Goal: Transaction & Acquisition: Subscribe to service/newsletter

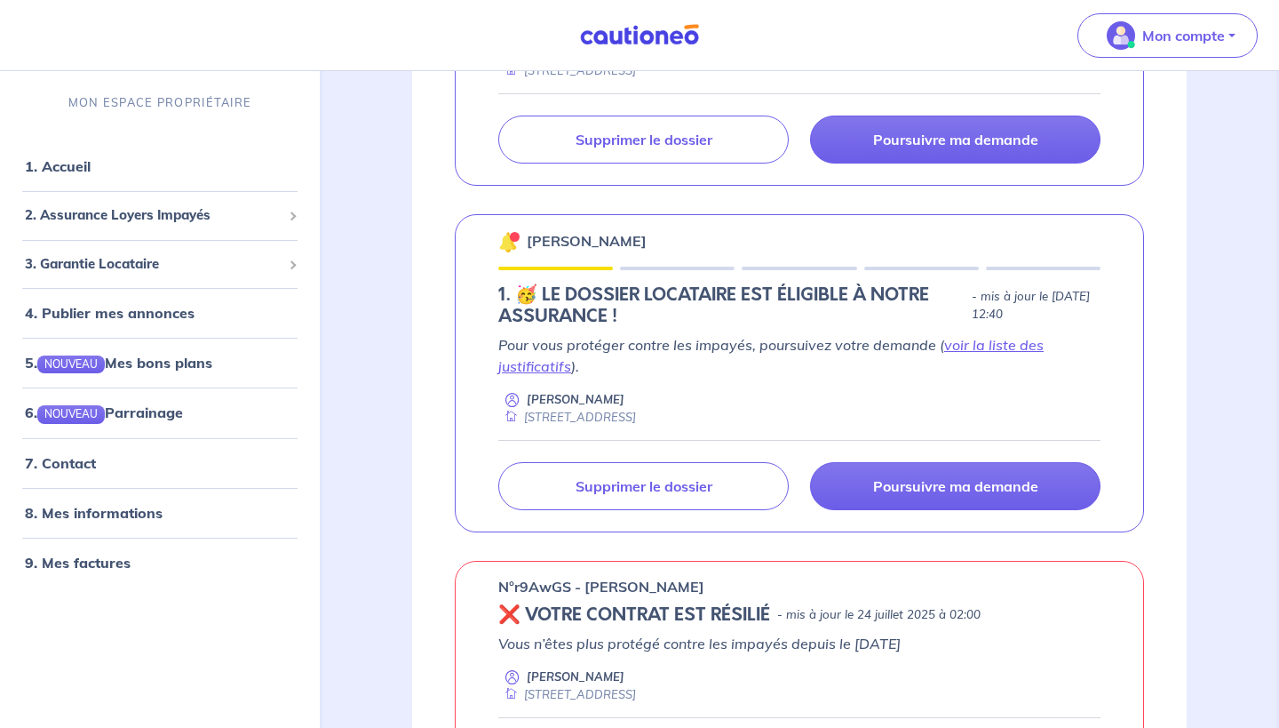
scroll to position [525, 0]
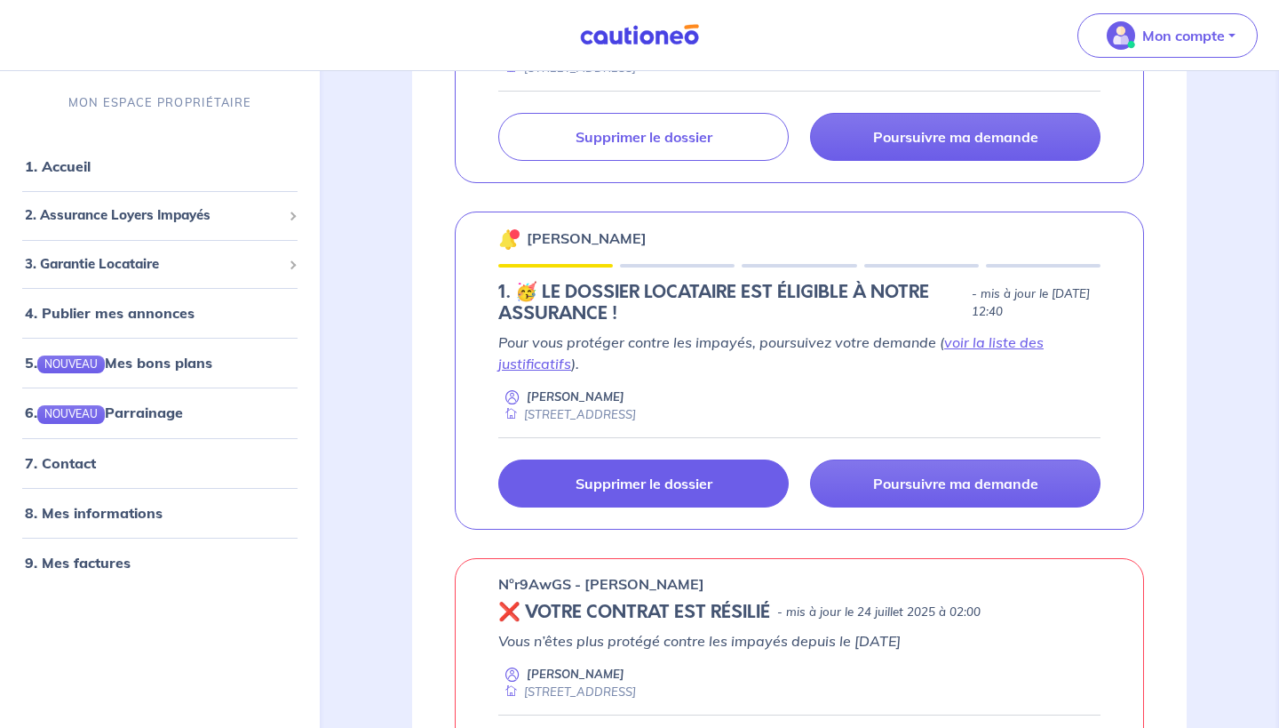
click at [593, 476] on p "Supprimer le dossier" at bounding box center [644, 483] width 137 height 18
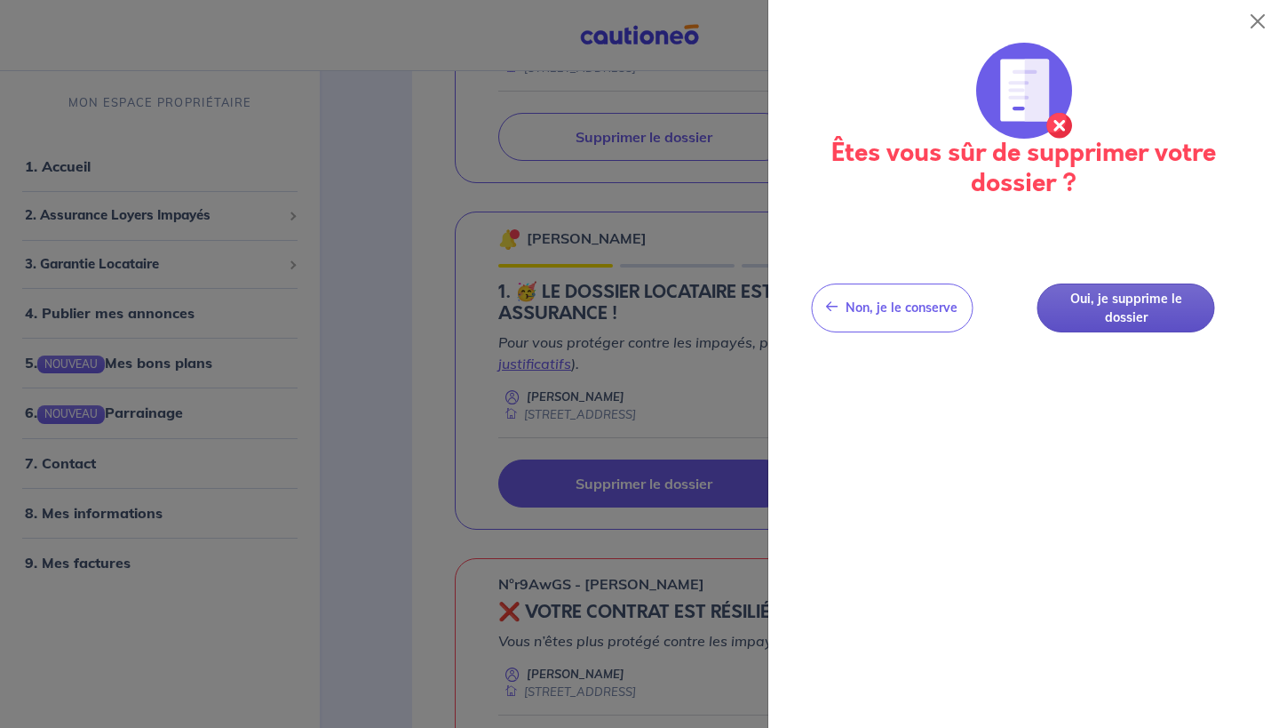
click at [1132, 311] on button "Oui, je supprime le dossier" at bounding box center [1127, 307] width 178 height 49
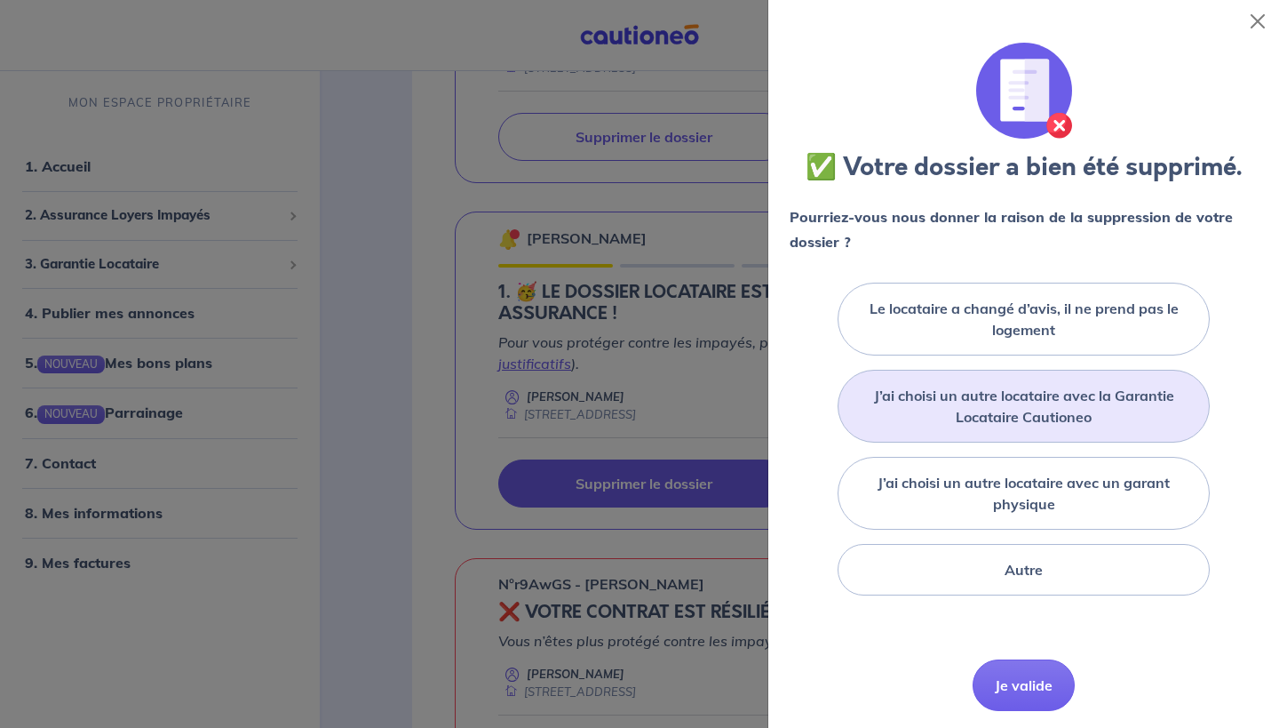
click at [1036, 412] on label "J’ai choisi un autre locataire avec la Garantie Locataire Cautioneo" at bounding box center [1024, 406] width 328 height 43
click at [0, 0] on input "J’ai choisi un autre locataire avec la Garantie Locataire Cautioneo" at bounding box center [0, 0] width 0 height 0
click at [1021, 695] on button "Je valide" at bounding box center [1024, 712] width 102 height 52
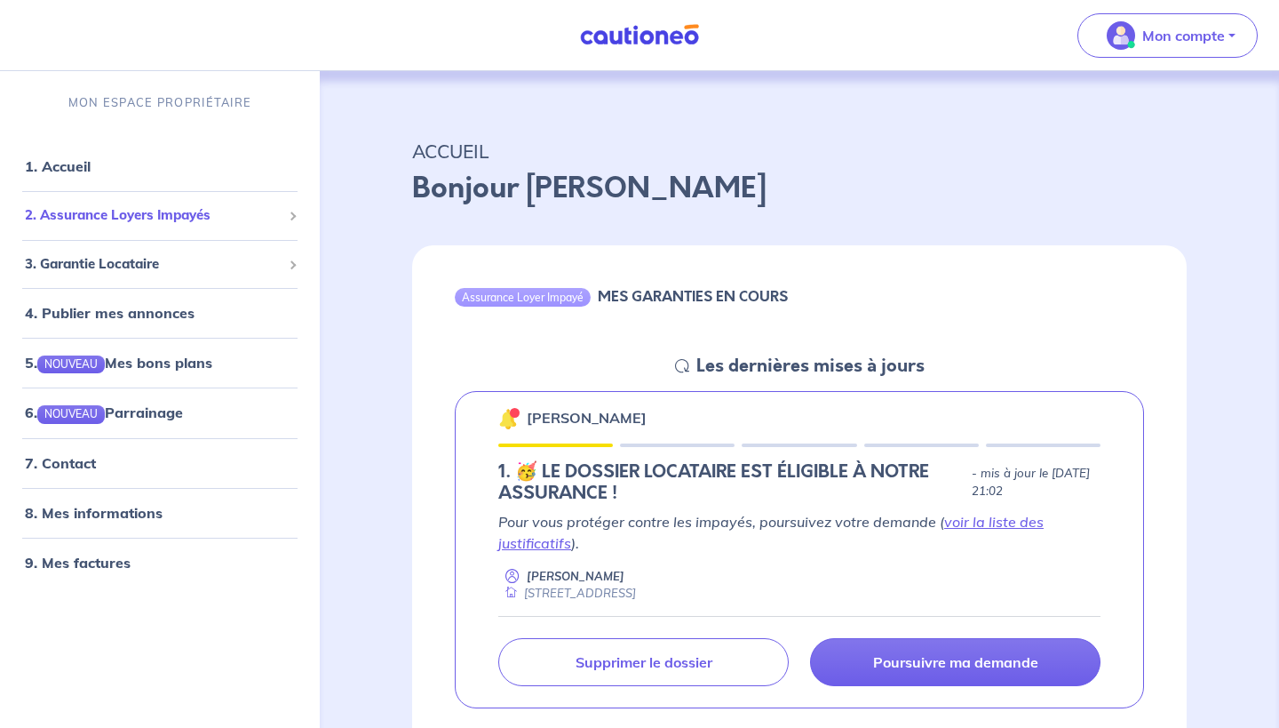
scroll to position [0, 0]
click at [84, 203] on div "2. Assurance Loyers Impayés" at bounding box center [160, 215] width 306 height 35
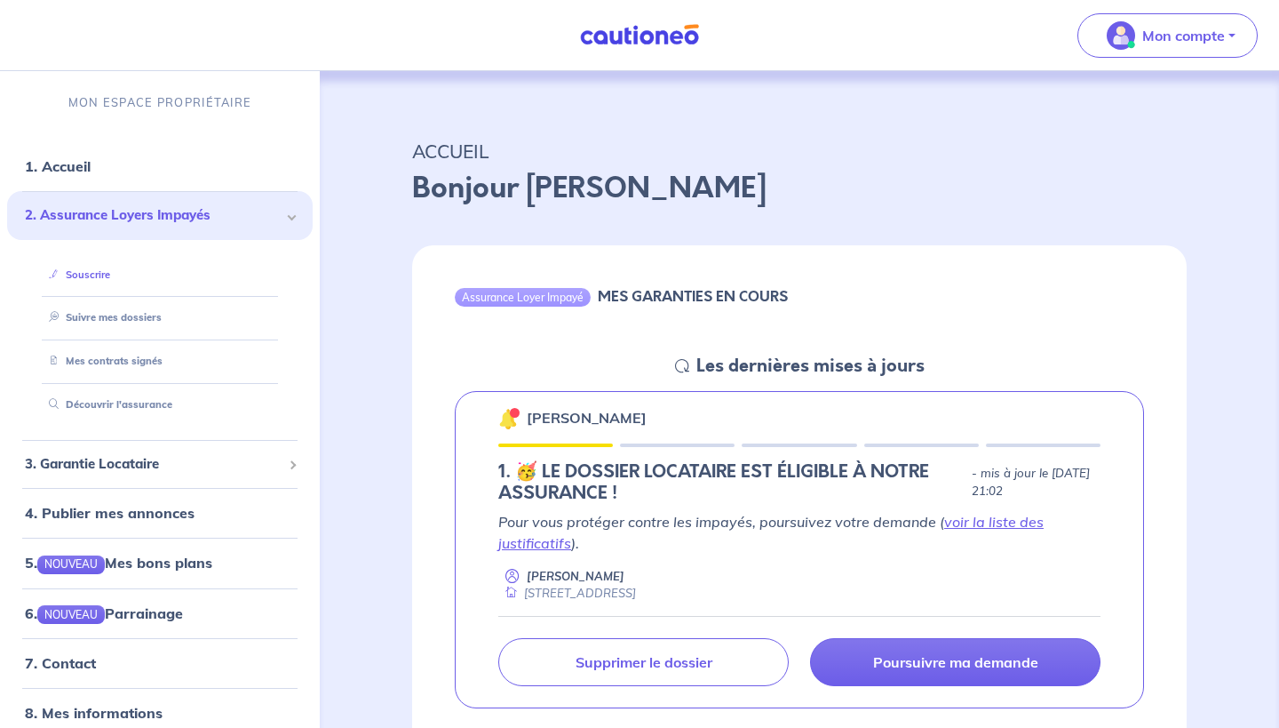
click at [92, 274] on link "Souscrire" at bounding box center [76, 274] width 68 height 12
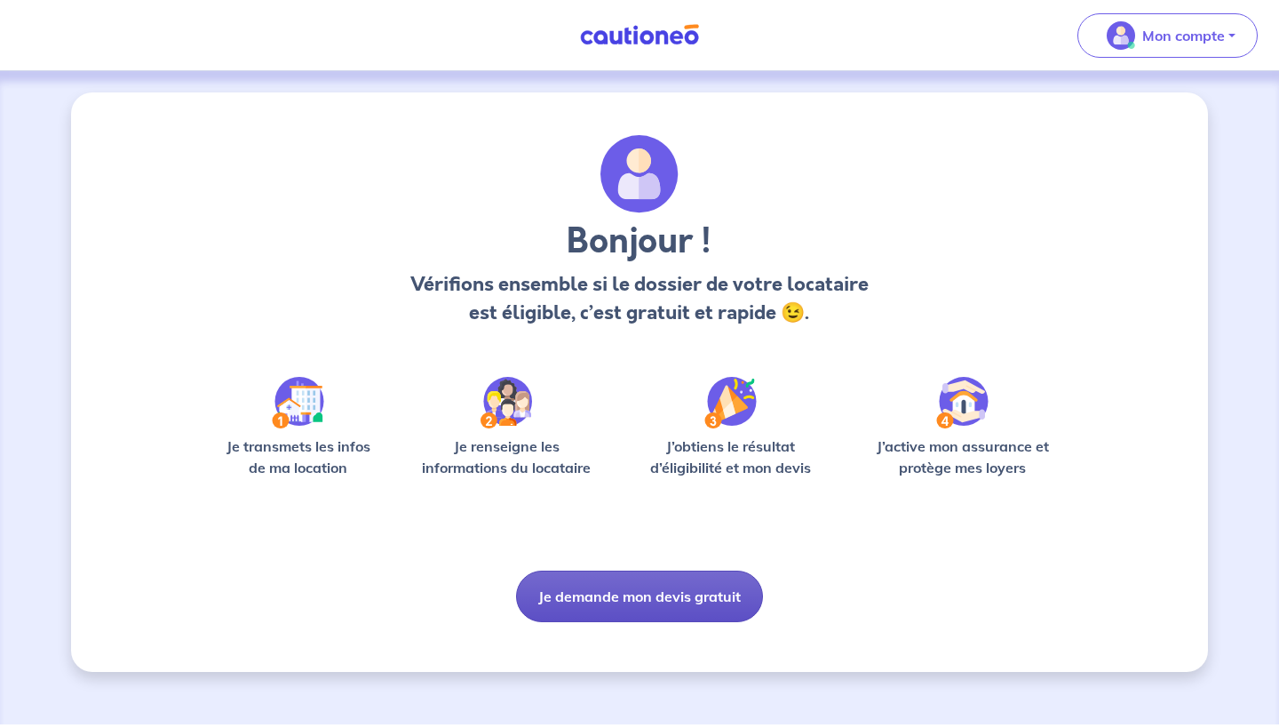
click at [631, 621] on button "Je demande mon devis gratuit" at bounding box center [639, 596] width 247 height 52
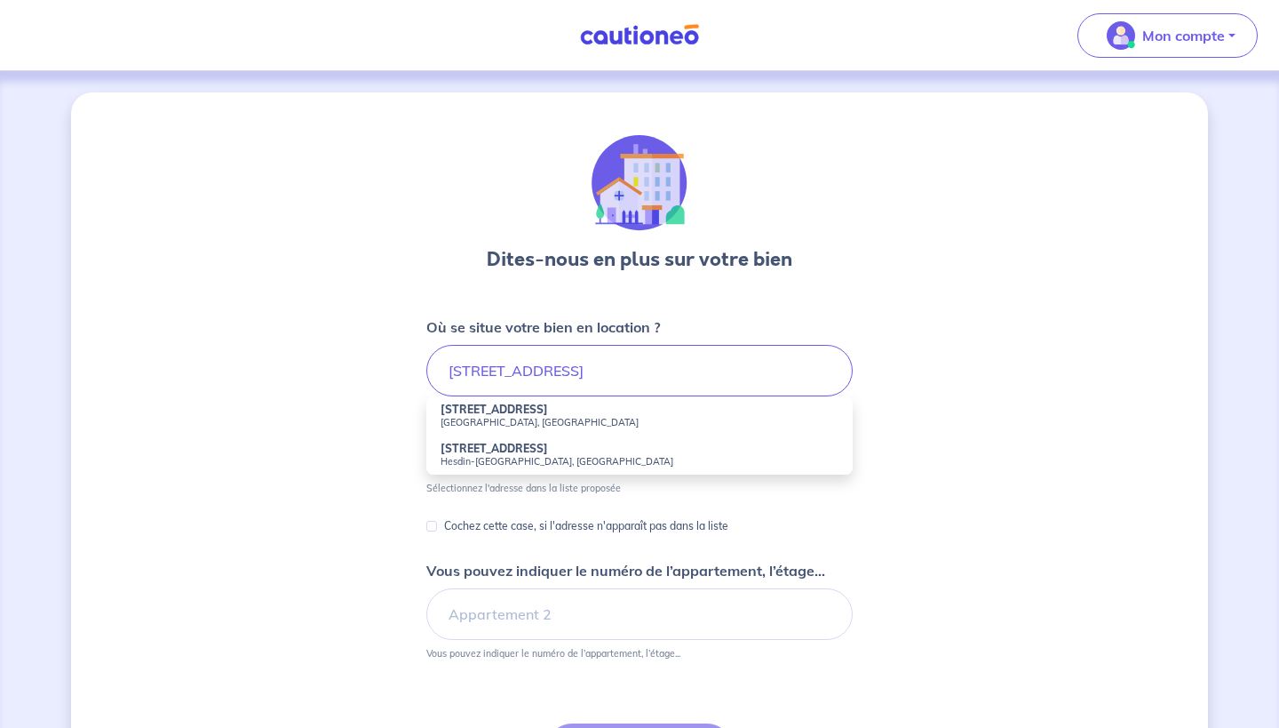
click at [516, 422] on small "[GEOGRAPHIC_DATA], [GEOGRAPHIC_DATA]" at bounding box center [640, 422] width 398 height 12
type input "[STREET_ADDRESS]"
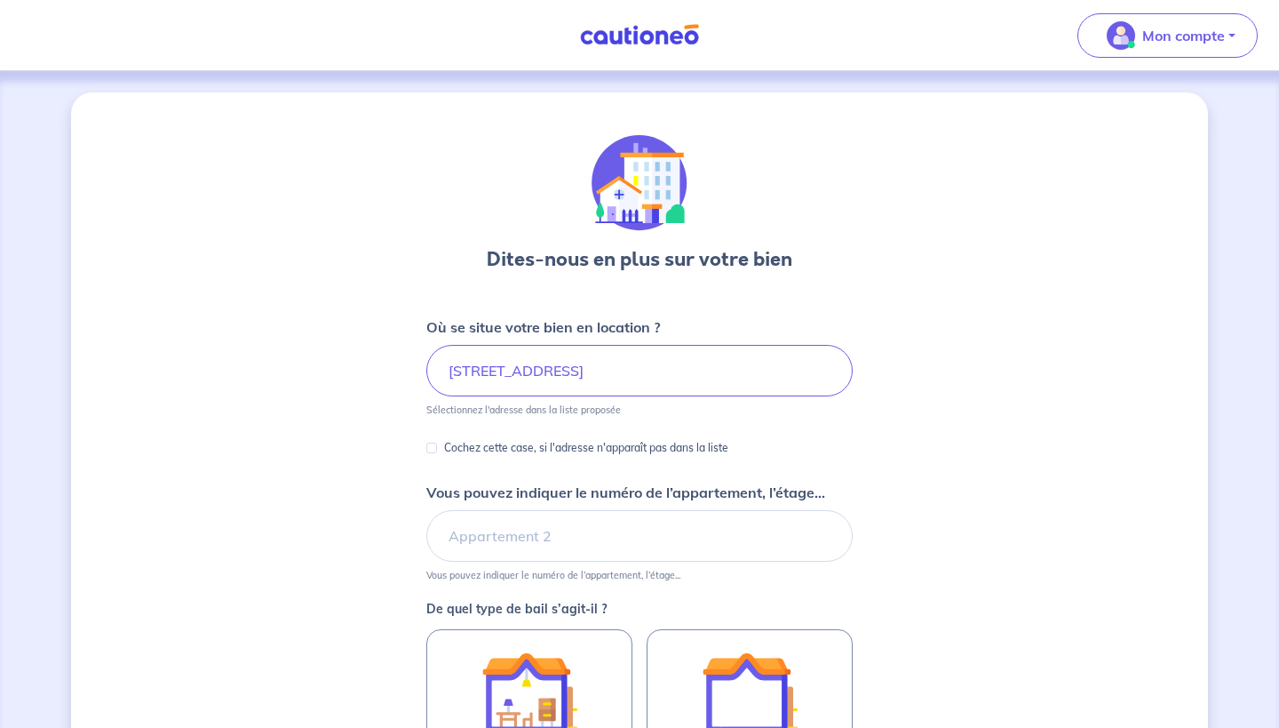
scroll to position [192, 0]
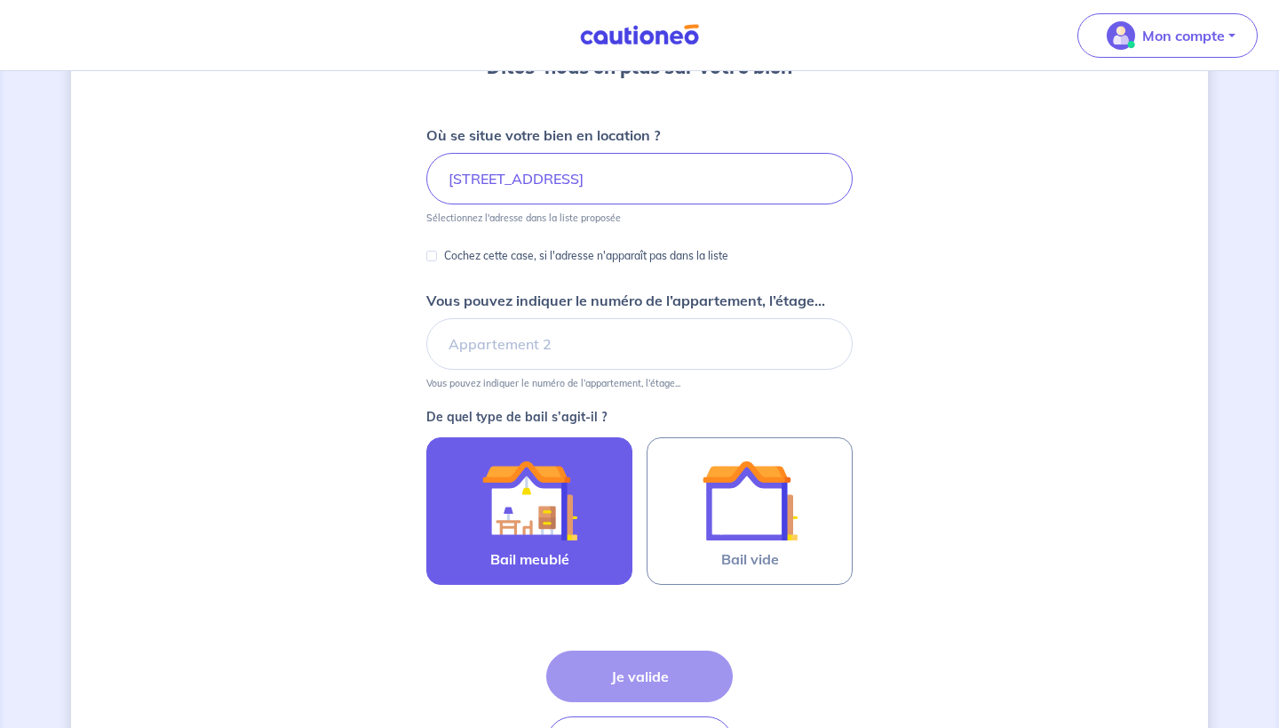
click at [517, 536] on img at bounding box center [530, 500] width 96 height 96
click at [0, 0] on input "Bail meublé" at bounding box center [0, 0] width 0 height 0
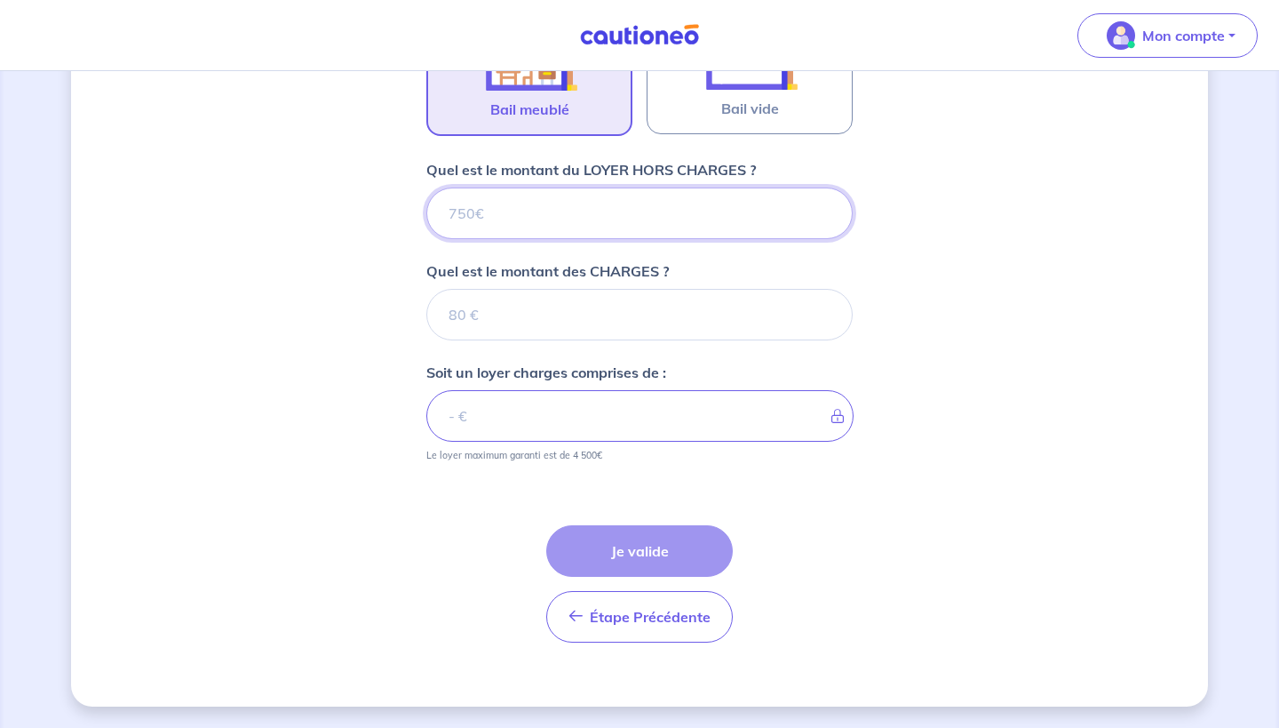
scroll to position [642, 0]
click at [553, 207] on input "Quel est le montant du LOYER HORS CHARGES ?" at bounding box center [639, 213] width 426 height 52
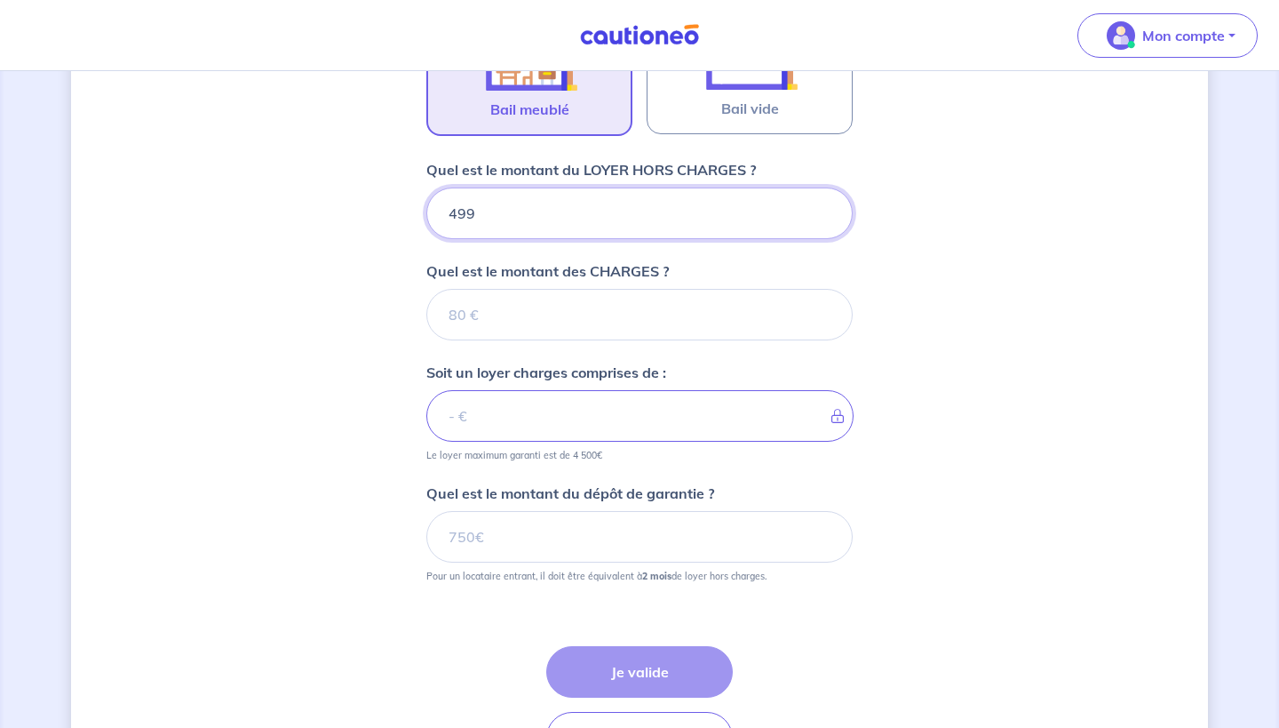
type input "499"
type input "10"
type input "500"
type input "100"
type input "599"
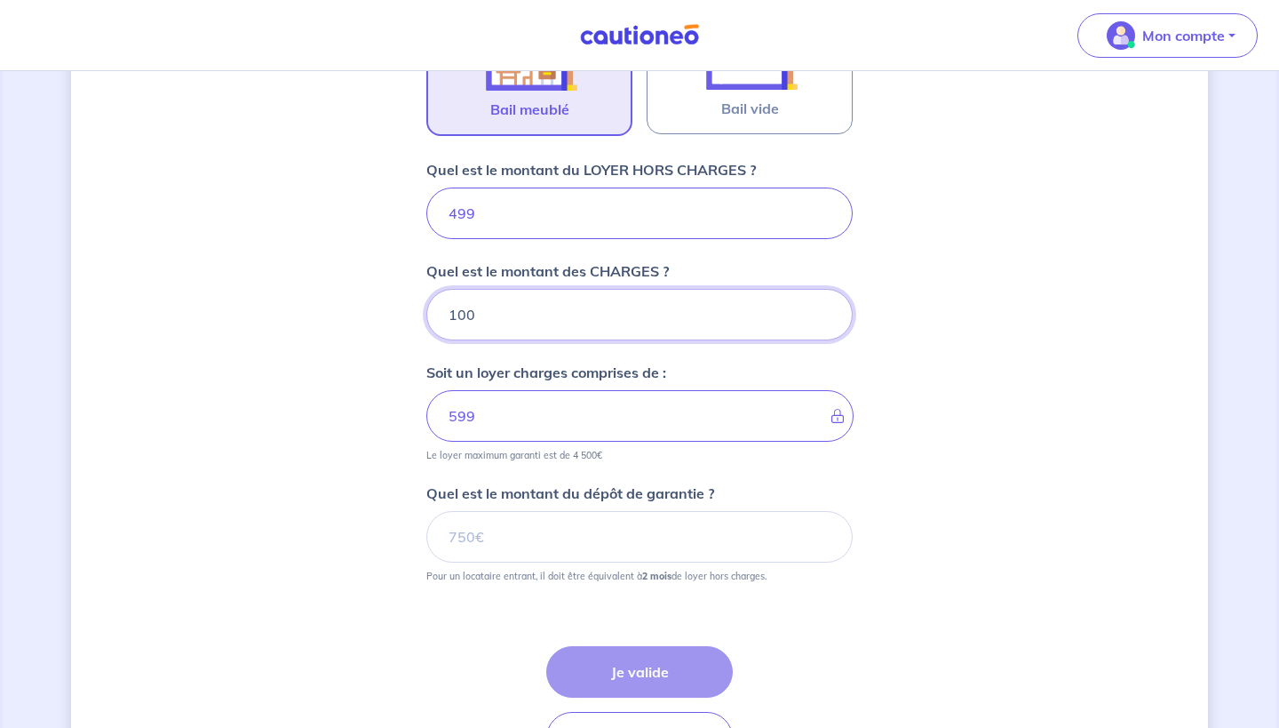
type input "100"
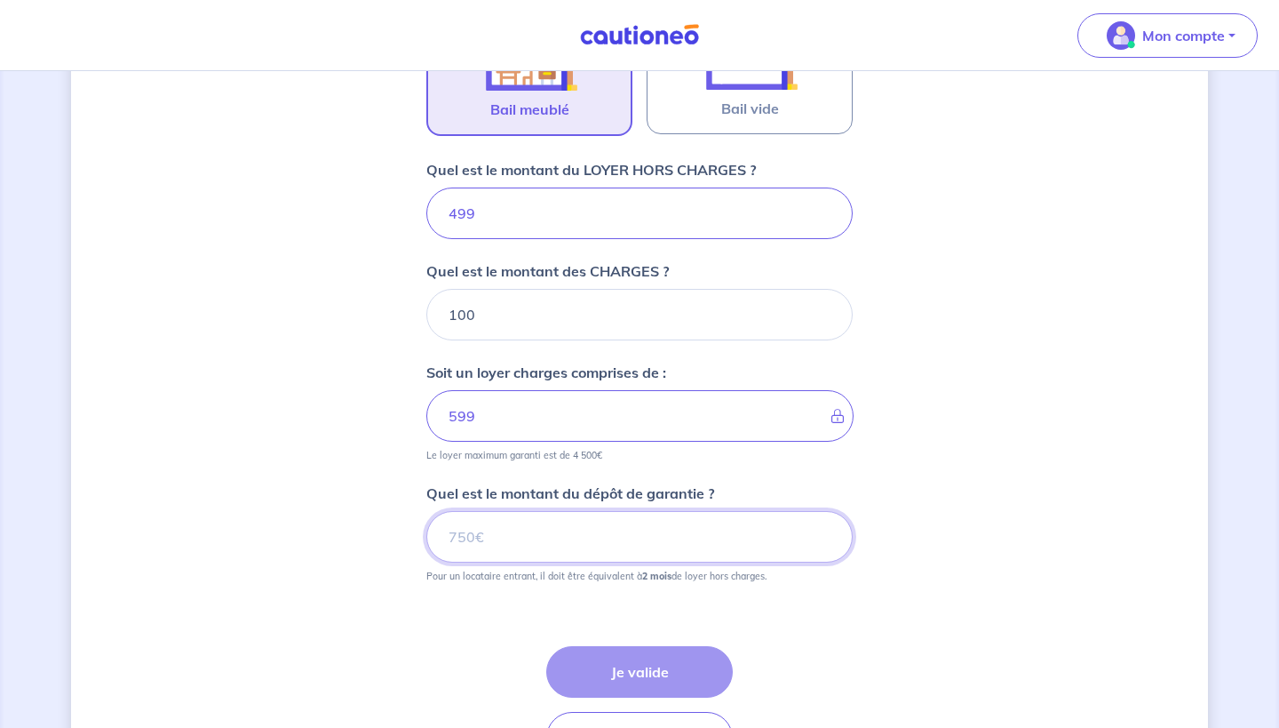
click at [540, 535] on input "Quel est le montant du dépôt de garantie ?" at bounding box center [639, 537] width 426 height 52
type input "998"
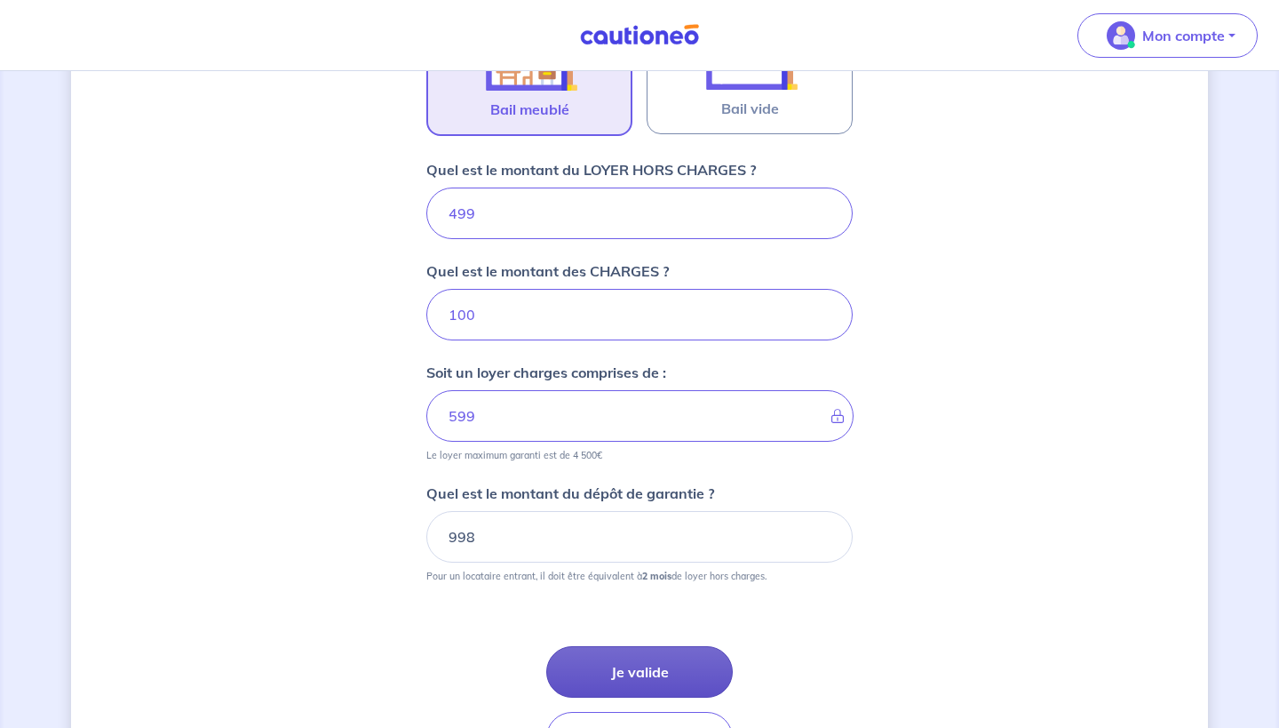
click at [643, 671] on button "Je valide" at bounding box center [639, 672] width 187 height 52
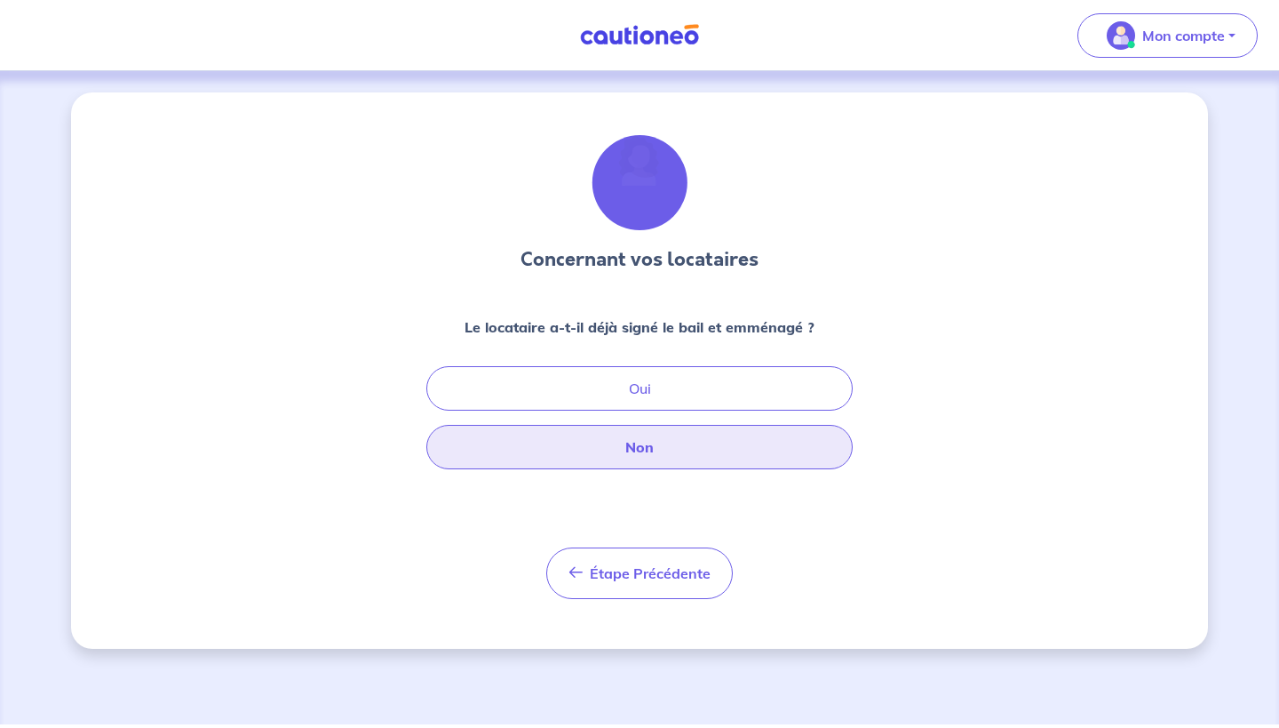
click at [638, 461] on button "Non" at bounding box center [639, 447] width 426 height 44
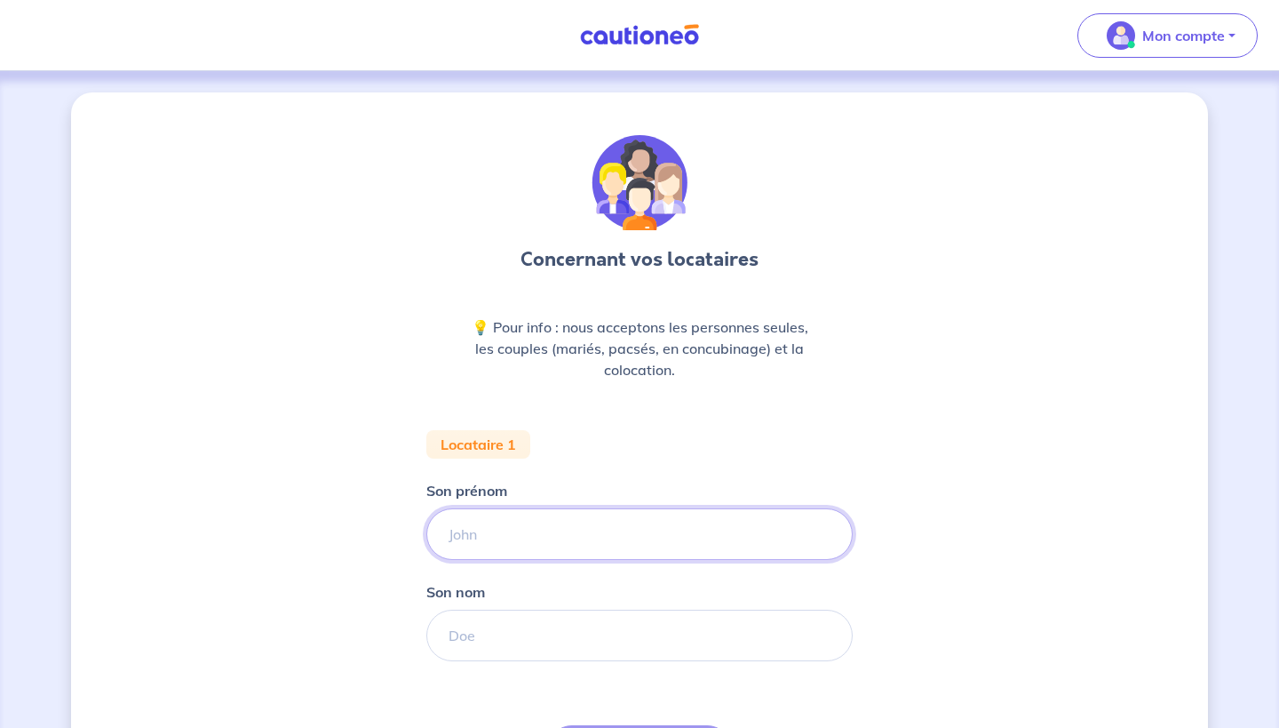
click at [504, 535] on input "Son prénom" at bounding box center [639, 534] width 426 height 52
type input "Jeremy"
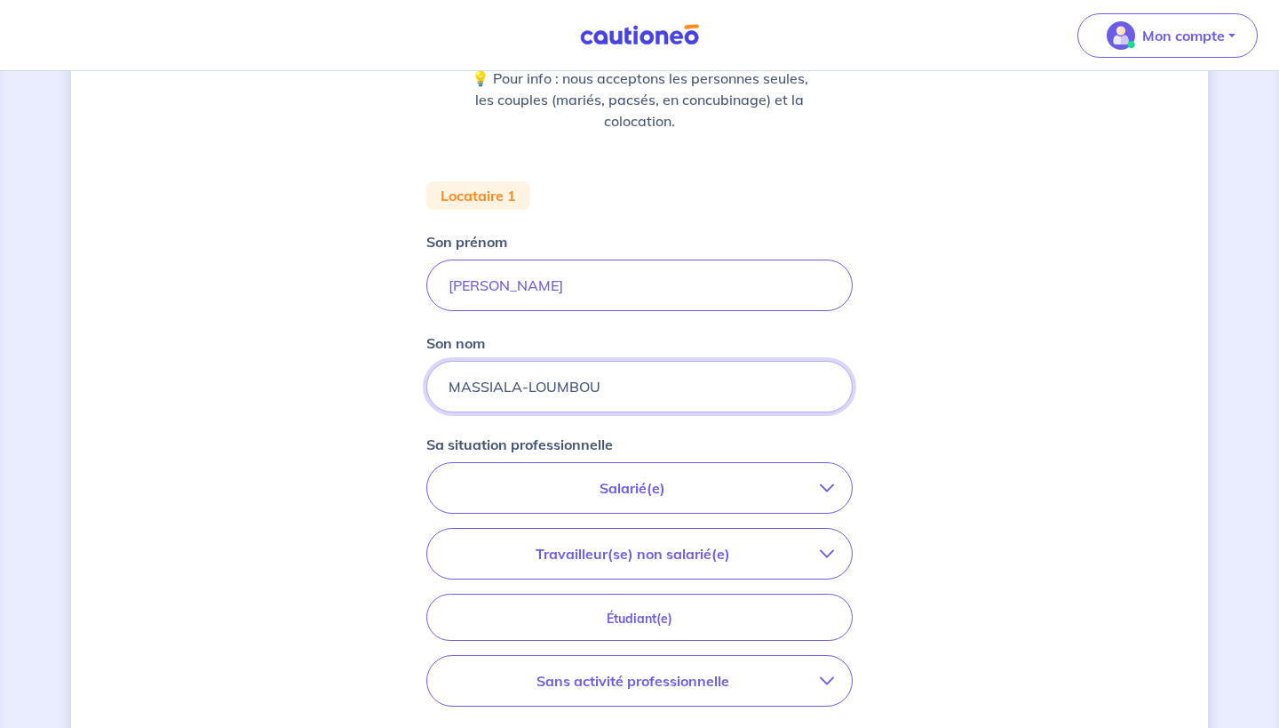
scroll to position [250, 0]
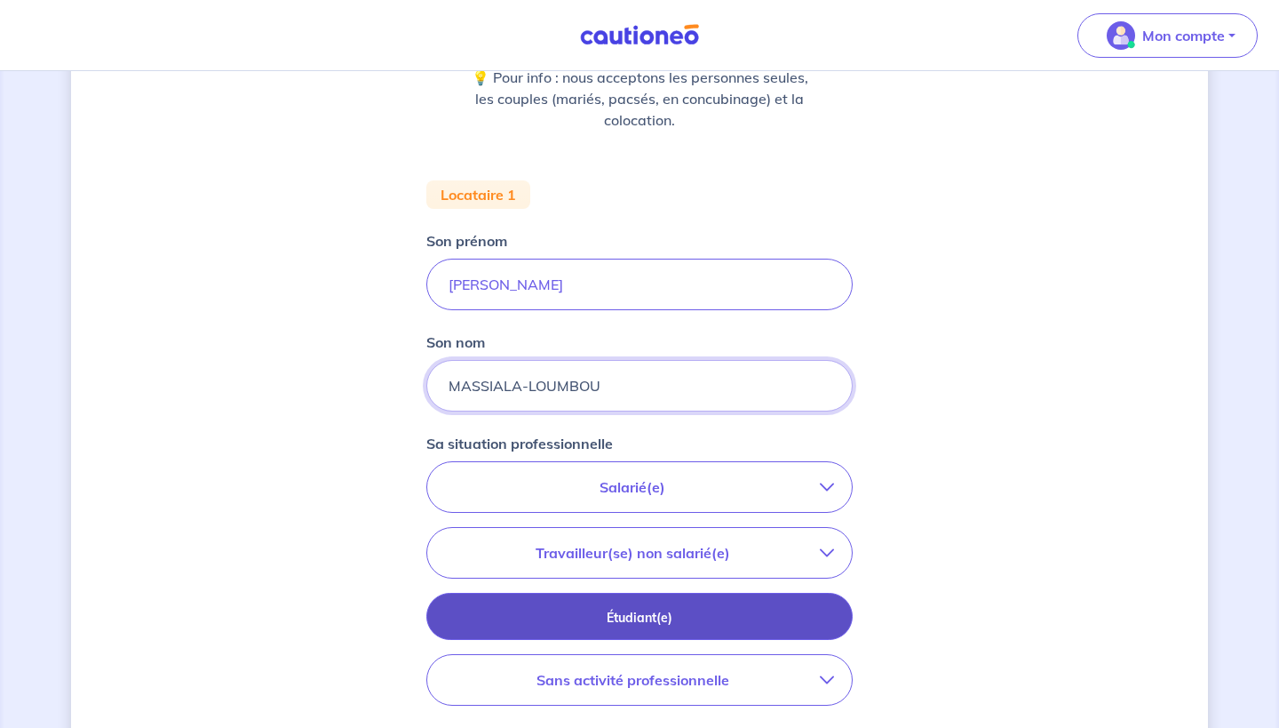
type input "MASSIALA-LOUMBOU"
click at [525, 617] on p "Étudiant(e)" at bounding box center [640, 618] width 382 height 20
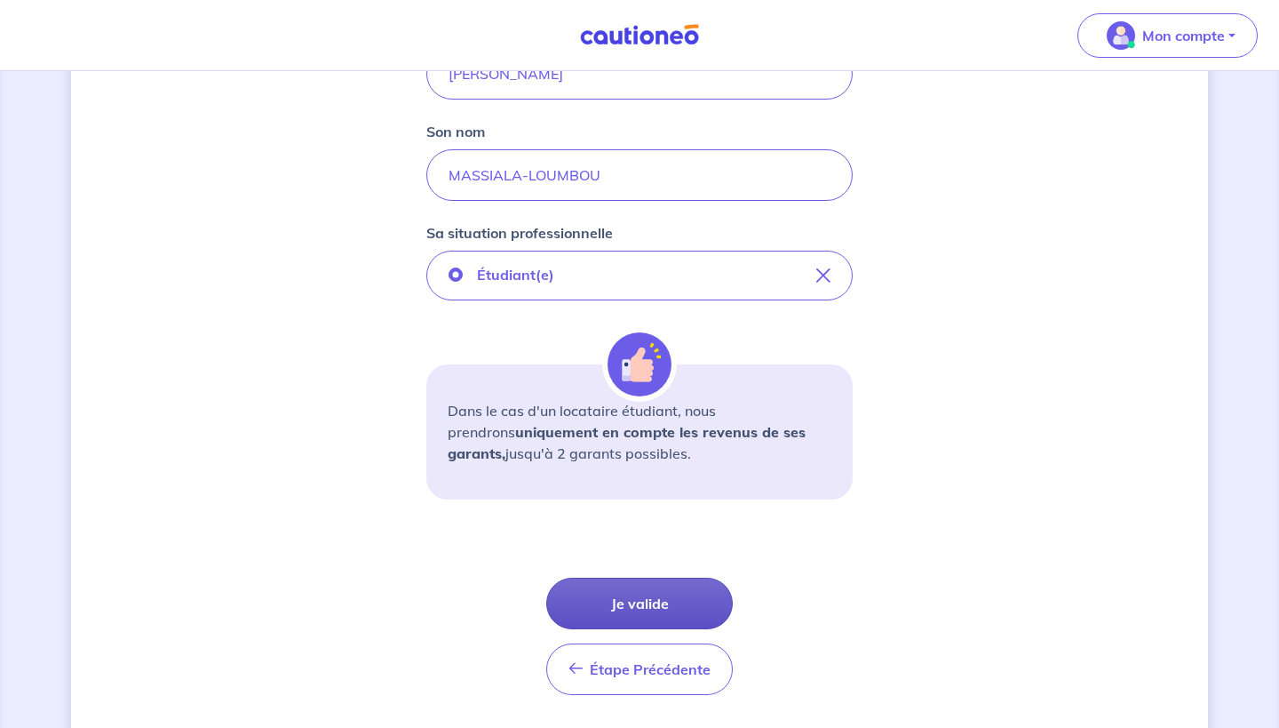
click at [600, 607] on button "Je valide" at bounding box center [639, 603] width 187 height 52
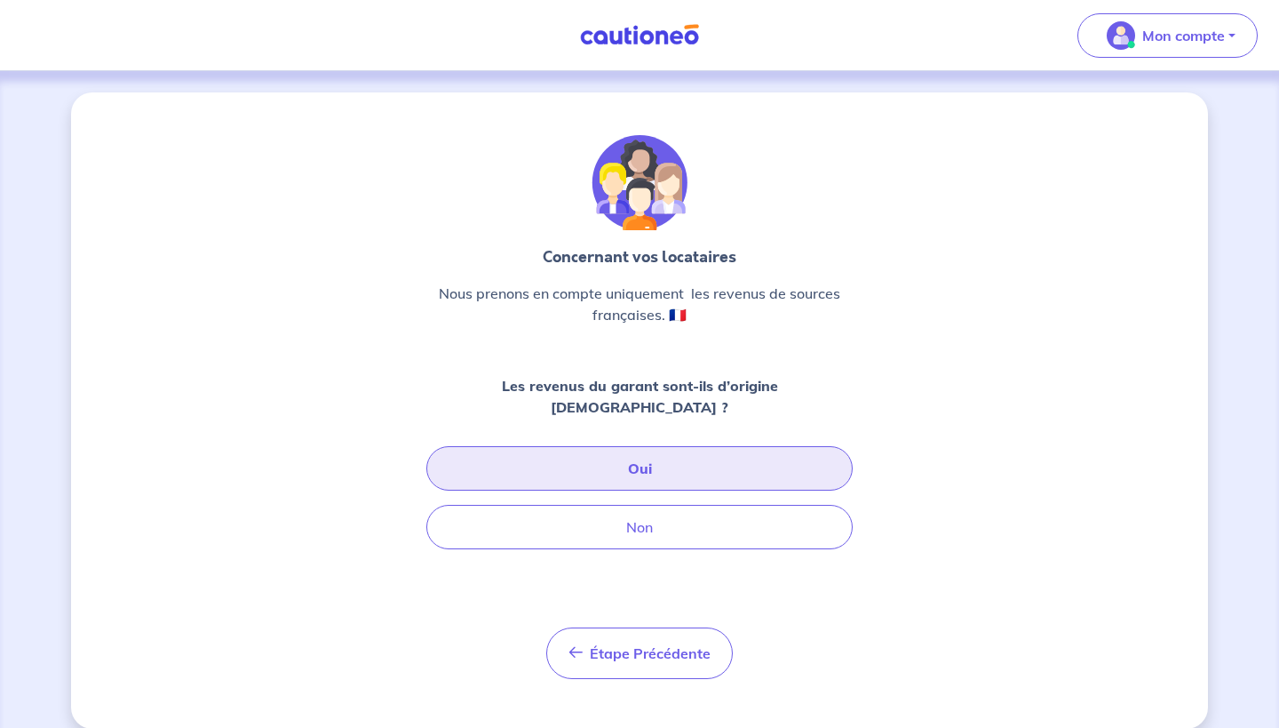
click at [656, 460] on button "Oui" at bounding box center [639, 468] width 426 height 44
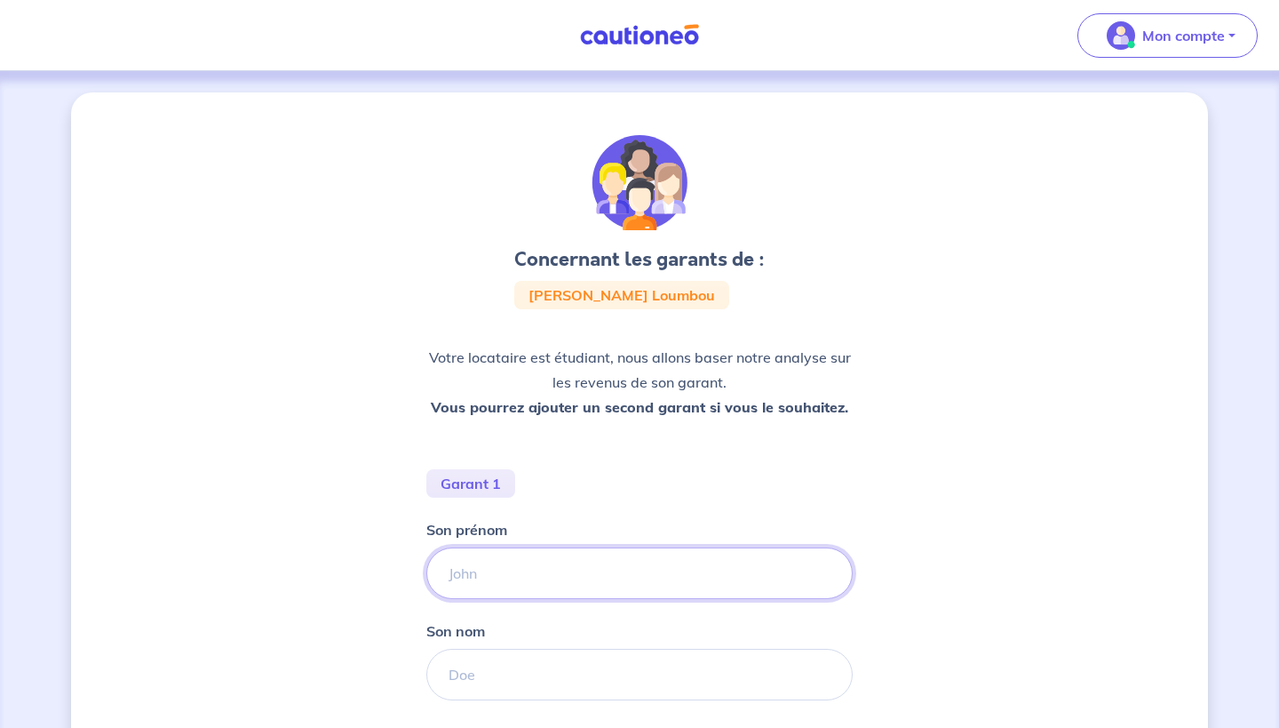
click at [570, 561] on input "Son prénom" at bounding box center [639, 573] width 426 height 52
type input "Ernest Guy"
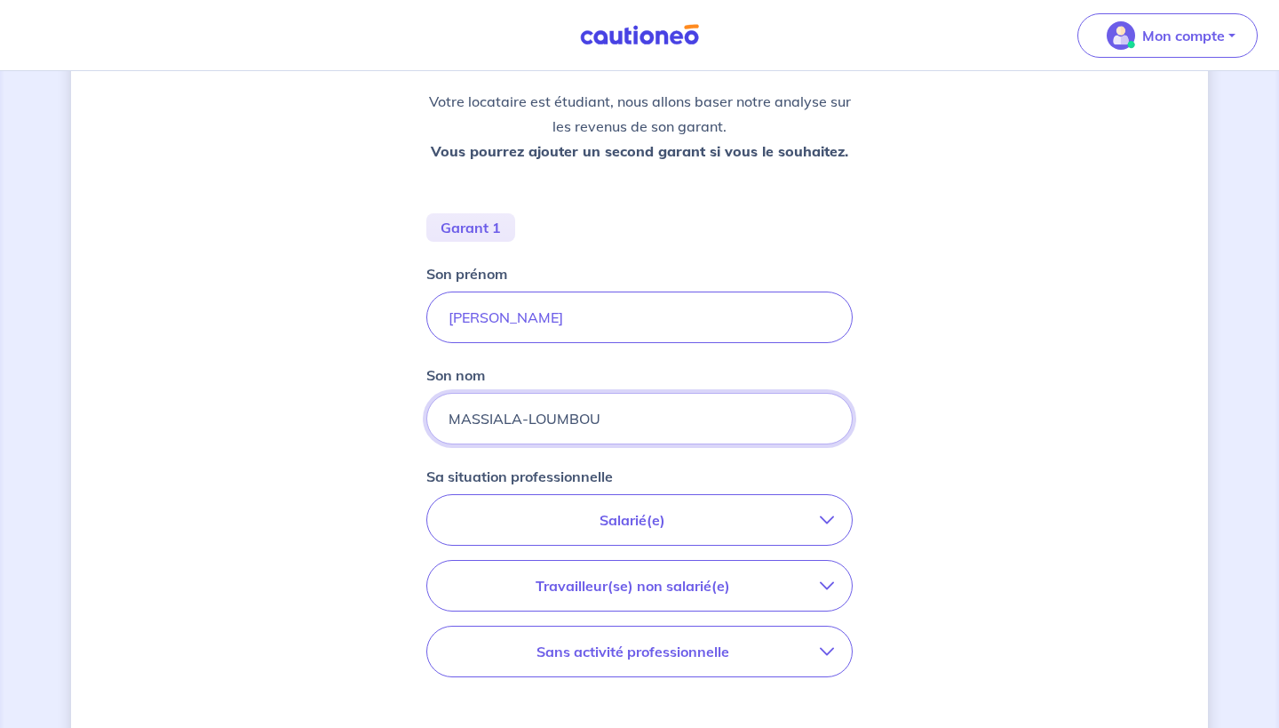
scroll to position [382, 0]
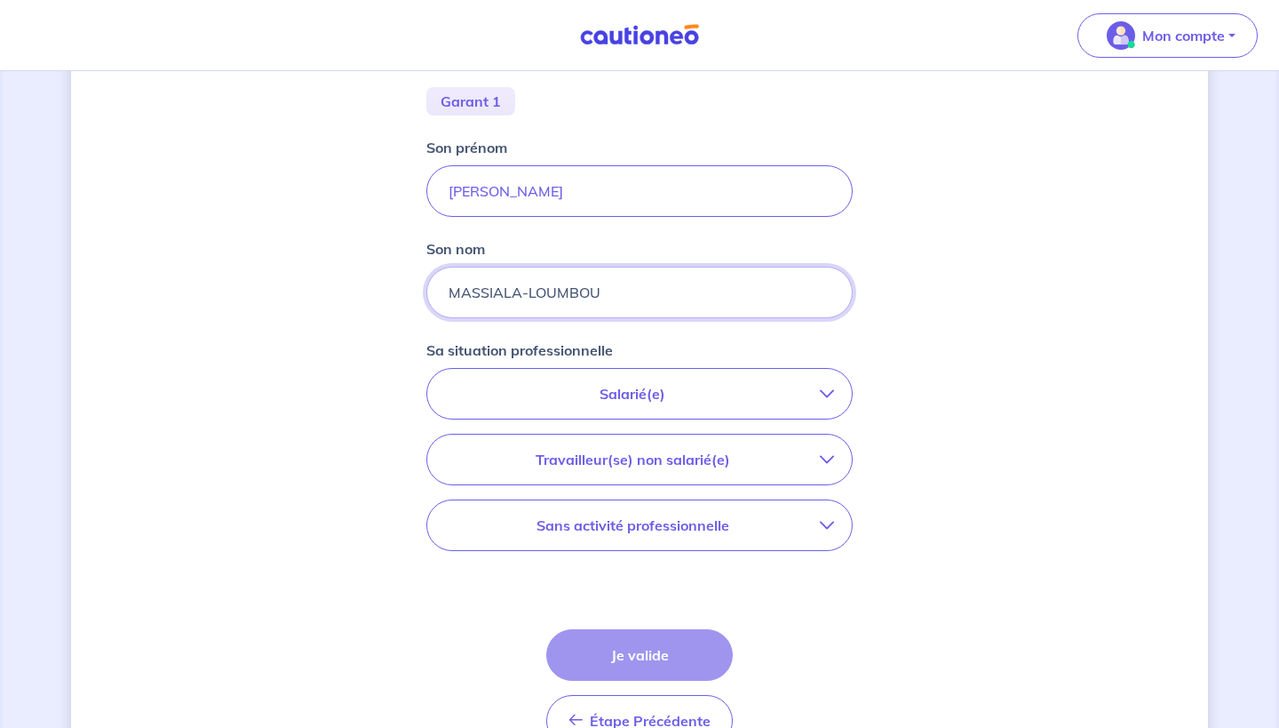
type input "MASSIALA-LOUMBOU"
click at [620, 456] on p "Travailleur(se) non salarié(e)" at bounding box center [632, 459] width 375 height 21
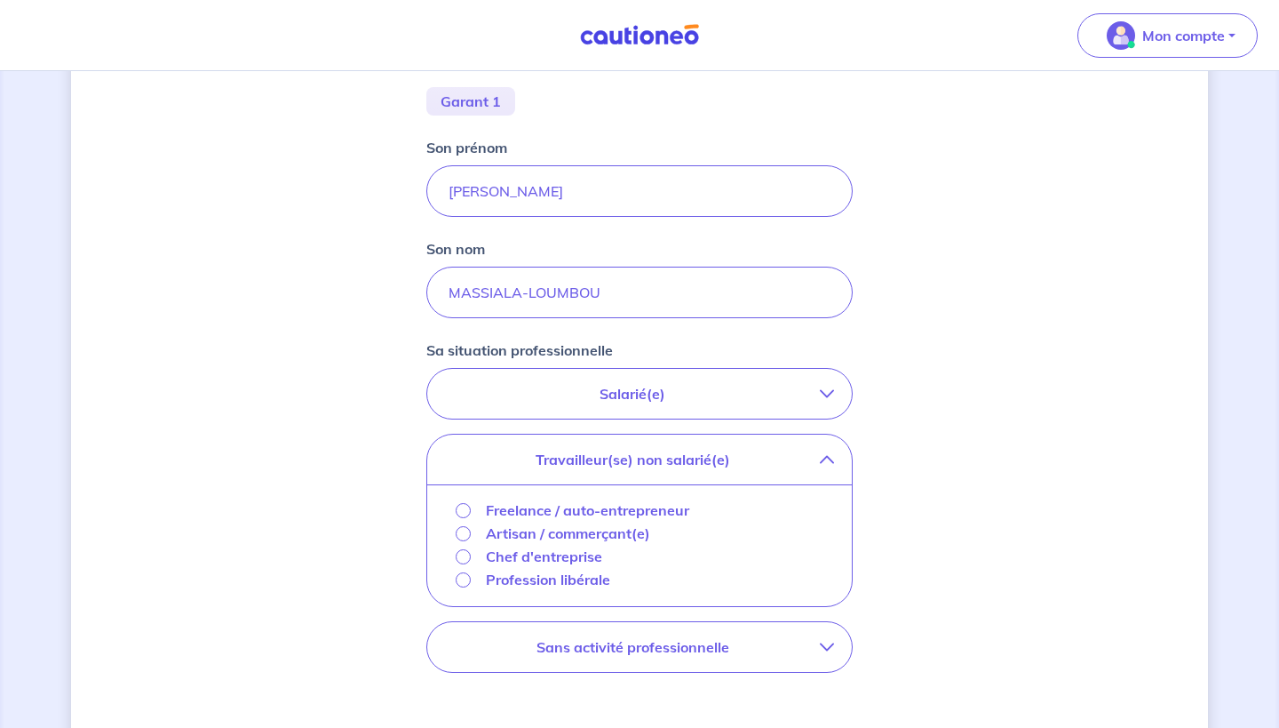
click at [615, 396] on p "Salarié(e)" at bounding box center [632, 393] width 375 height 21
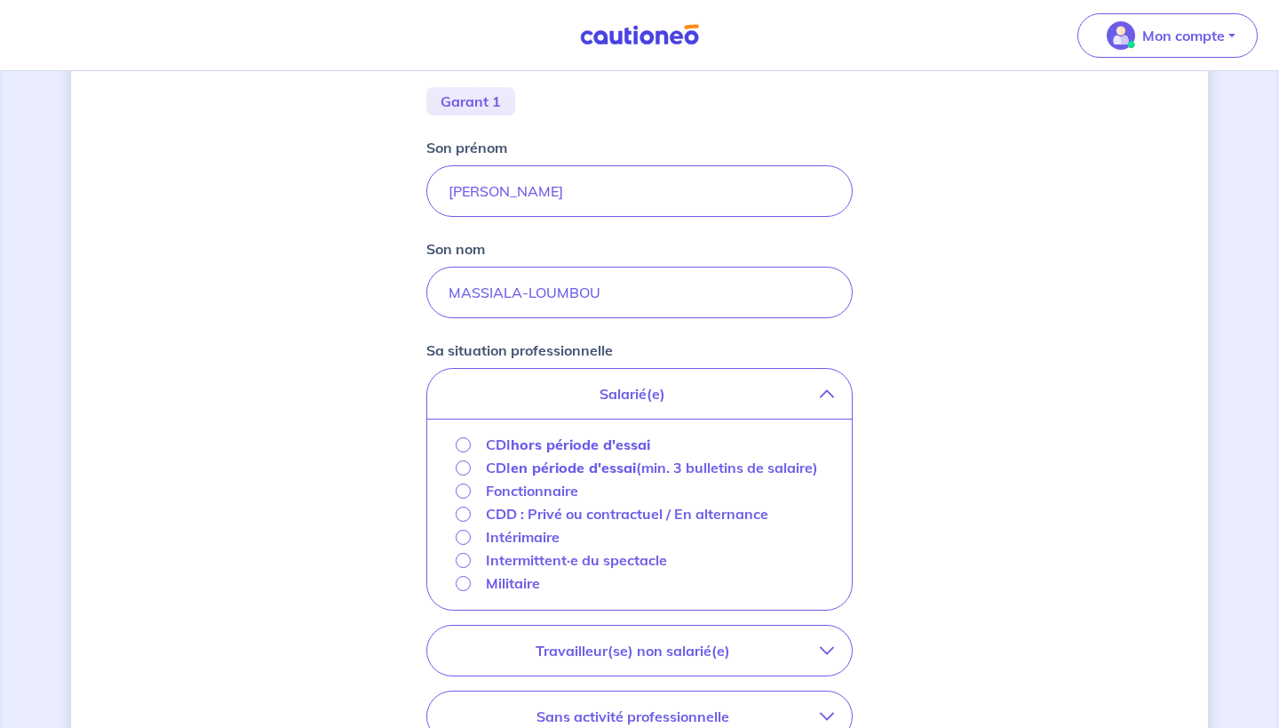
scroll to position [439, 0]
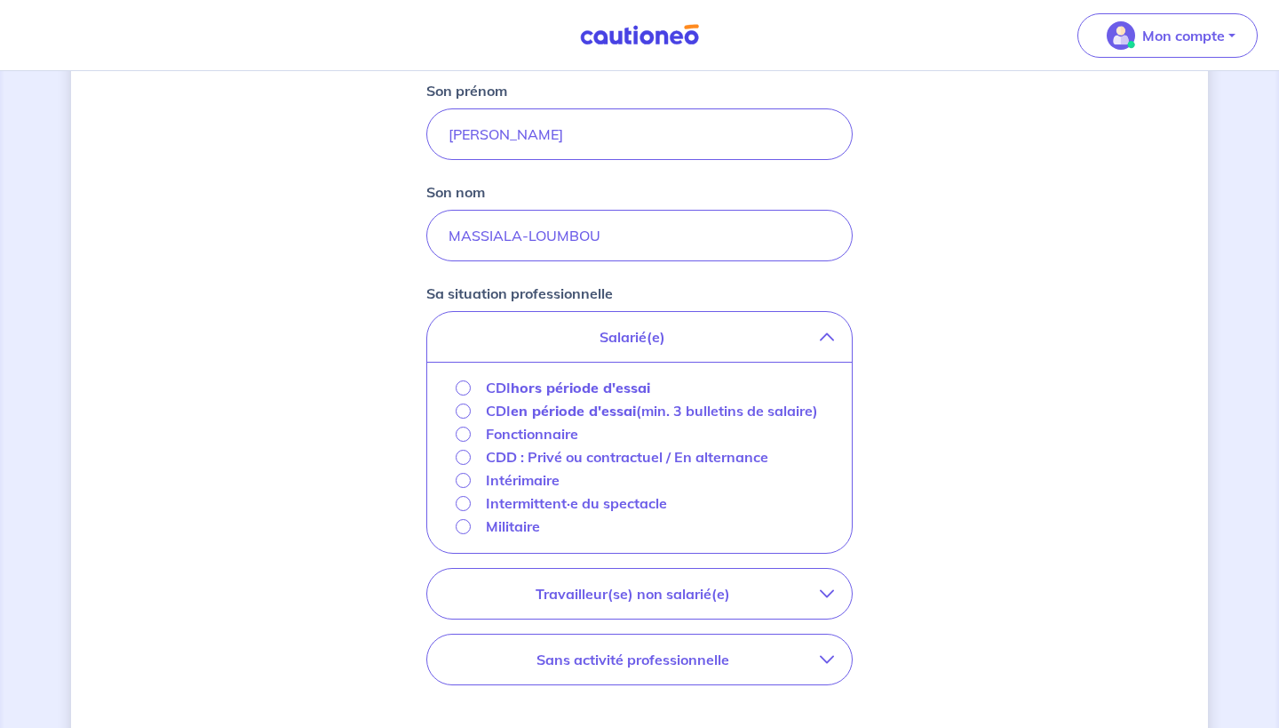
click at [501, 604] on p "Travailleur(se) non salarié(e)" at bounding box center [632, 593] width 375 height 21
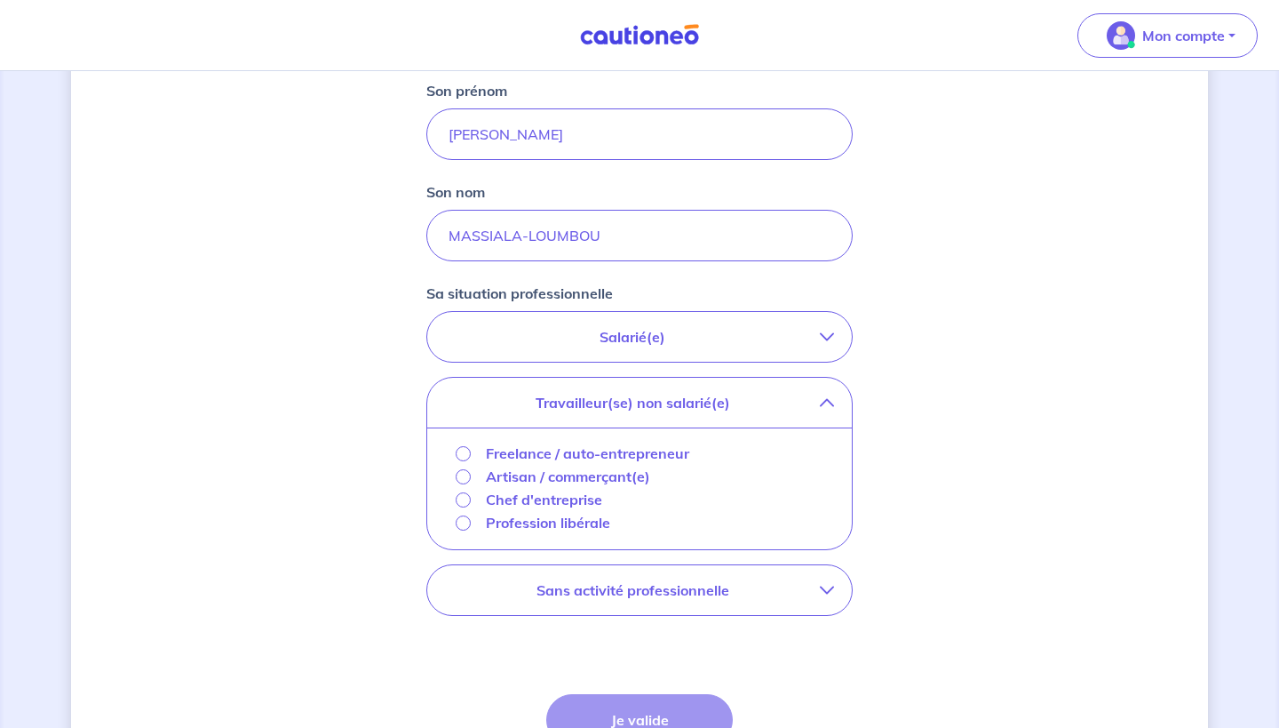
click at [607, 330] on p "Salarié(e)" at bounding box center [632, 336] width 375 height 21
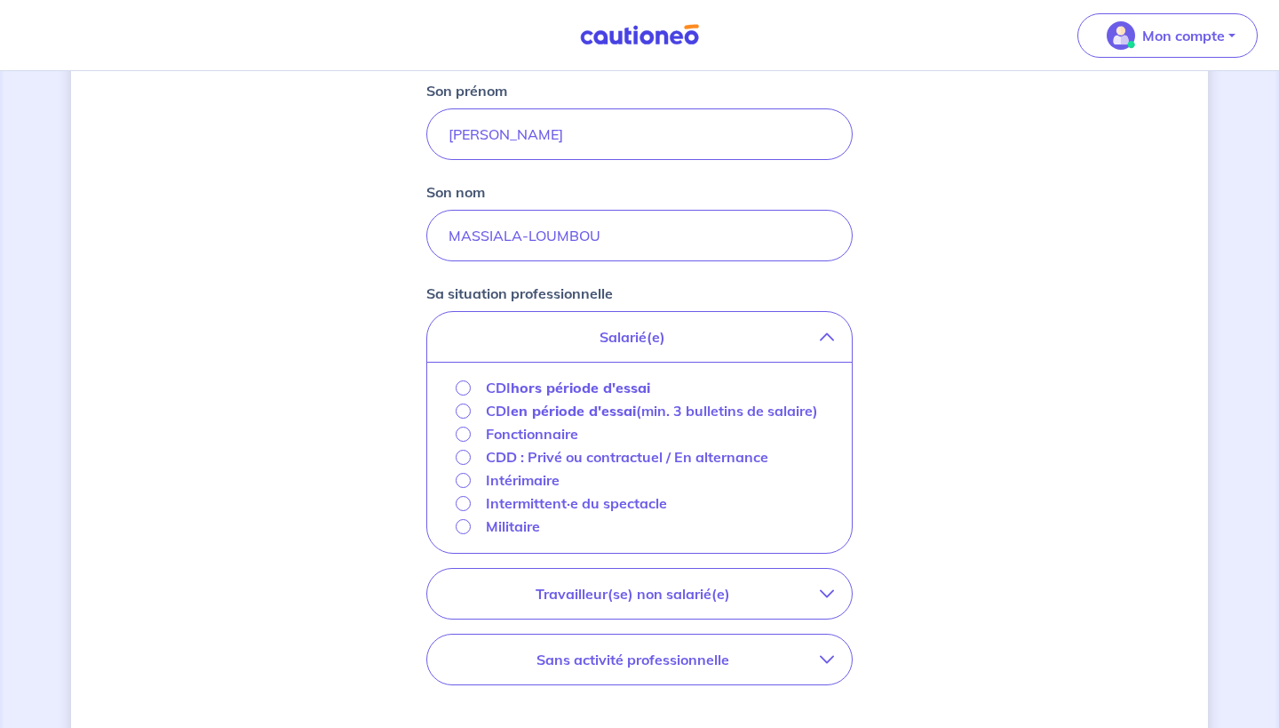
click at [586, 467] on p "CDD : Privé ou contractuel / En alternance" at bounding box center [627, 456] width 283 height 21
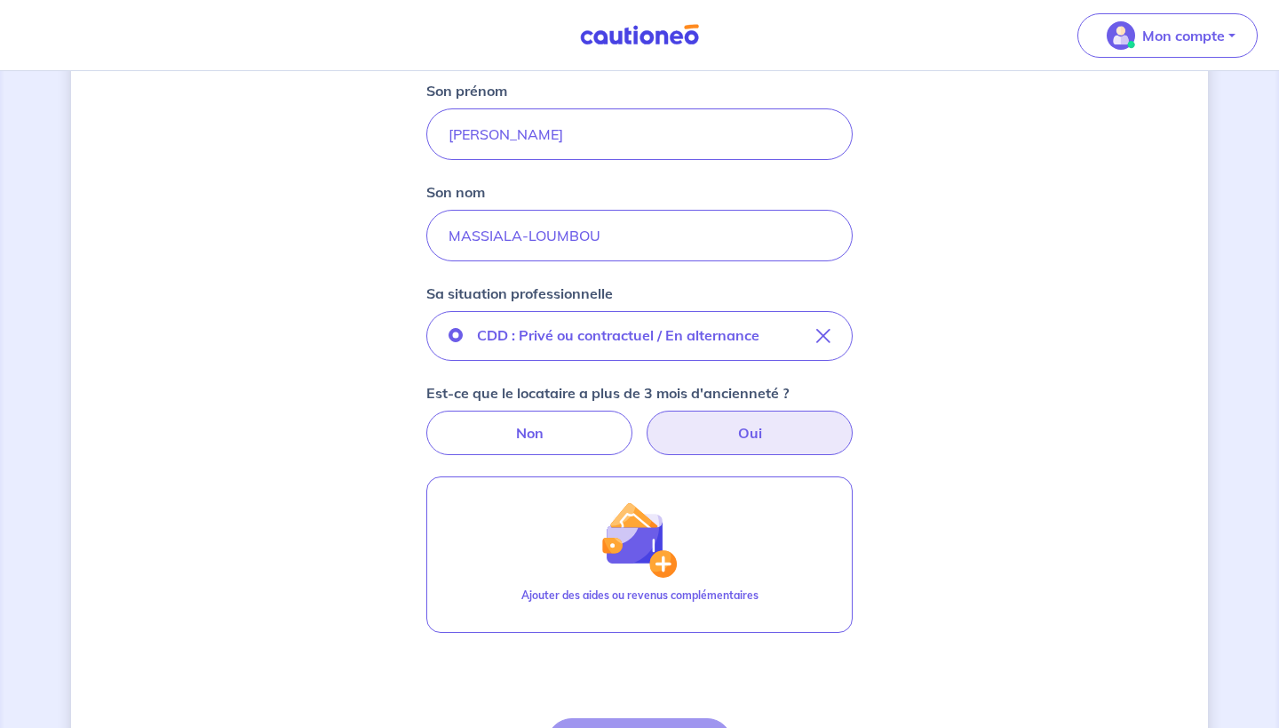
click at [687, 434] on label "Oui" at bounding box center [750, 432] width 206 height 44
click at [646, 422] on input "Oui" at bounding box center [640, 416] width 12 height 12
radio input "true"
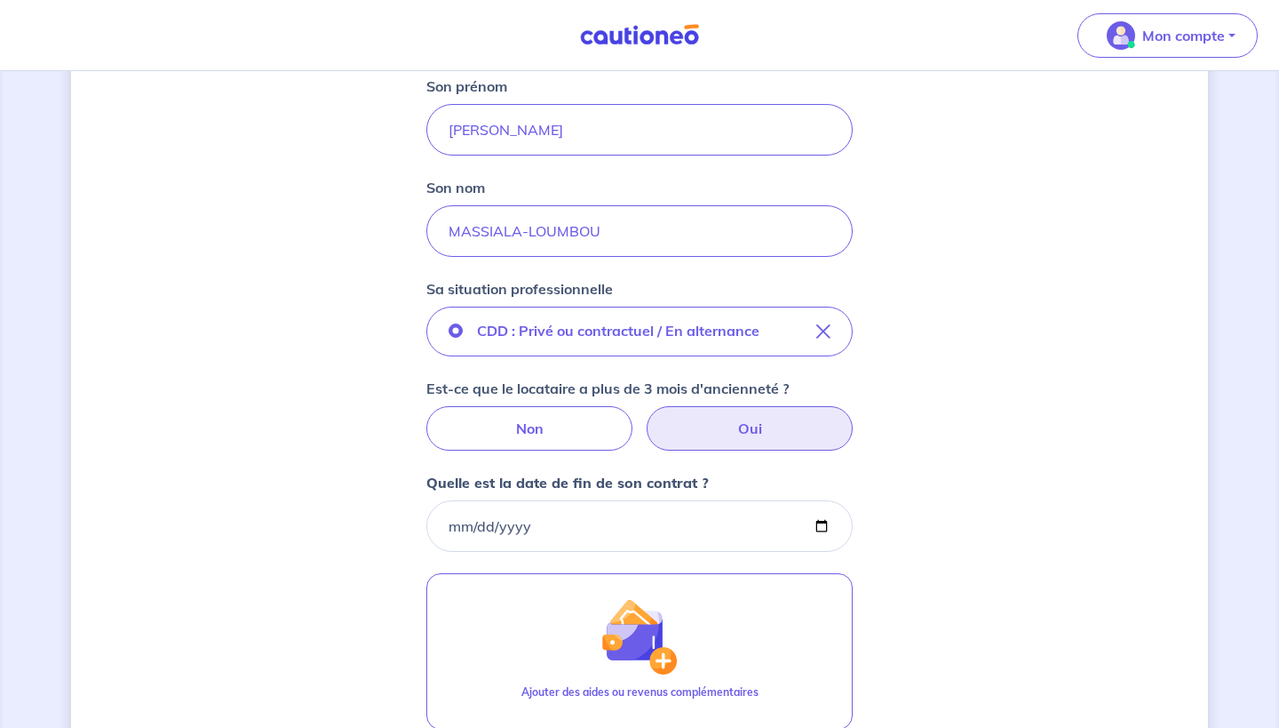
scroll to position [384, 0]
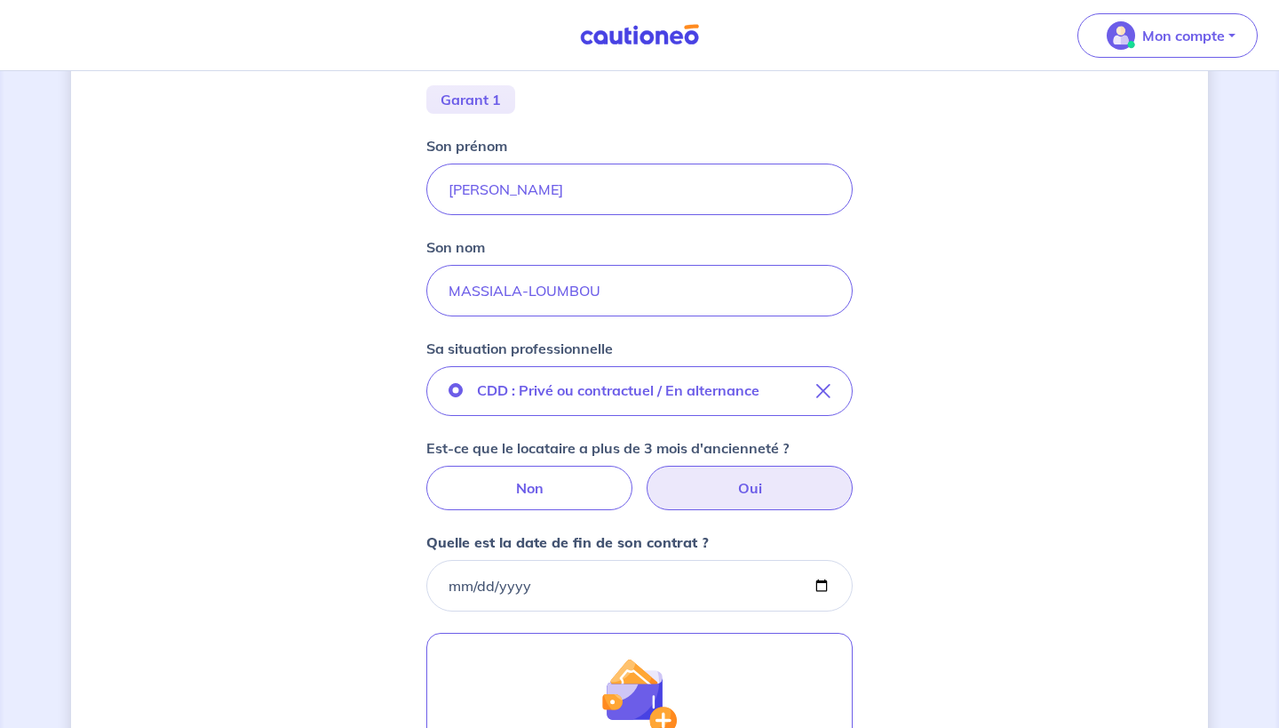
click at [396, 442] on div "Concernant les garants de : Jeremy Massiala Loumbou Votre locataire est étudian…" at bounding box center [639, 382] width 1137 height 1347
click at [473, 478] on label "Non" at bounding box center [529, 488] width 206 height 44
click at [634, 477] on input "Non" at bounding box center [640, 472] width 12 height 12
radio input "true"
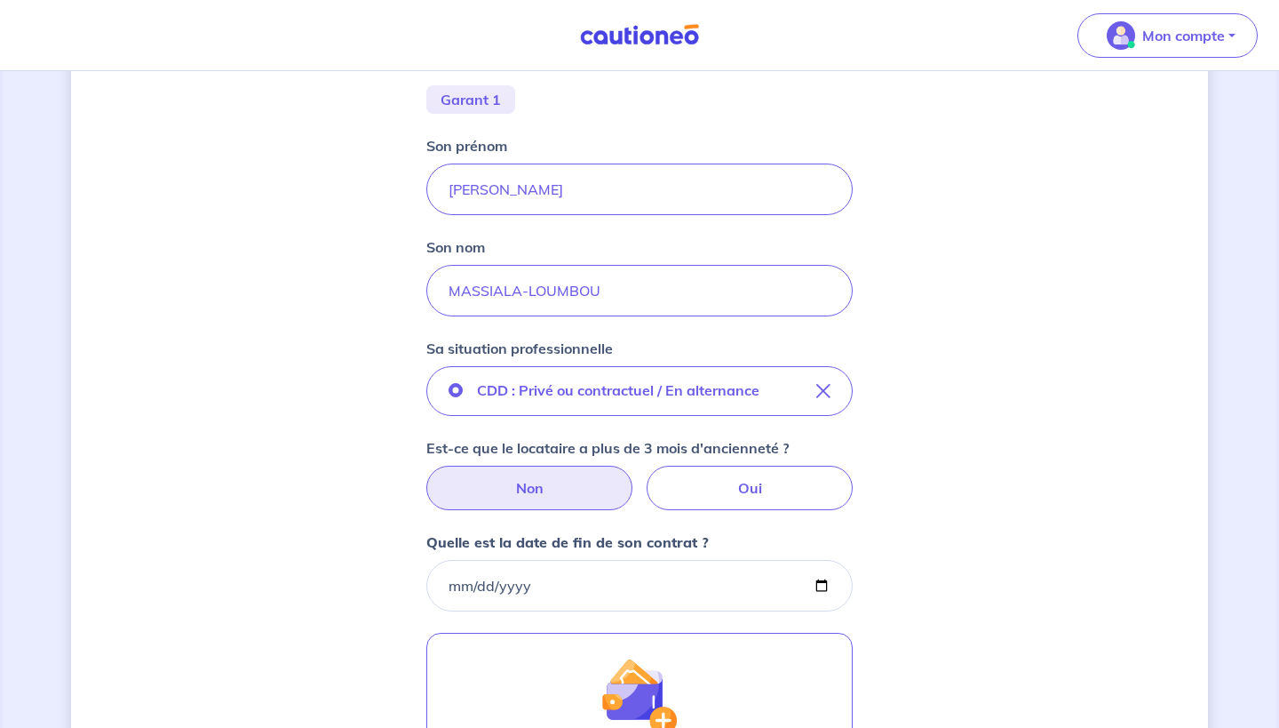
click at [566, 497] on label "Non" at bounding box center [529, 488] width 206 height 44
click at [634, 477] on input "Non" at bounding box center [640, 472] width 12 height 12
click at [743, 498] on label "Oui" at bounding box center [750, 488] width 206 height 44
click at [646, 477] on input "Oui" at bounding box center [640, 472] width 12 height 12
radio input "true"
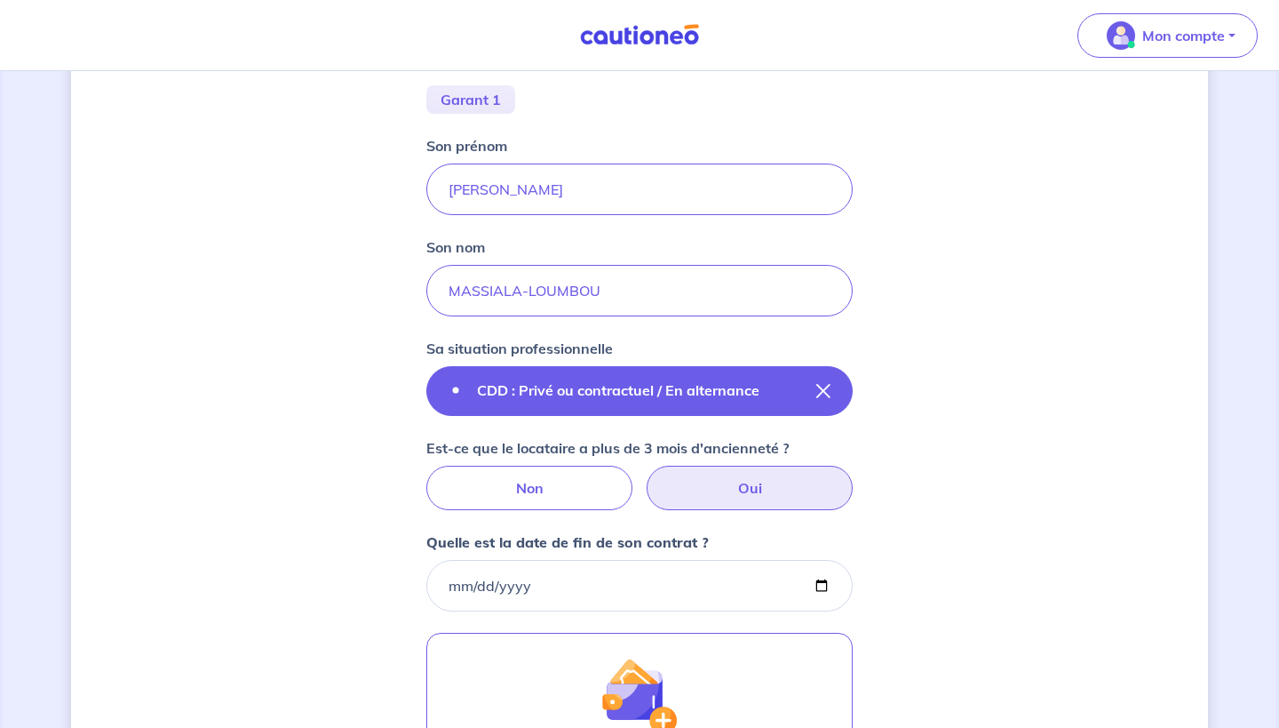
click at [572, 396] on p "CDD : Privé ou contractuel / En alternance" at bounding box center [618, 389] width 283 height 21
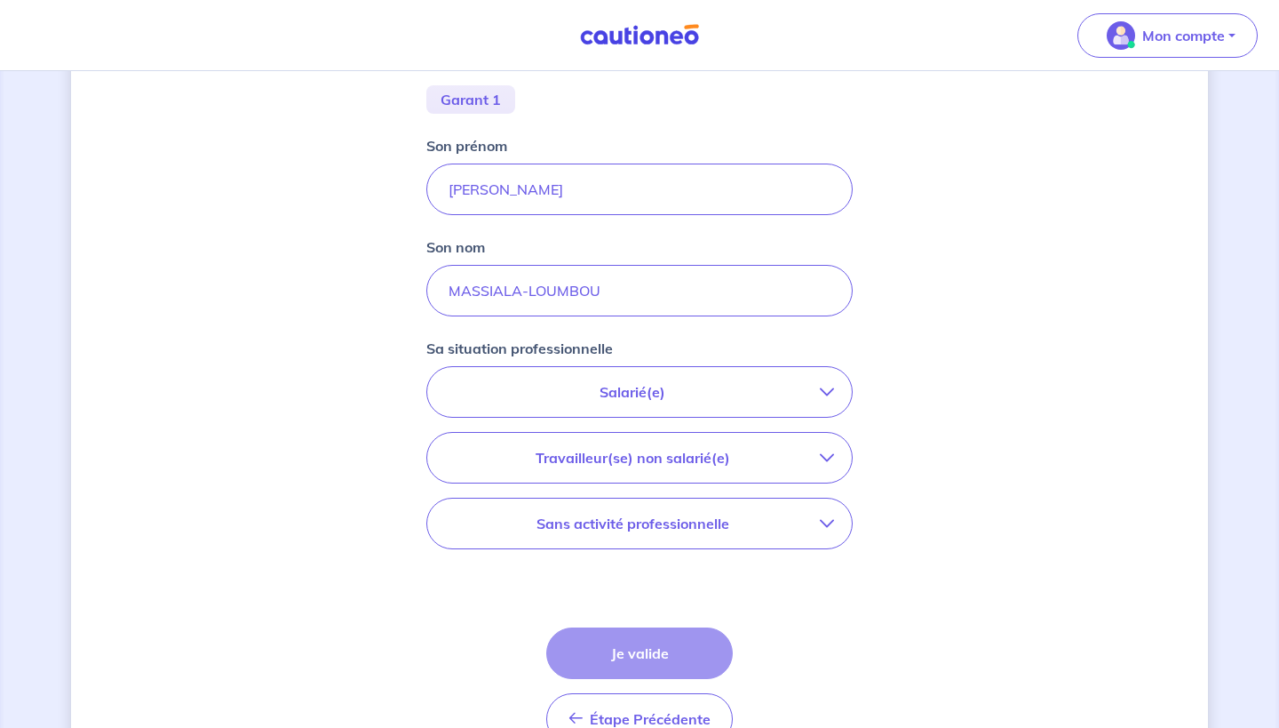
click at [548, 394] on p "Salarié(e)" at bounding box center [632, 391] width 375 height 21
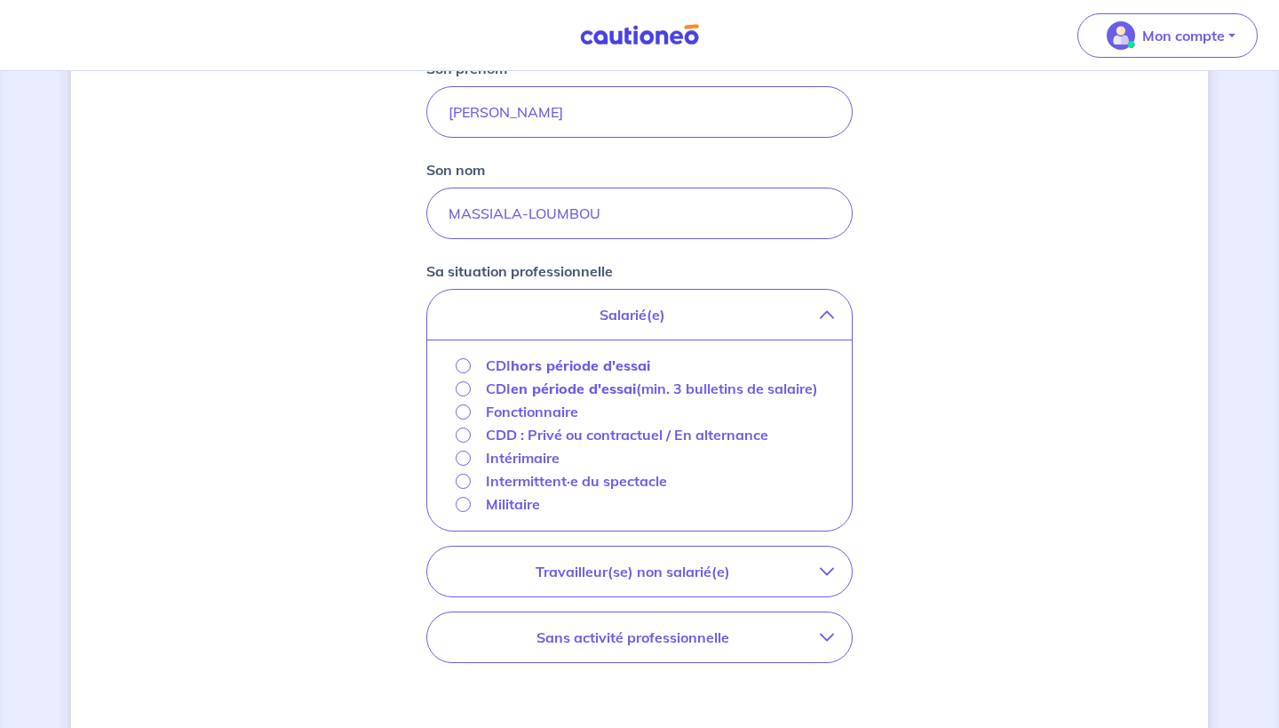
scroll to position [463, 0]
click at [500, 443] on p "CDD : Privé ou contractuel / En alternance" at bounding box center [627, 432] width 283 height 21
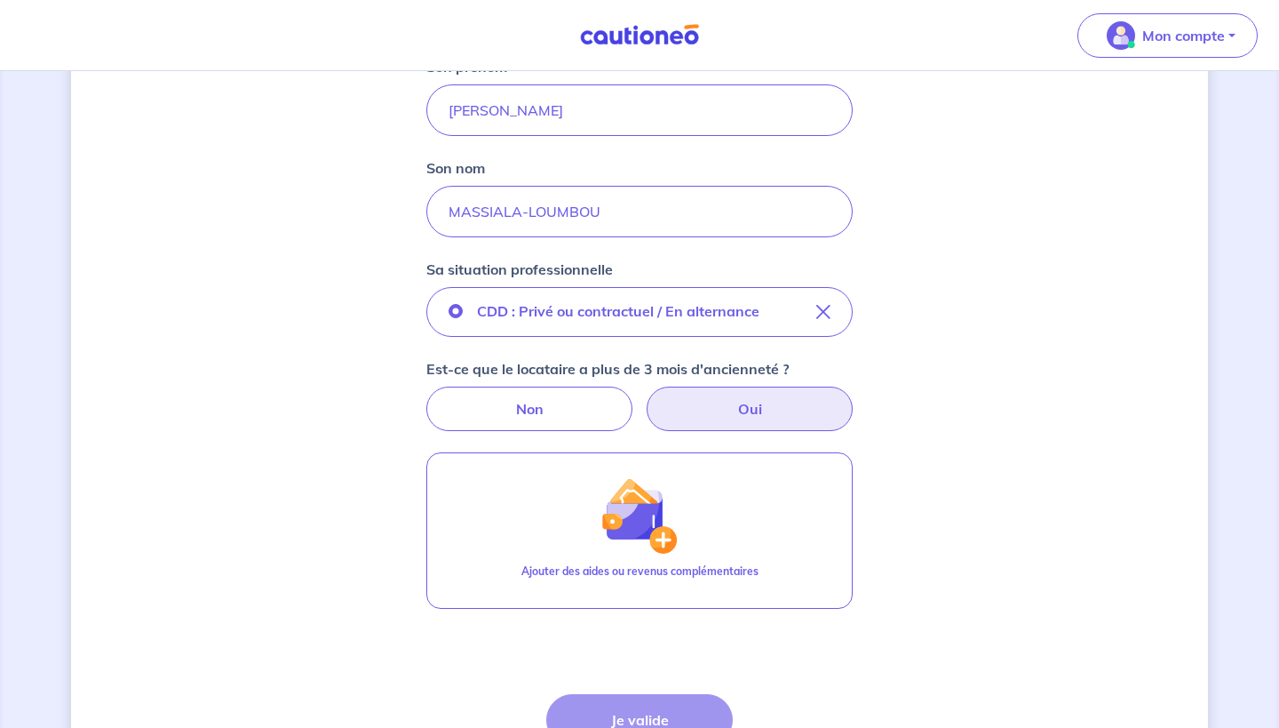
click at [675, 399] on label "Oui" at bounding box center [750, 408] width 206 height 44
click at [646, 398] on input "Oui" at bounding box center [640, 392] width 12 height 12
radio input "true"
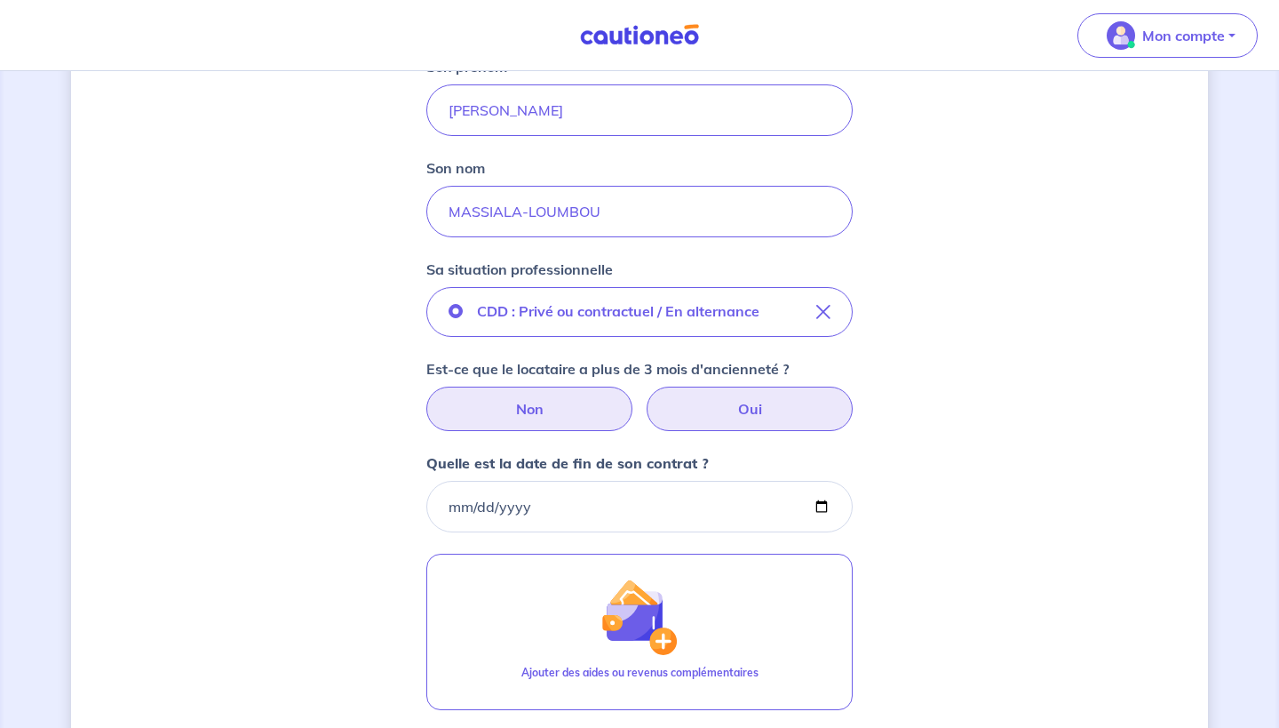
click at [554, 395] on label "Non" at bounding box center [529, 408] width 206 height 44
click at [634, 395] on input "Non" at bounding box center [640, 392] width 12 height 12
radio input "true"
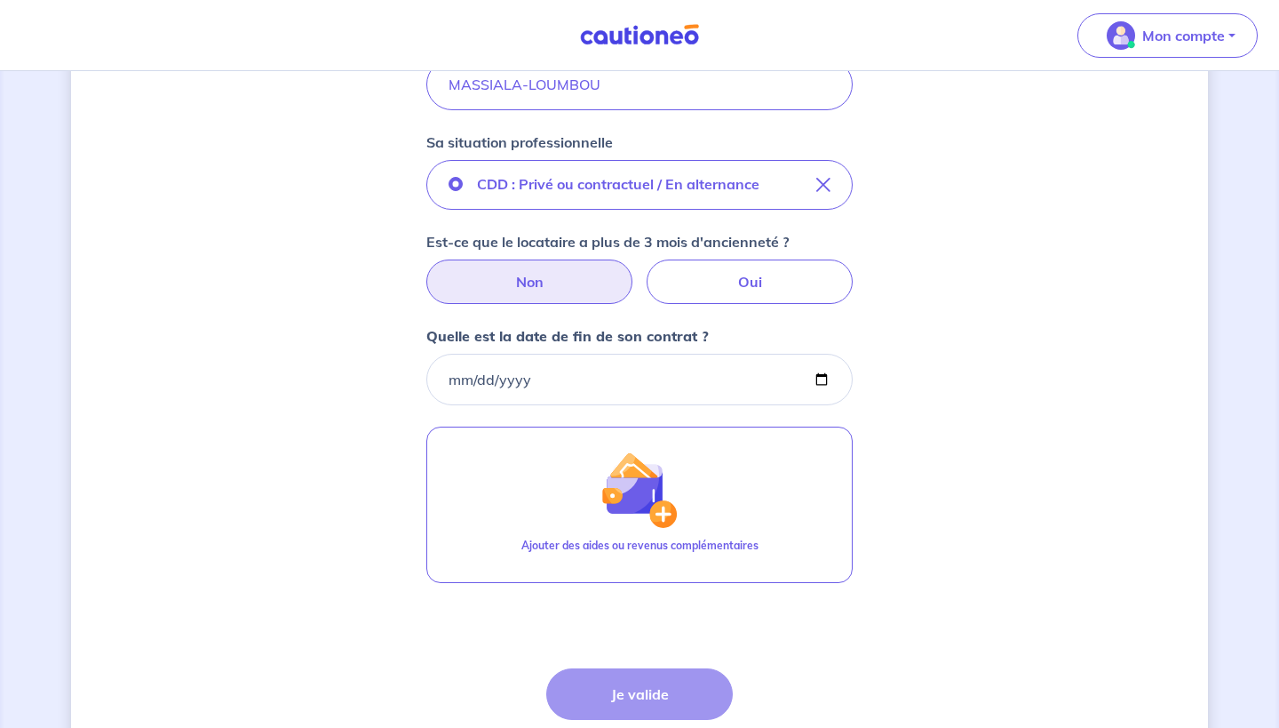
scroll to position [607, 0]
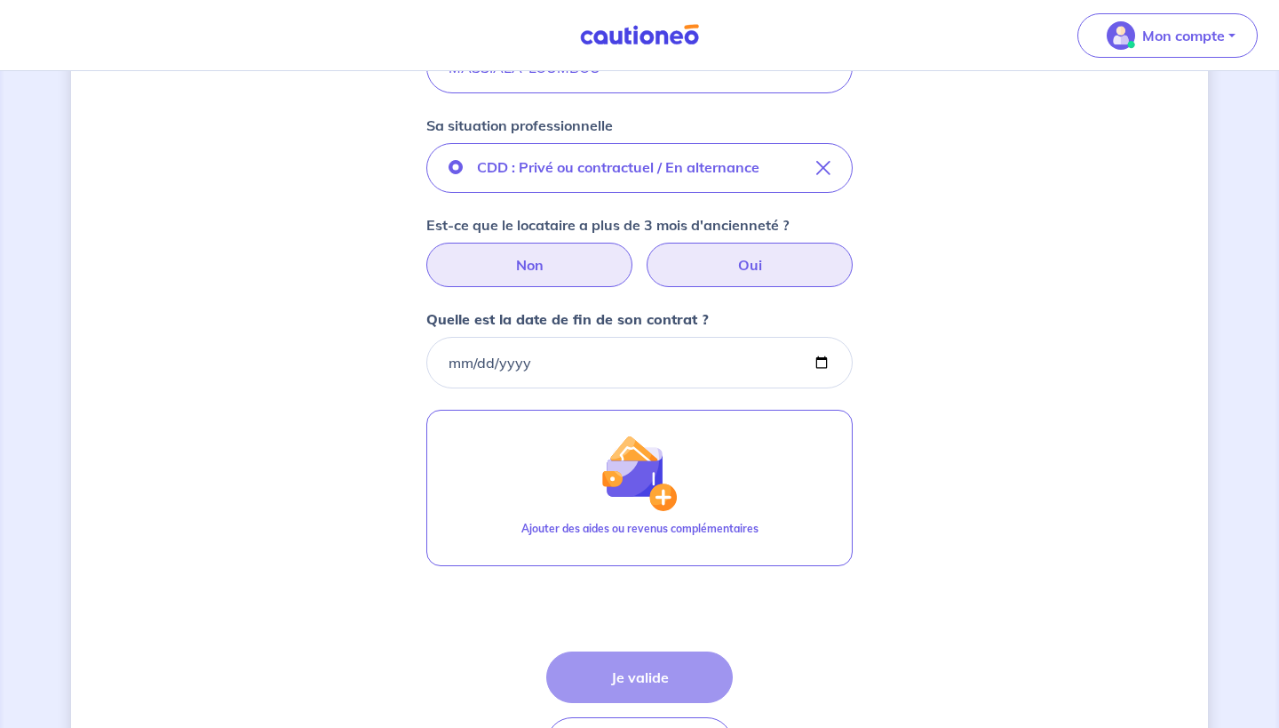
click at [712, 283] on label "Oui" at bounding box center [750, 265] width 206 height 44
click at [646, 254] on input "Oui" at bounding box center [640, 249] width 12 height 12
radio input "true"
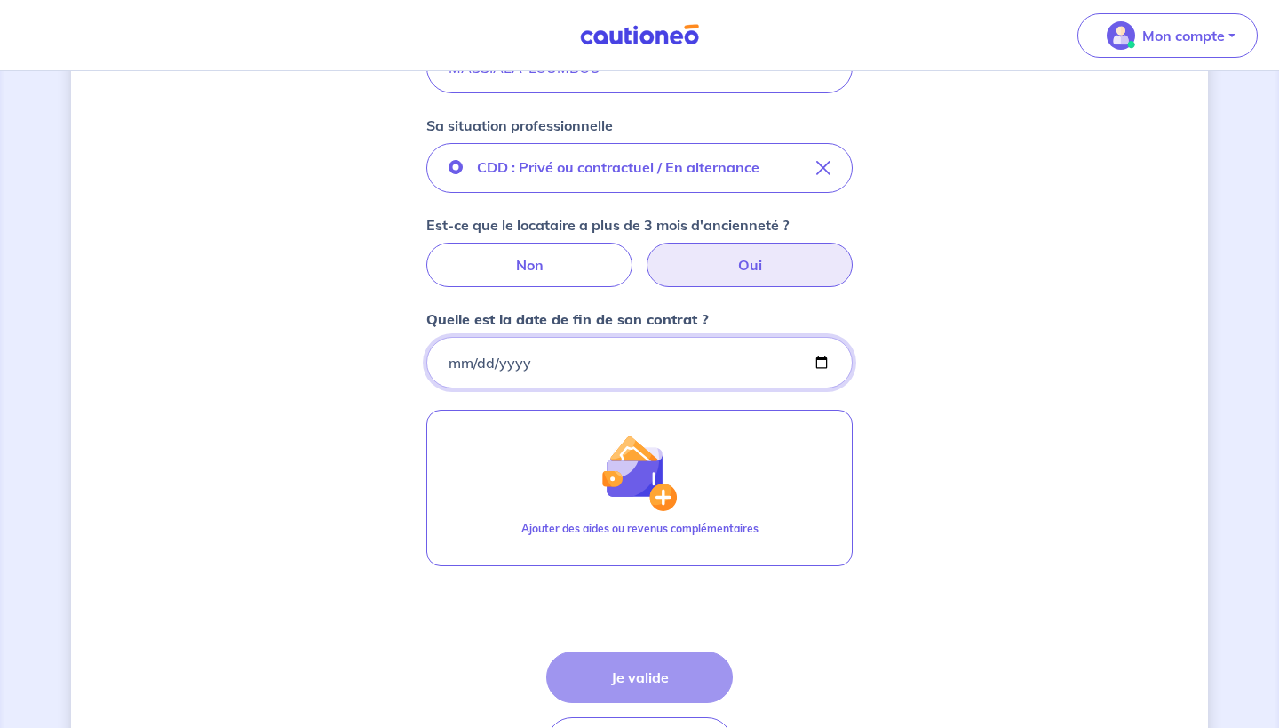
click at [560, 354] on input "Quelle est la date de fin de son contrat ?" at bounding box center [639, 363] width 426 height 52
click at [966, 410] on div "Concernant les garants de : Jeremy Massiala Loumbou Votre locataire est étudian…" at bounding box center [639, 159] width 1137 height 1347
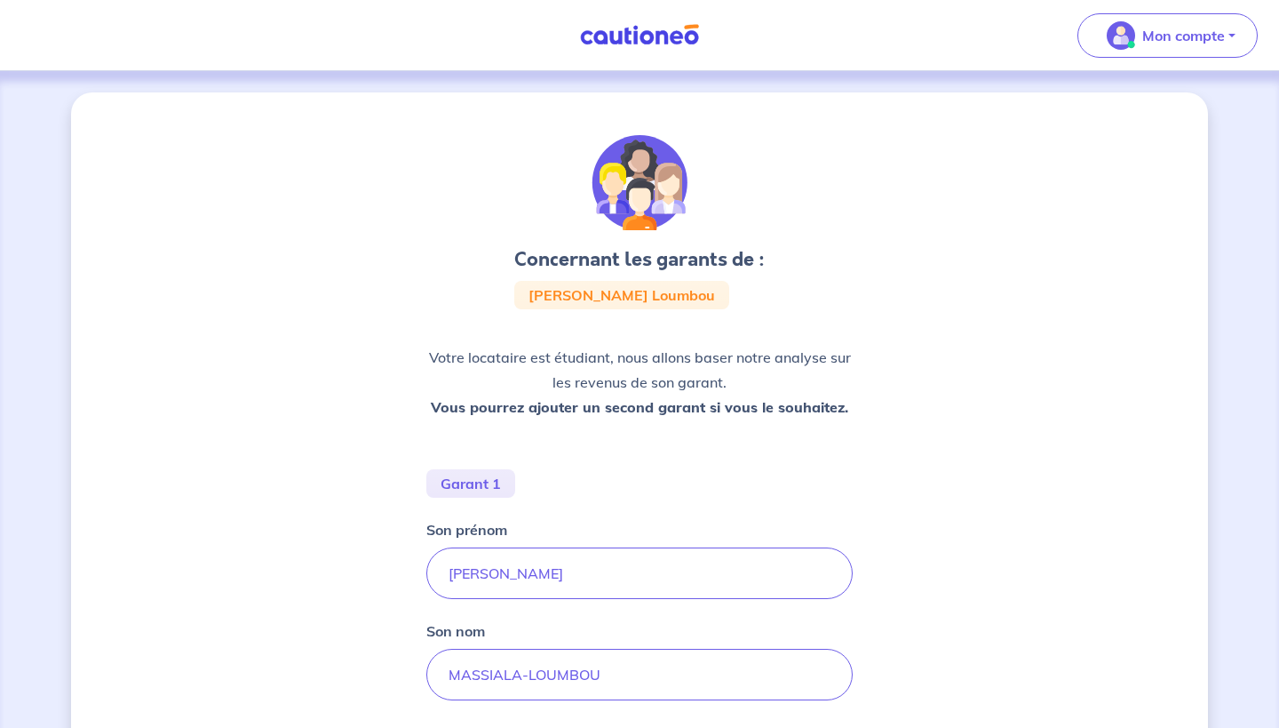
scroll to position [0, 0]
click at [675, 361] on p "Votre locataire est étudiant, nous allons baser notre analyse sur les revenus d…" at bounding box center [639, 382] width 426 height 75
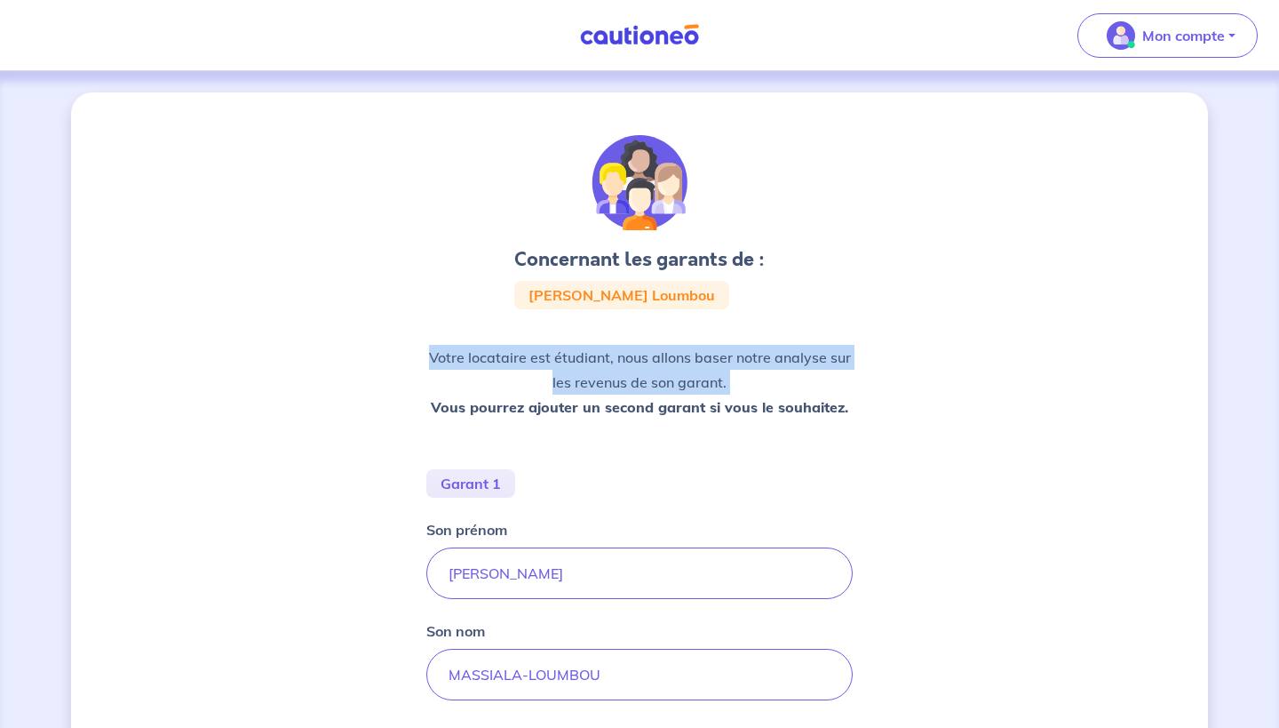
click at [666, 387] on p "Votre locataire est étudiant, nous allons baser notre analyse sur les revenus d…" at bounding box center [639, 382] width 426 height 75
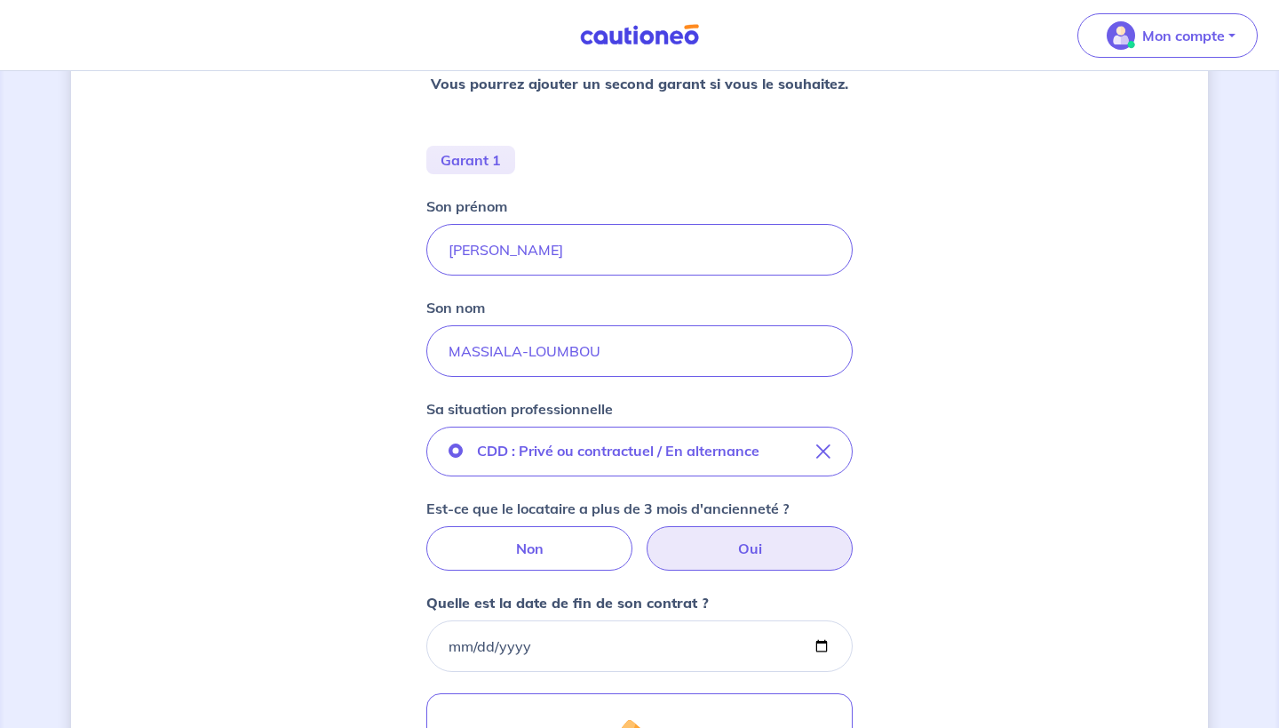
scroll to position [411, 0]
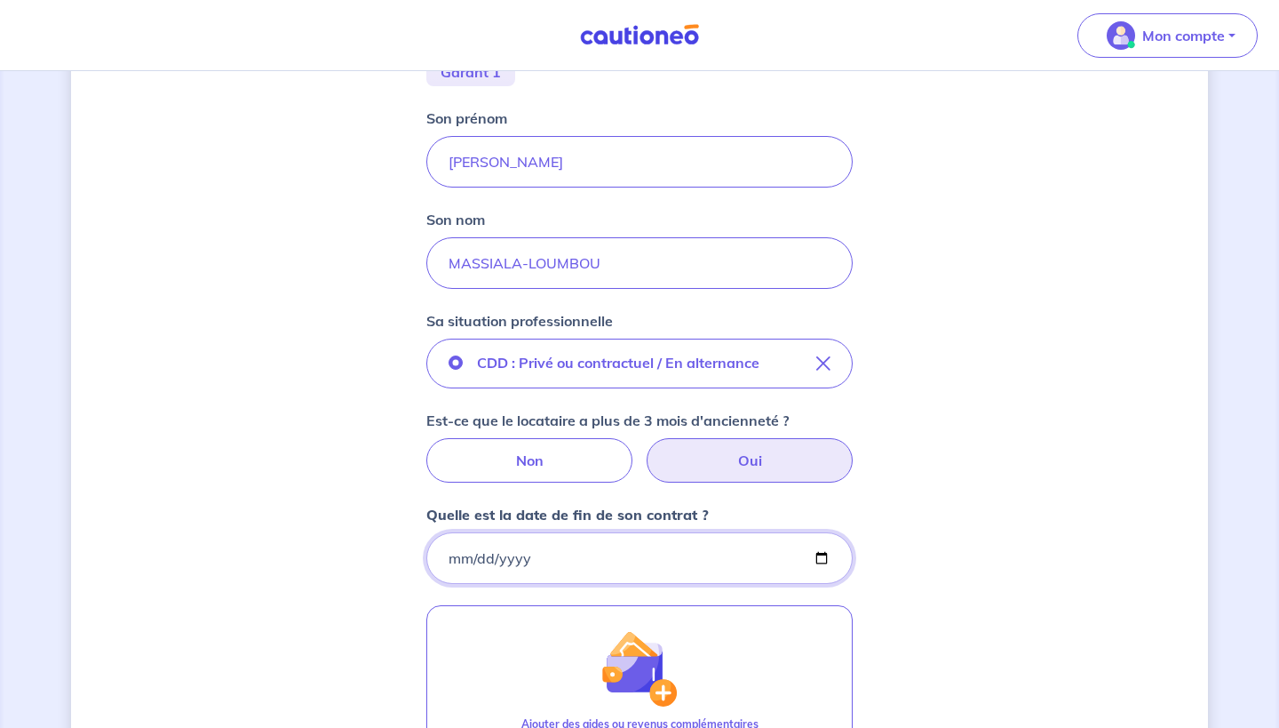
click at [558, 553] on input "Quelle est la date de fin de son contrat ?" at bounding box center [639, 558] width 426 height 52
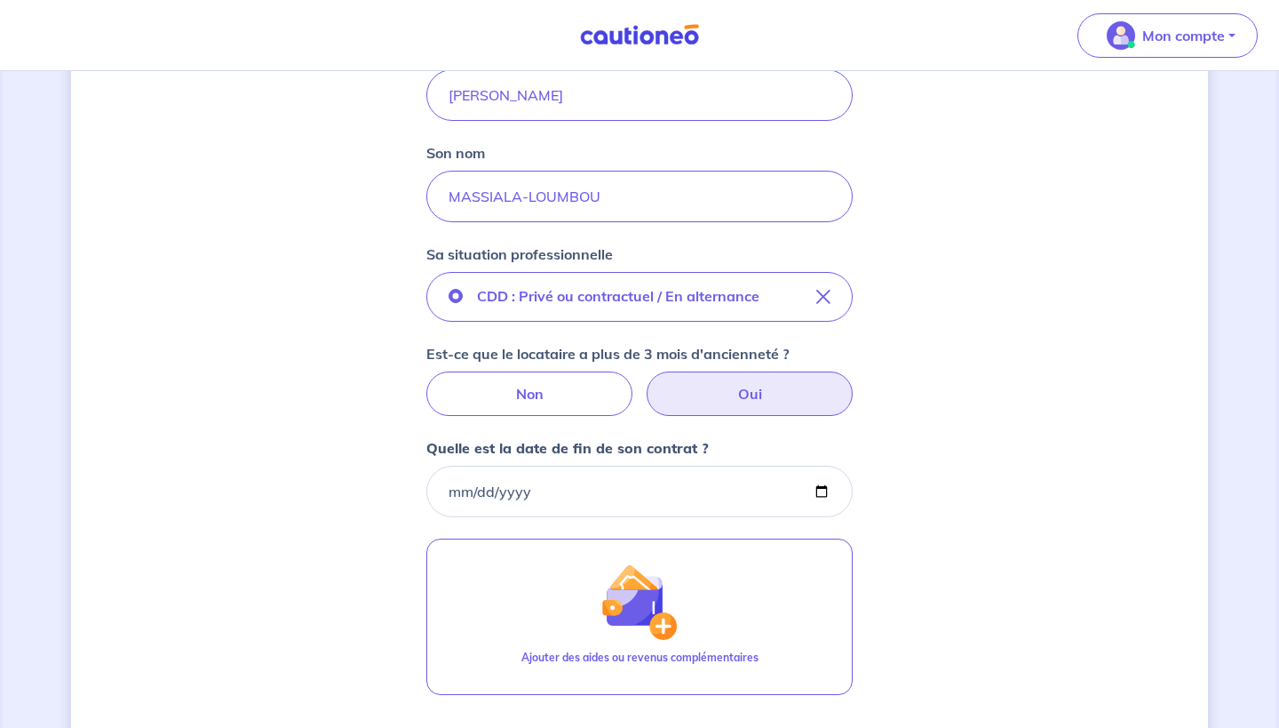
scroll to position [480, 0]
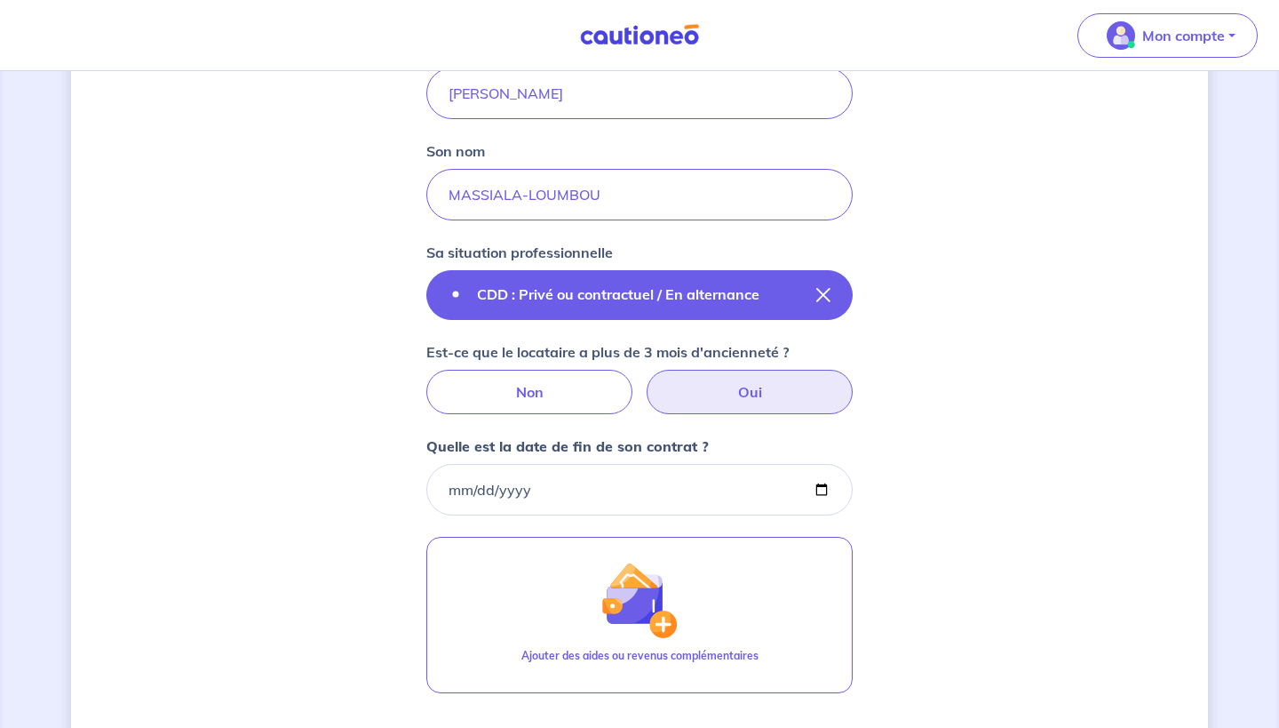
click at [660, 302] on p "CDD : Privé ou contractuel / En alternance" at bounding box center [618, 293] width 283 height 21
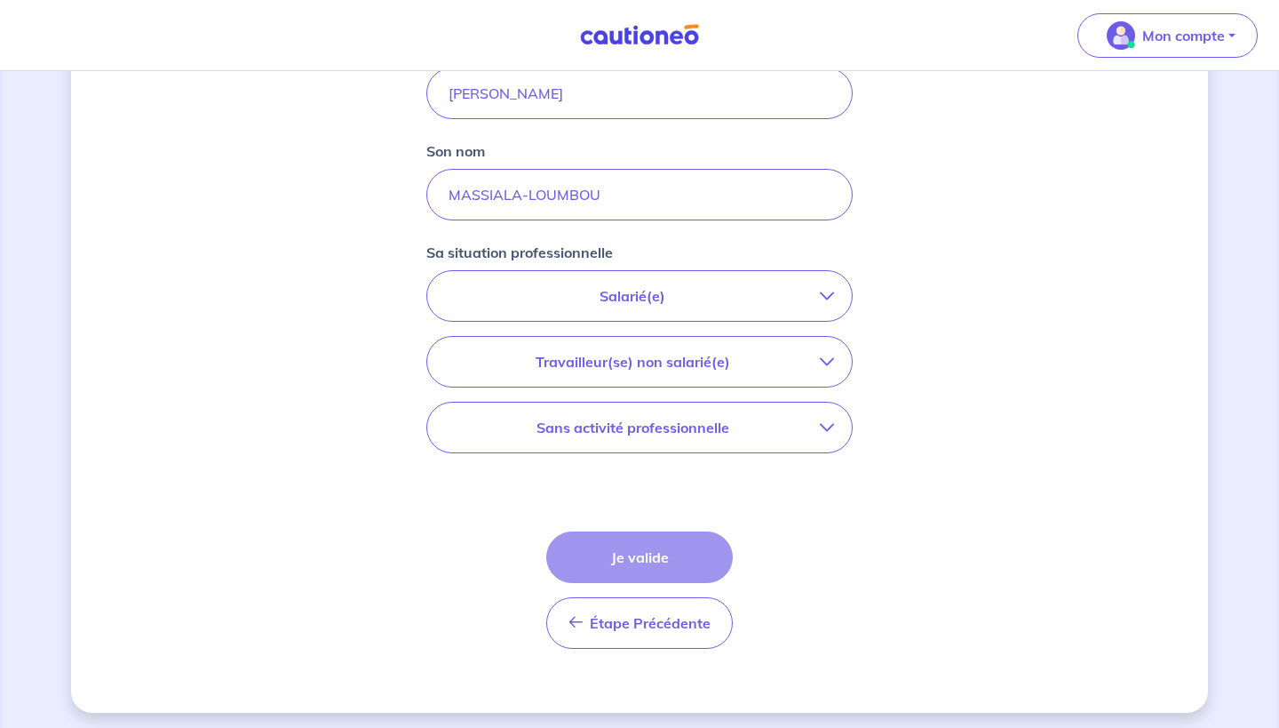
click at [596, 283] on button "Salarié(e)" at bounding box center [639, 296] width 425 height 50
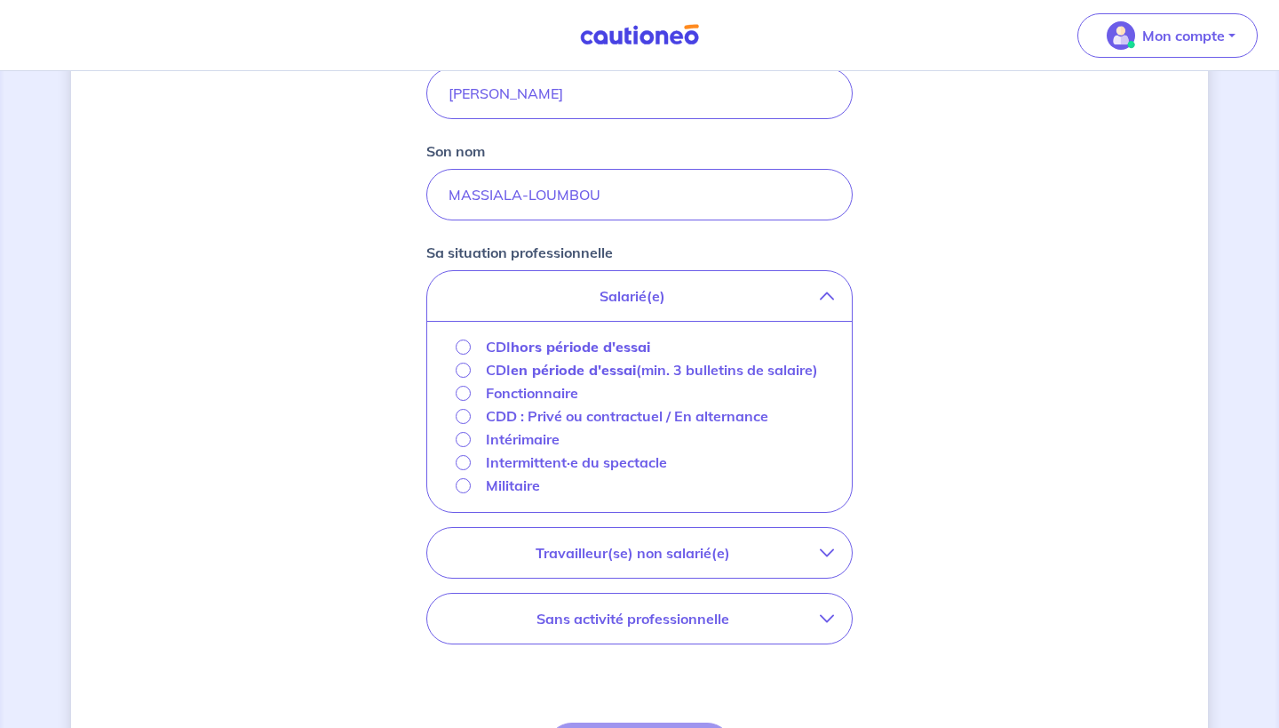
click at [521, 350] on strong "hors période d'essai" at bounding box center [580, 347] width 139 height 18
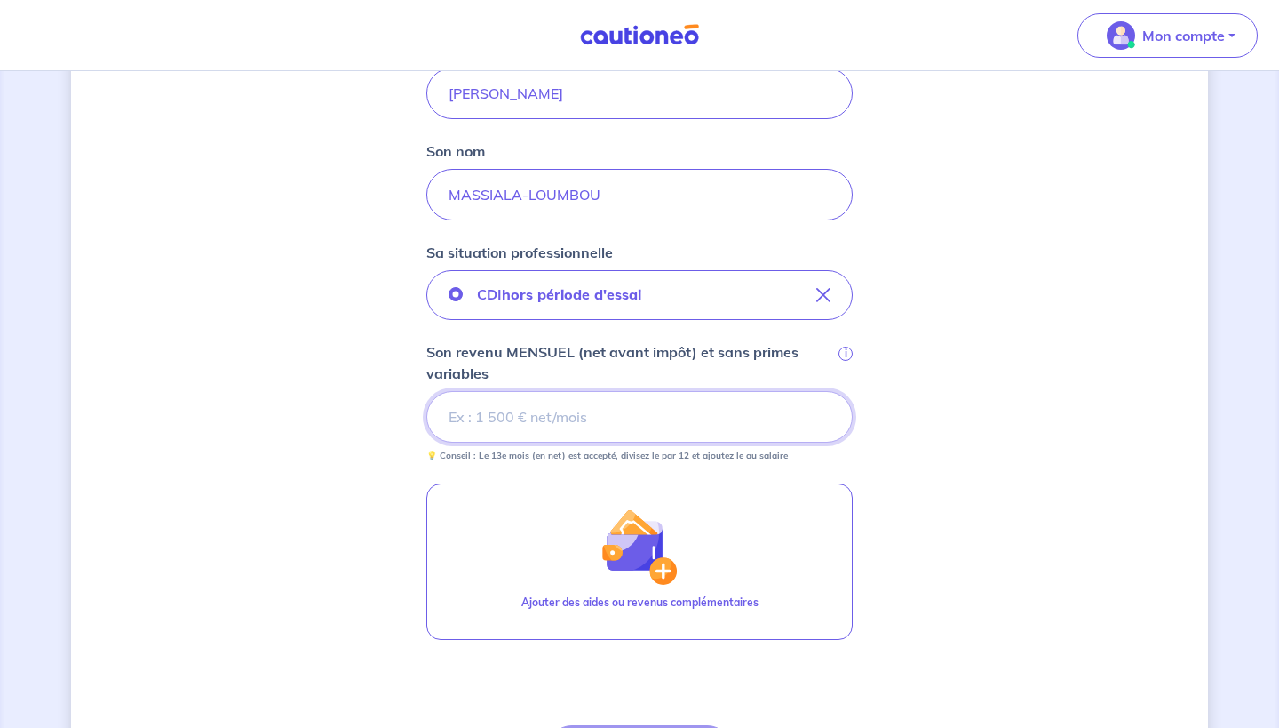
click at [623, 417] on input "Son revenu MENSUEL (net avant impôt) et sans primes variables i" at bounding box center [639, 417] width 426 height 52
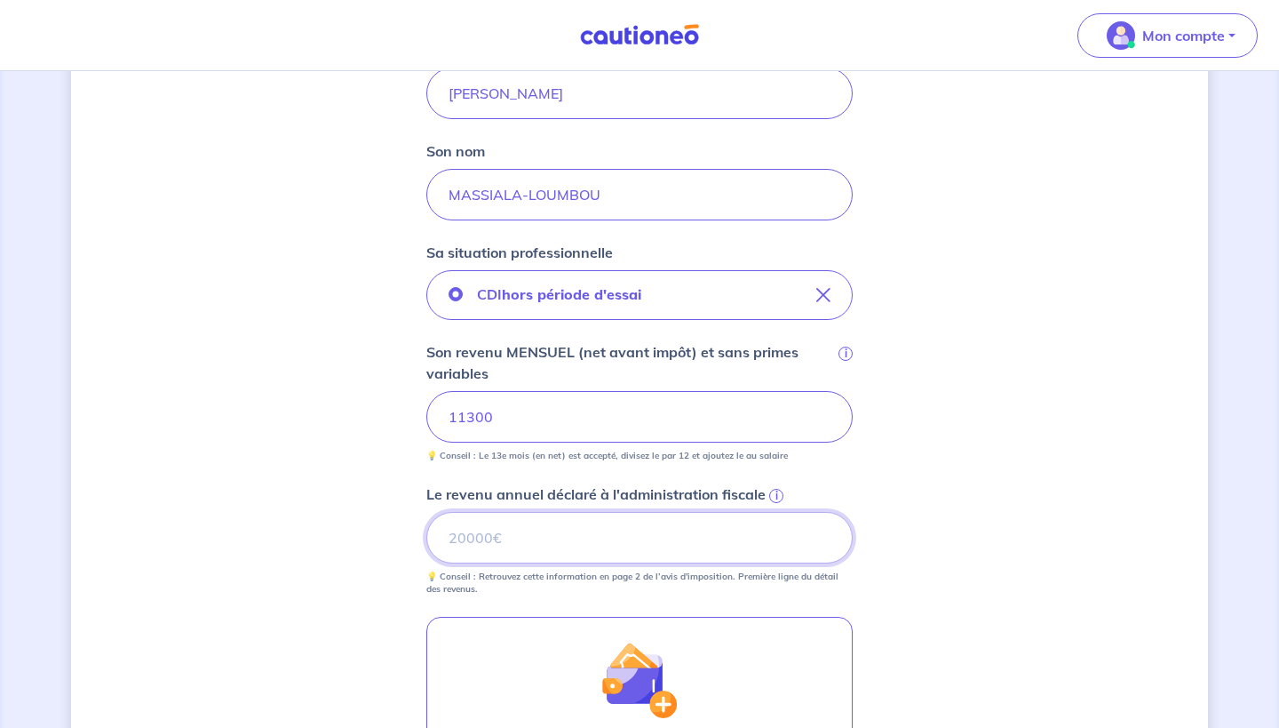
click at [524, 527] on input "Le revenu annuel déclaré à l'administration fiscale i" at bounding box center [639, 538] width 426 height 52
click at [548, 544] on input "Le revenu annuel déclaré à l'administration fiscale i" at bounding box center [639, 538] width 426 height 52
type input "109757"
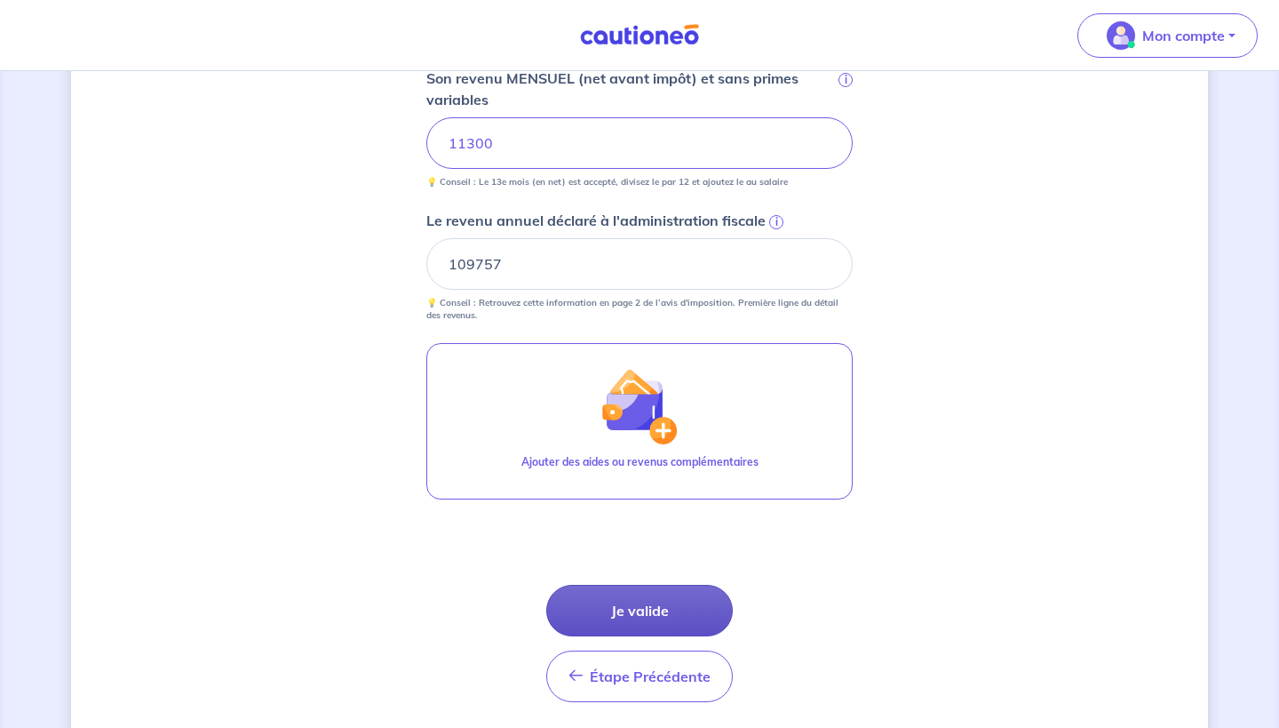
scroll to position [756, 0]
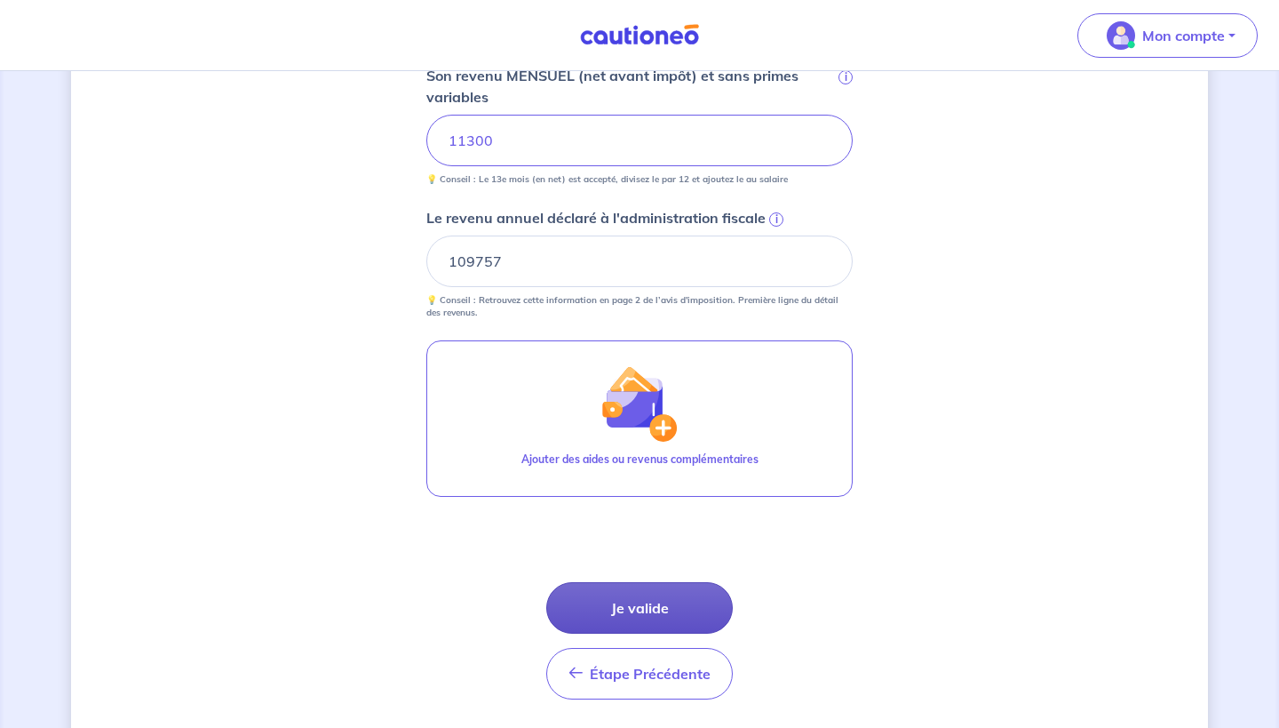
click at [641, 616] on button "Je valide" at bounding box center [639, 608] width 187 height 52
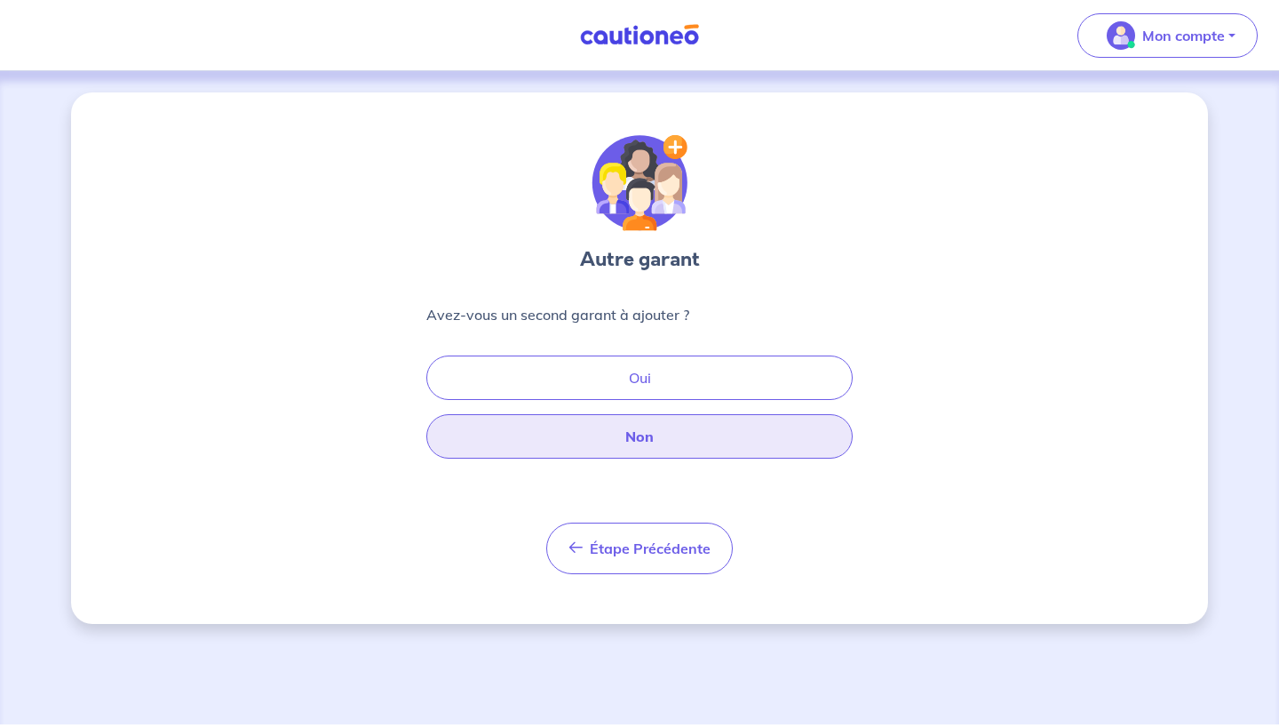
click at [624, 450] on button "Non" at bounding box center [639, 436] width 426 height 44
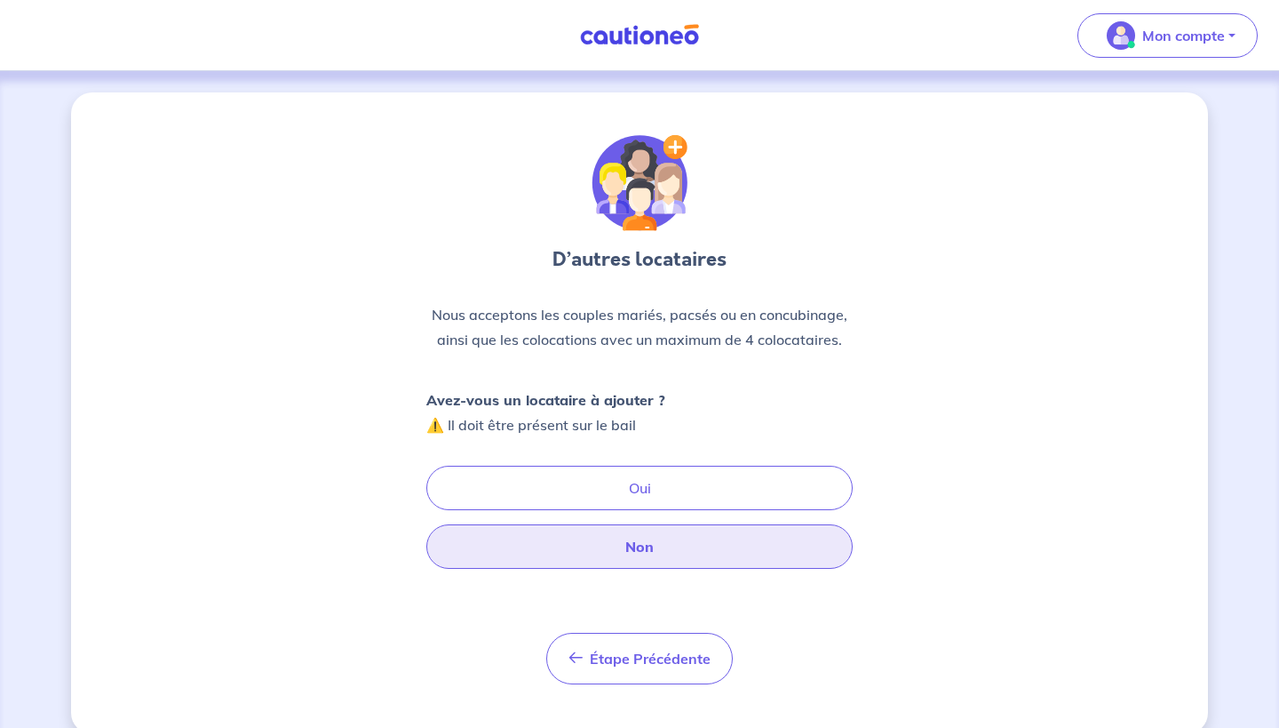
click at [574, 529] on button "Non" at bounding box center [639, 546] width 426 height 44
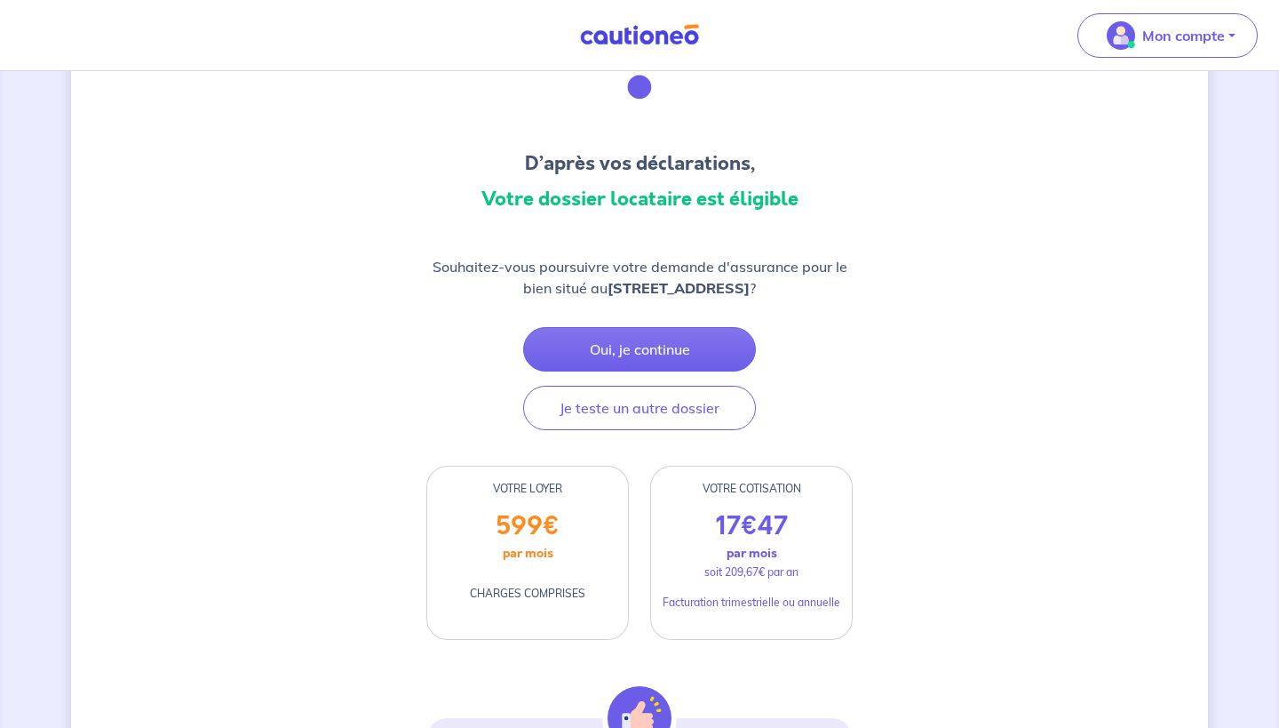
scroll to position [199, 0]
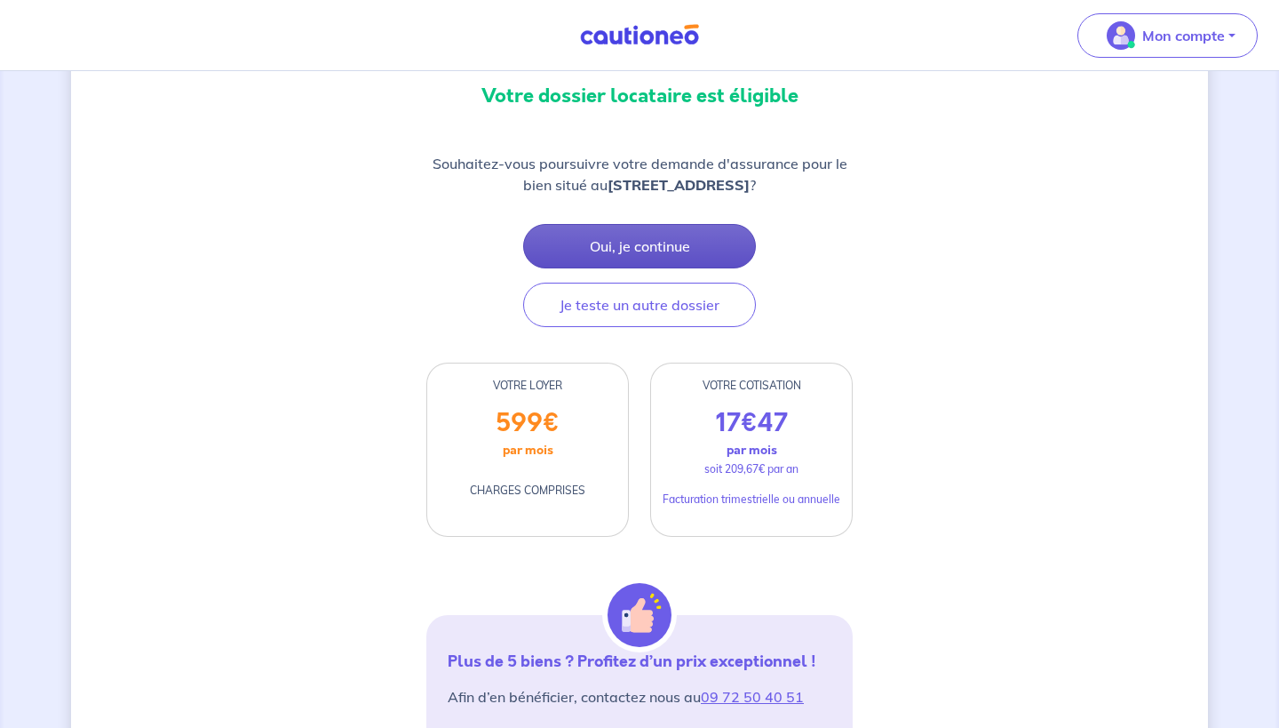
click at [553, 239] on button "Oui, je continue" at bounding box center [639, 246] width 233 height 44
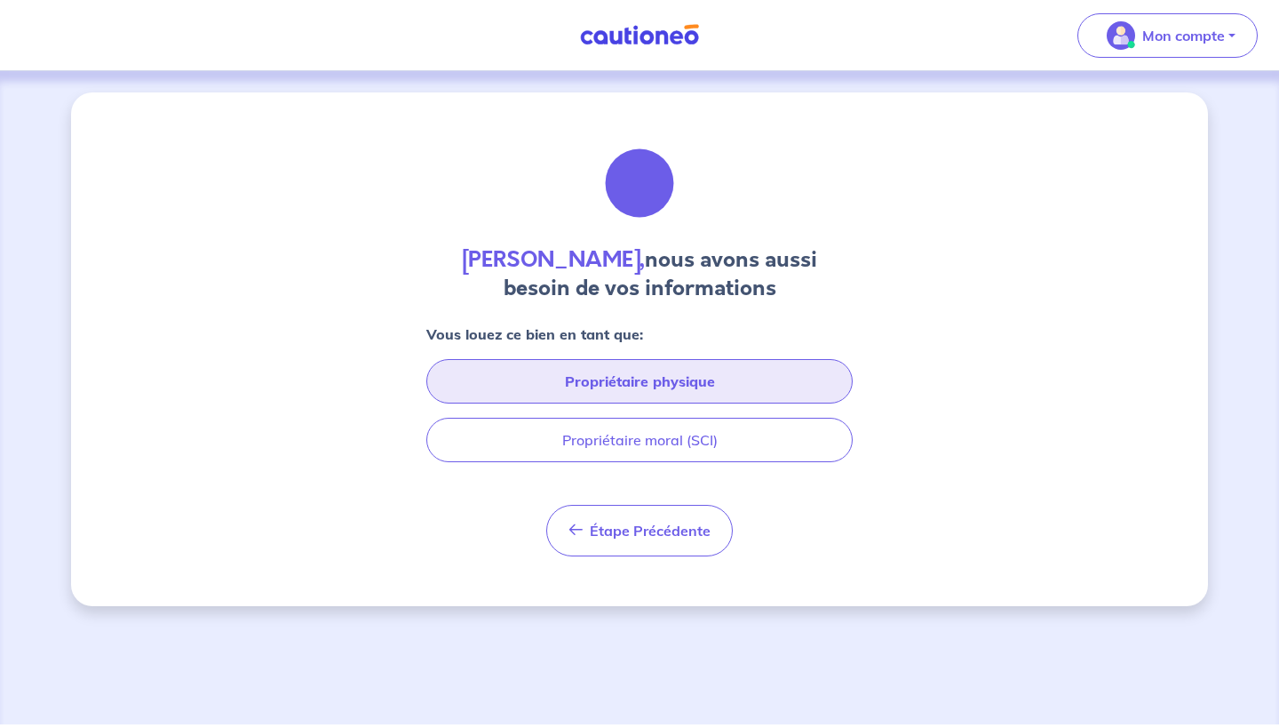
click at [554, 375] on button "Propriétaire physique" at bounding box center [639, 381] width 426 height 44
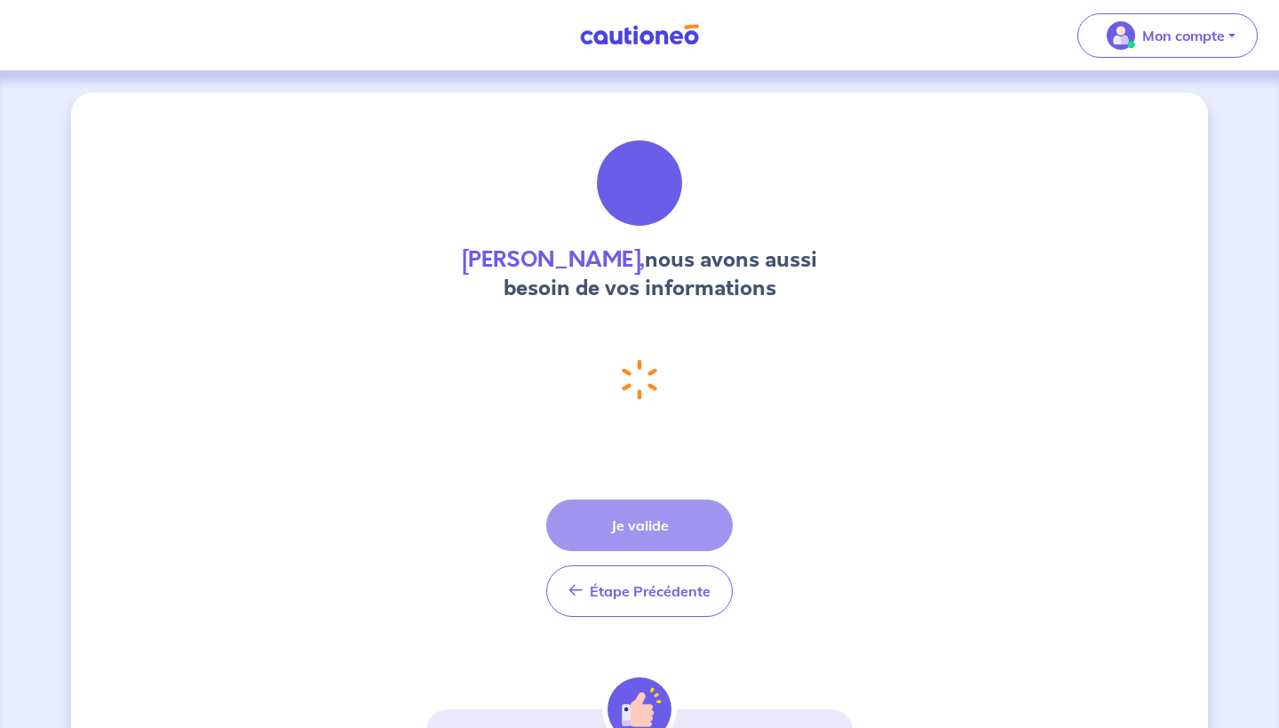
select select "FR"
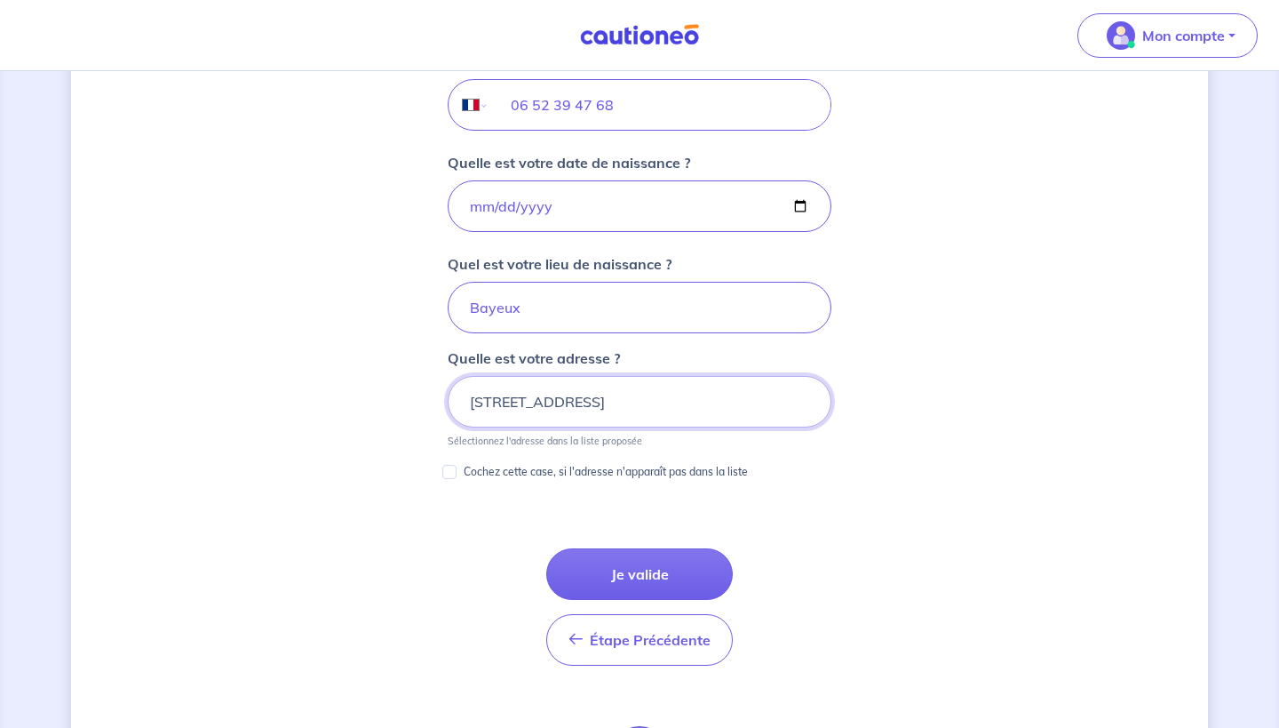
scroll to position [758, 0]
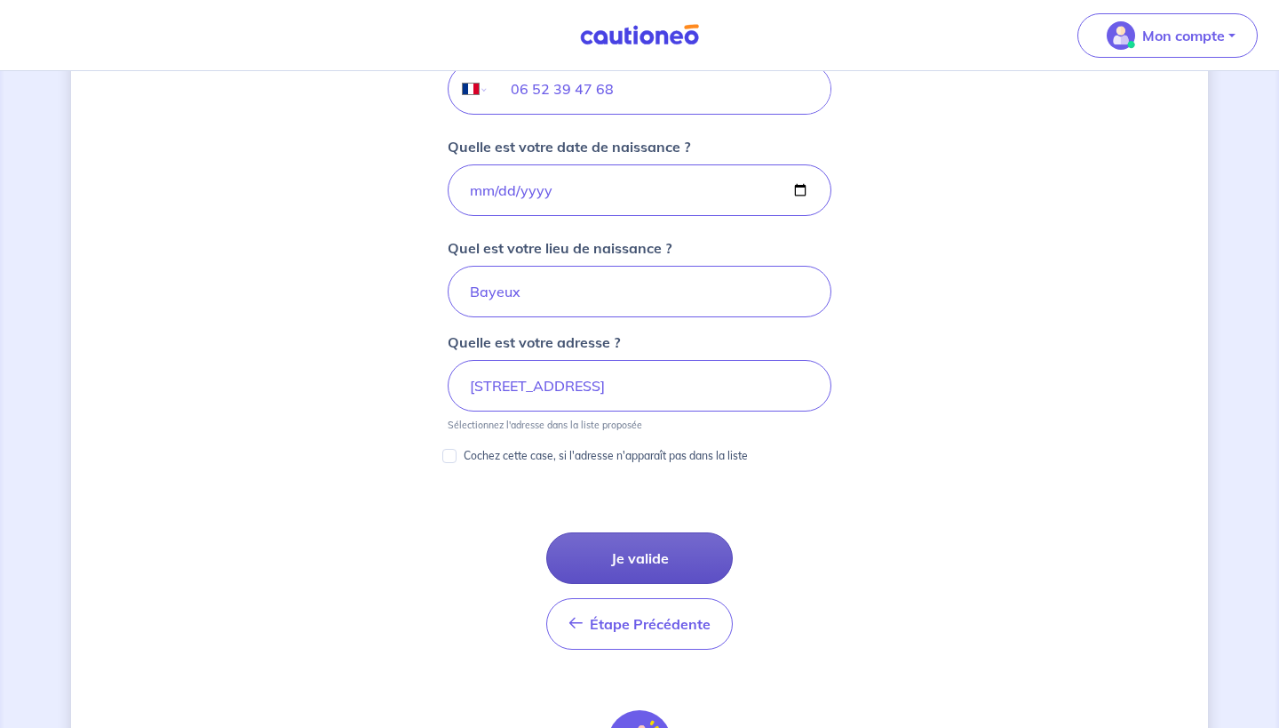
click at [649, 545] on button "Je valide" at bounding box center [639, 558] width 187 height 52
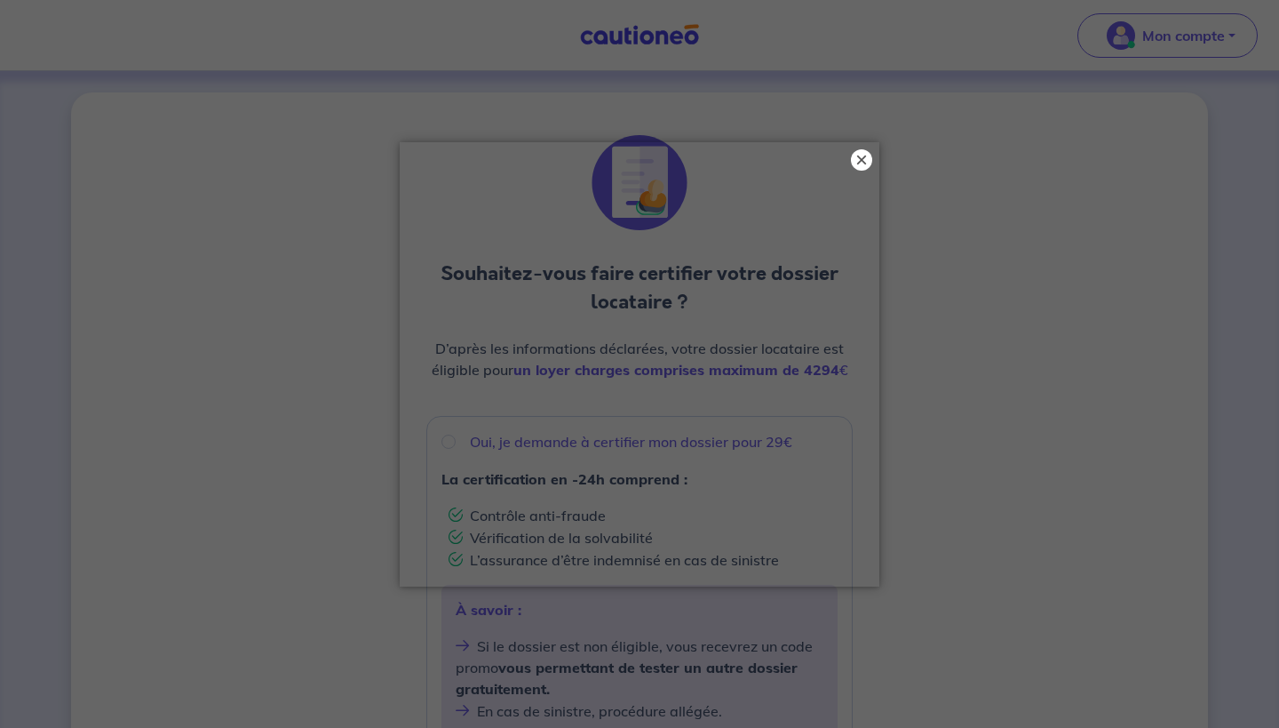
click at [859, 155] on button "×" at bounding box center [861, 159] width 21 height 21
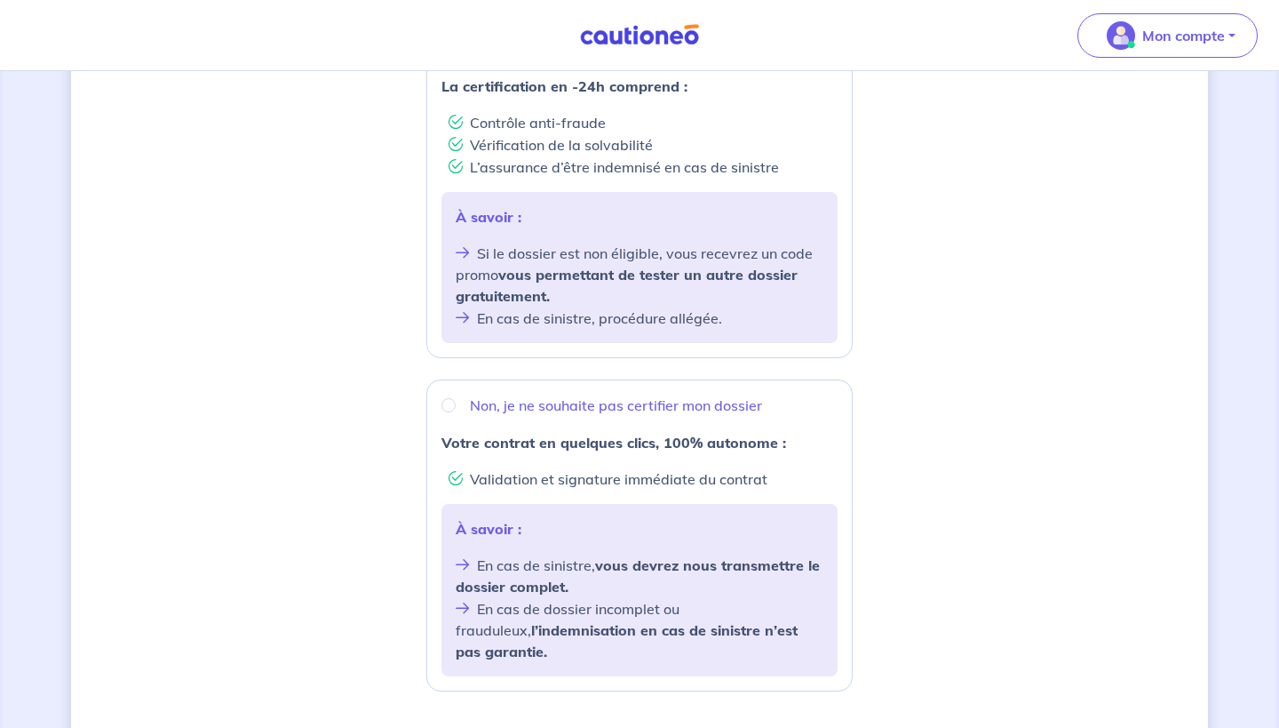
scroll to position [394, 0]
click at [604, 406] on p "Non, je ne souhaite pas certifier mon dossier" at bounding box center [616, 404] width 292 height 21
click at [456, 406] on input "Non, je ne souhaite pas certifier mon dossier" at bounding box center [449, 404] width 14 height 14
radio input "true"
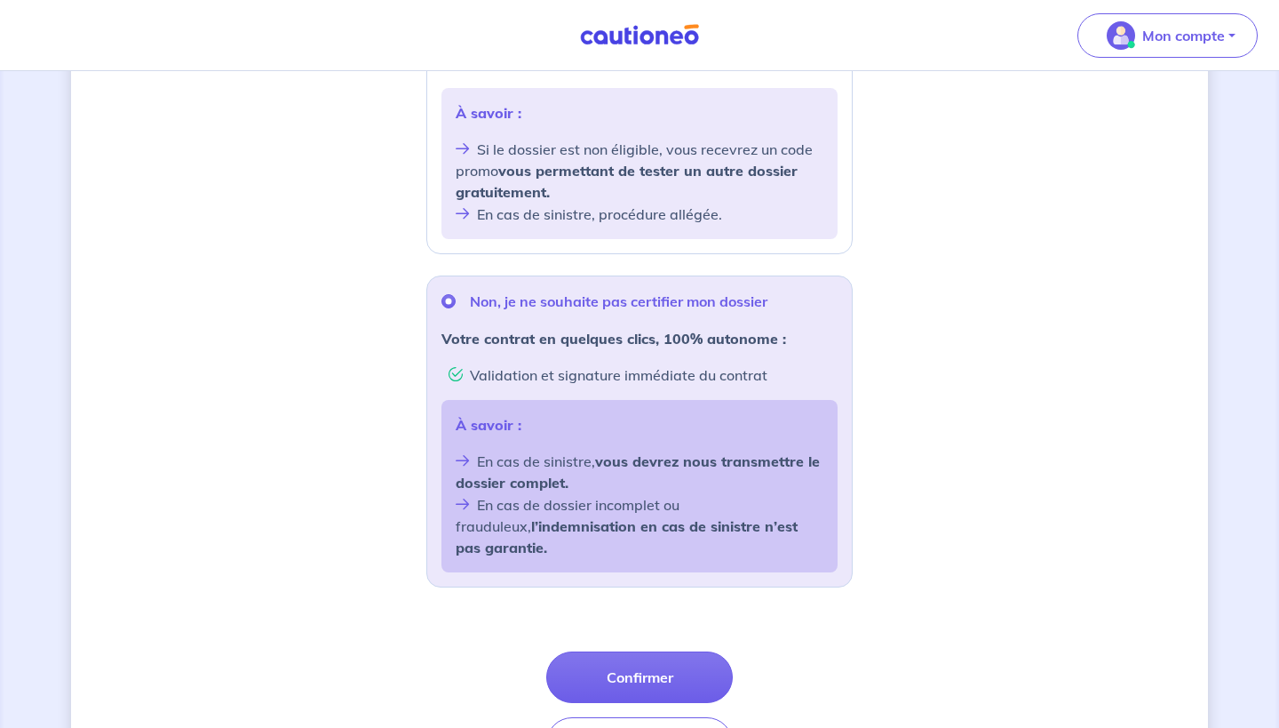
scroll to position [544, 0]
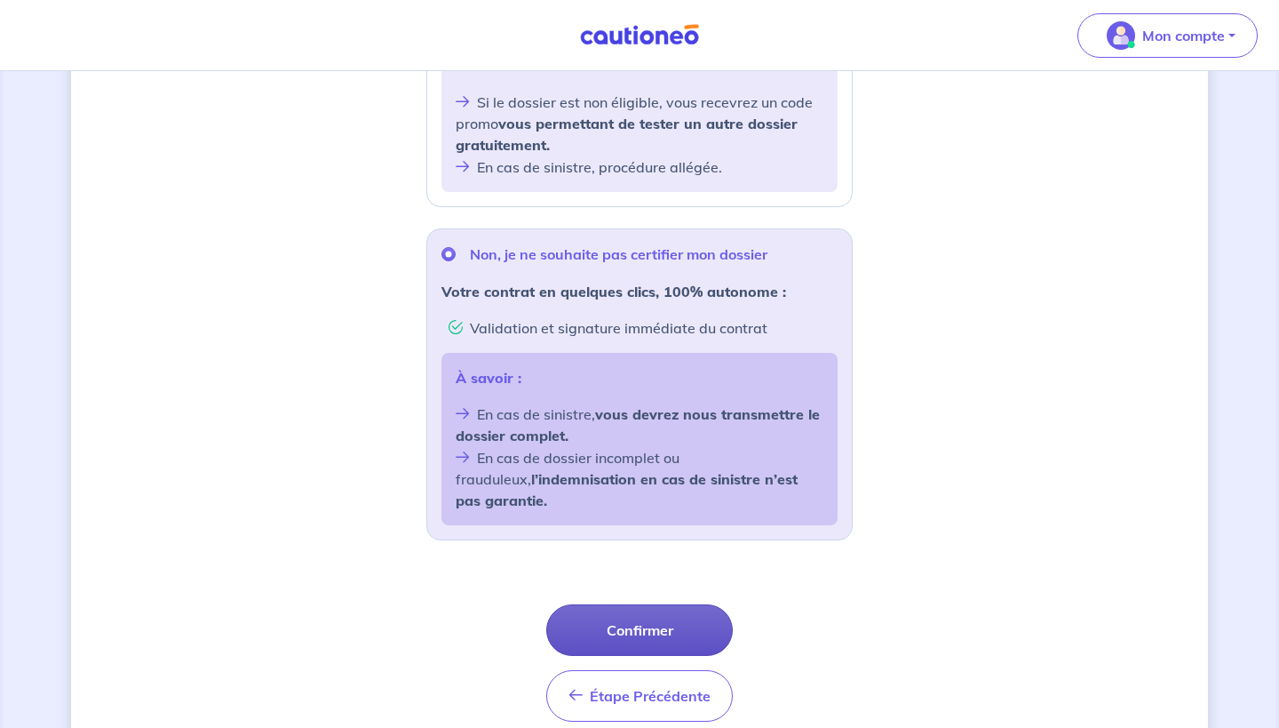
click at [615, 605] on button "Confirmer" at bounding box center [639, 630] width 187 height 52
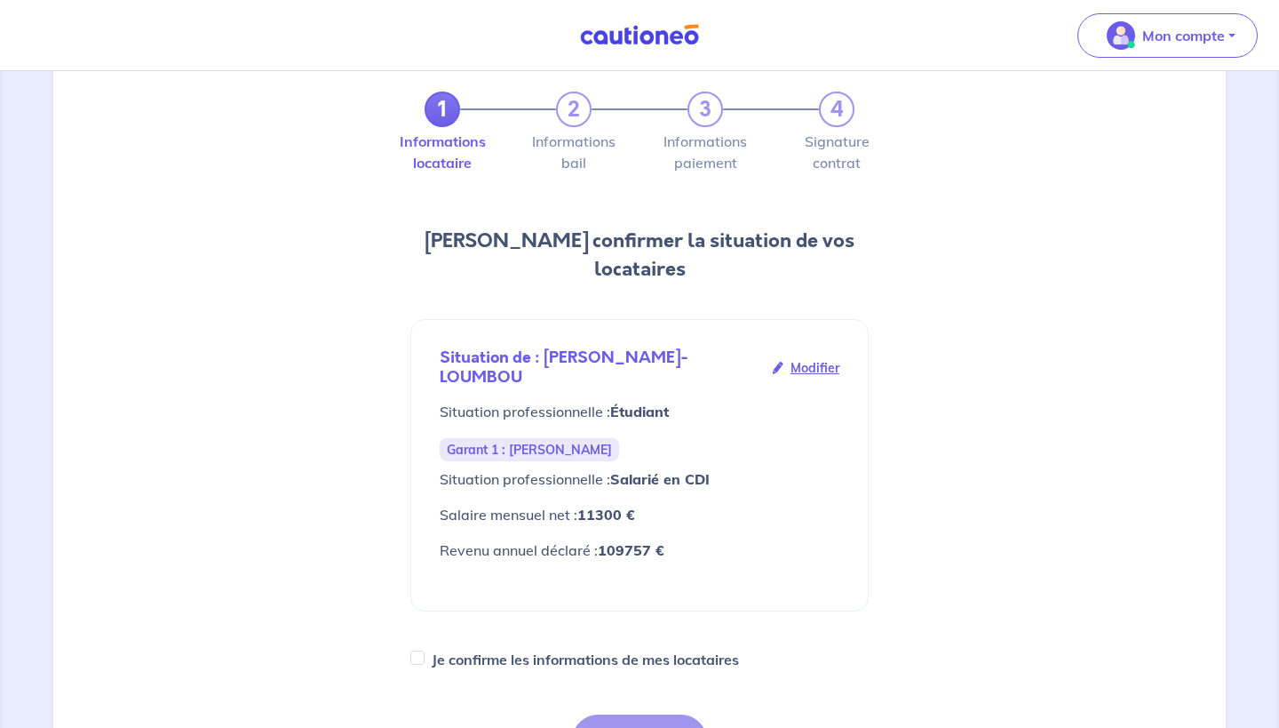
scroll to position [65, 0]
click at [624, 654] on label "Je confirme les informations de mes locataires" at bounding box center [585, 659] width 307 height 25
click at [425, 654] on input "Je confirme les informations de mes locataires" at bounding box center [417, 657] width 14 height 14
checkbox input "true"
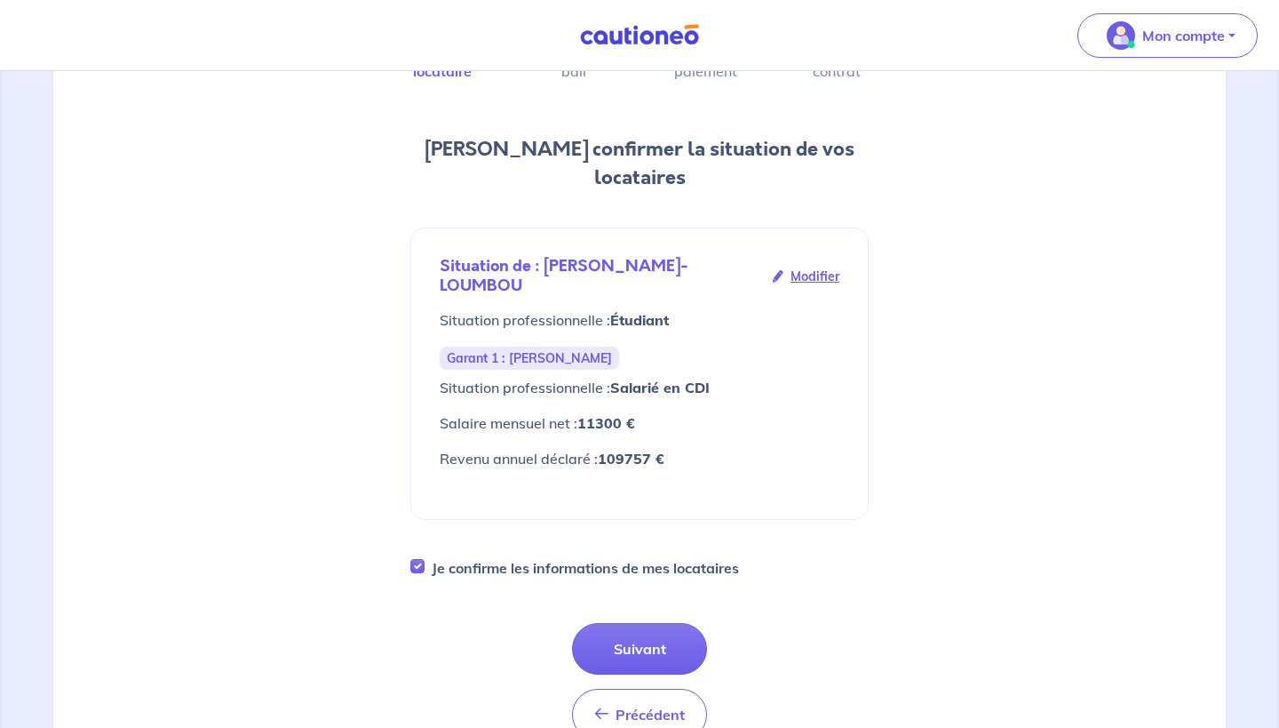
scroll to position [191, 0]
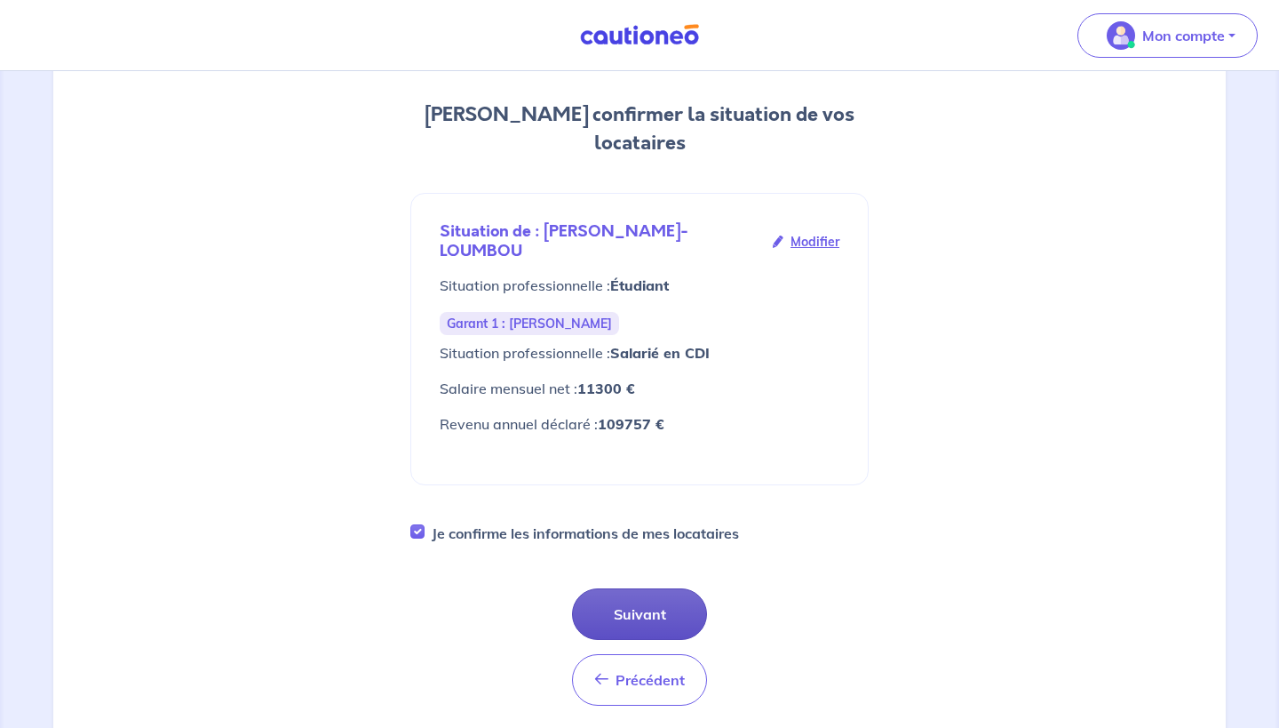
click at [607, 623] on button "Suivant" at bounding box center [639, 614] width 135 height 52
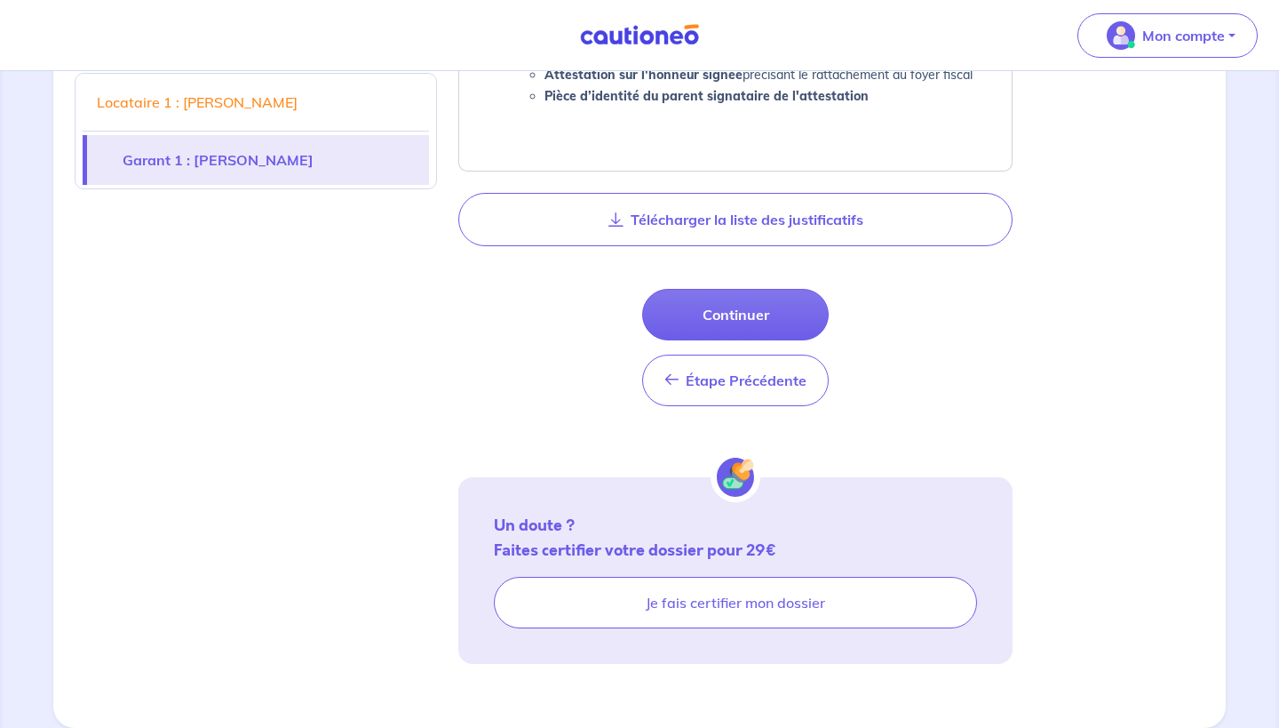
scroll to position [1419, 0]
click at [720, 377] on span "Étape Précédente" at bounding box center [746, 380] width 121 height 18
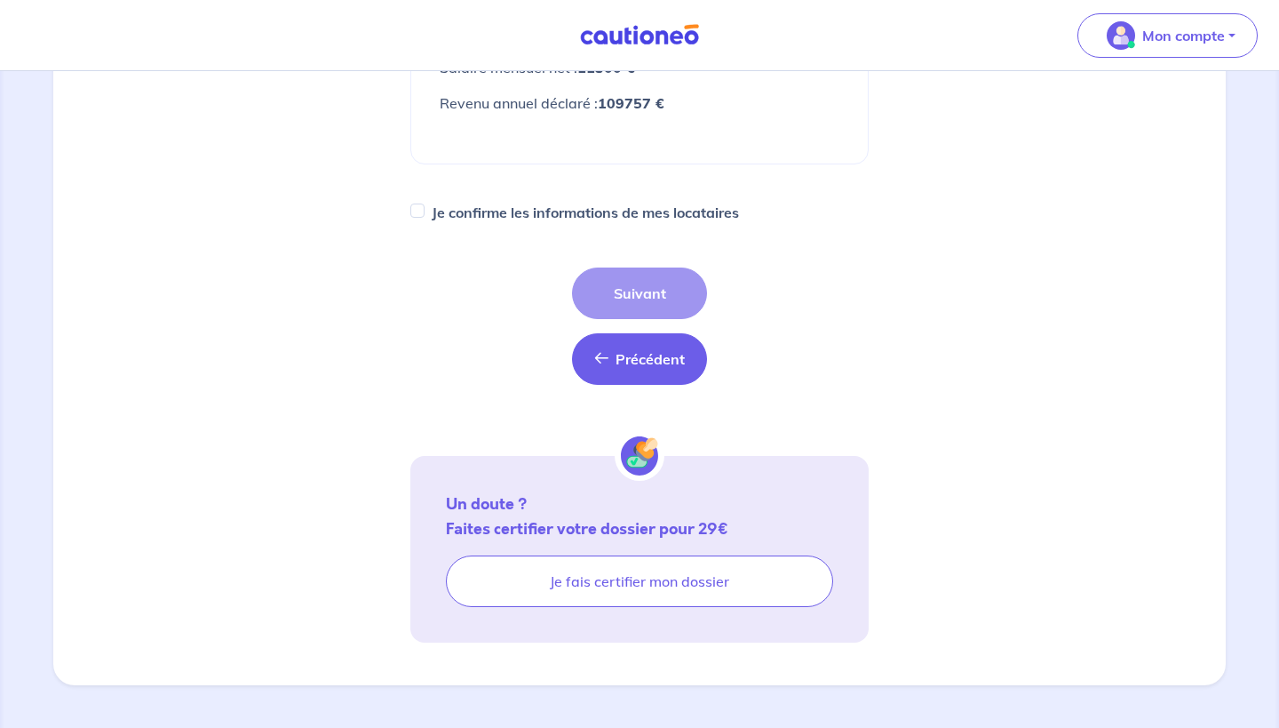
scroll to position [511, 0]
click at [636, 357] on span "Précédent" at bounding box center [650, 360] width 69 height 18
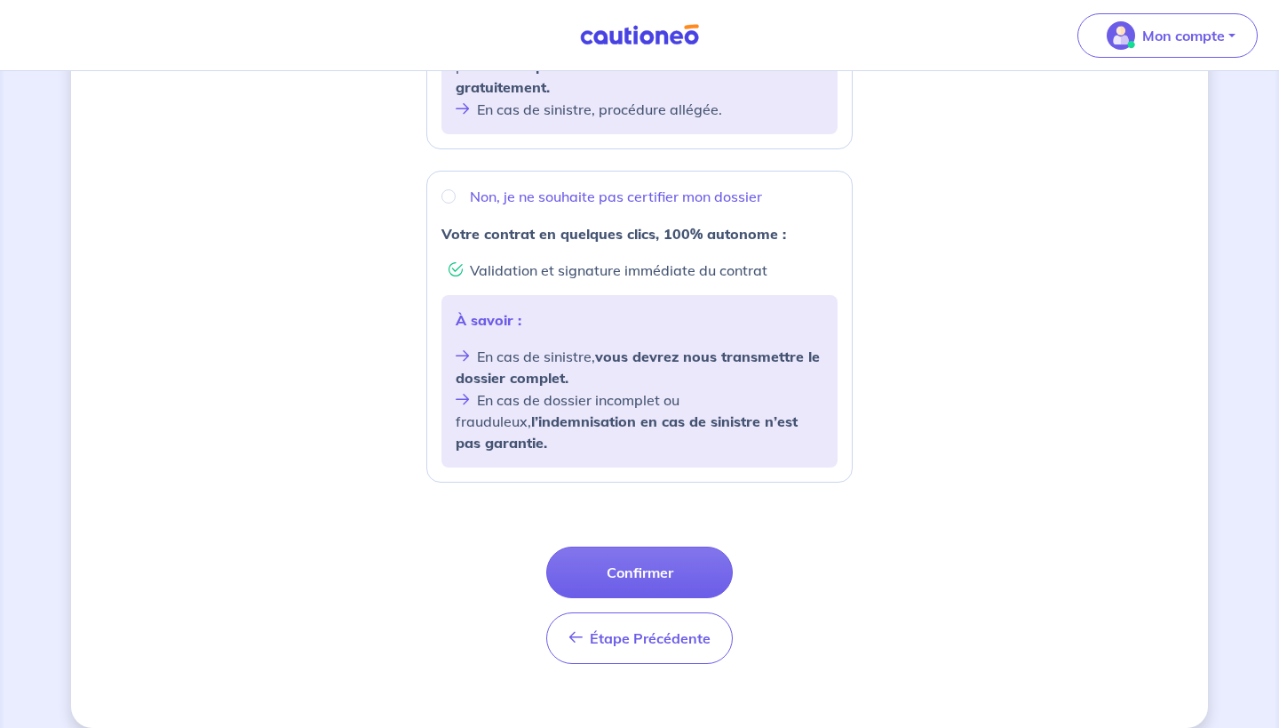
scroll to position [137, 0]
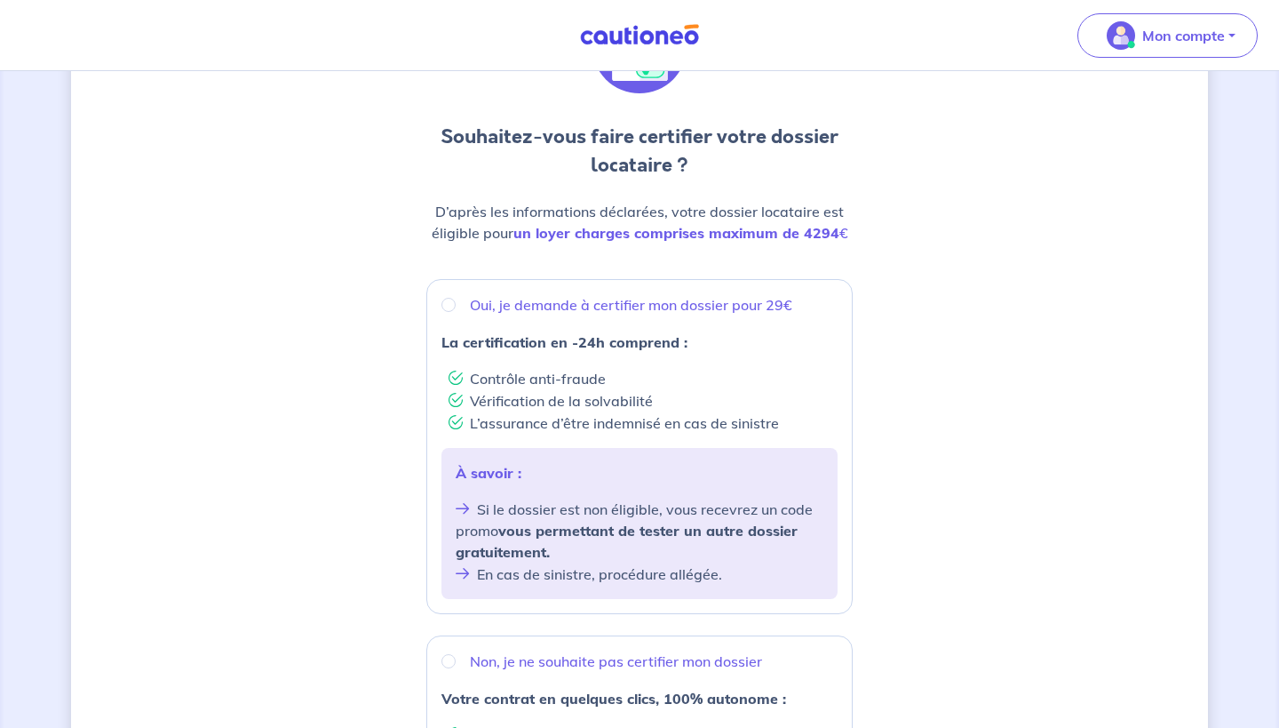
click at [448, 306] on input "Oui, je demande à certifier mon dossier pour 29€" at bounding box center [449, 305] width 14 height 14
radio input "true"
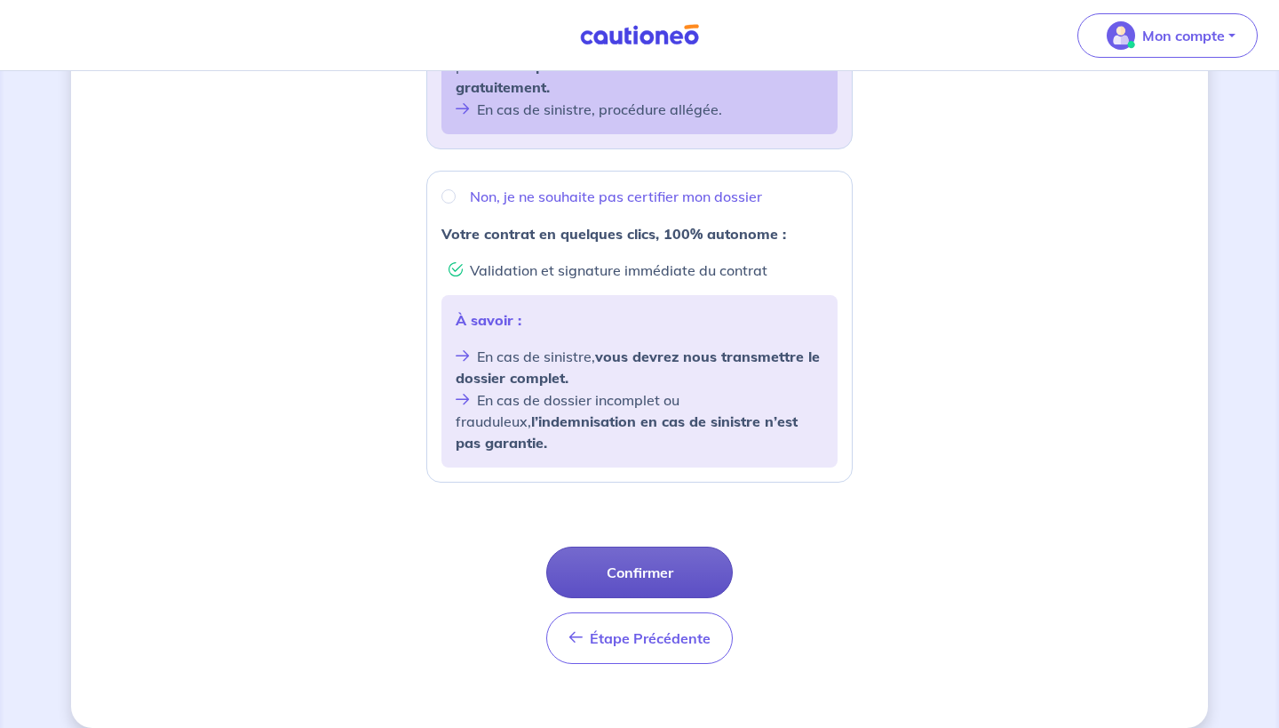
click at [587, 556] on button "Confirmer" at bounding box center [639, 572] width 187 height 52
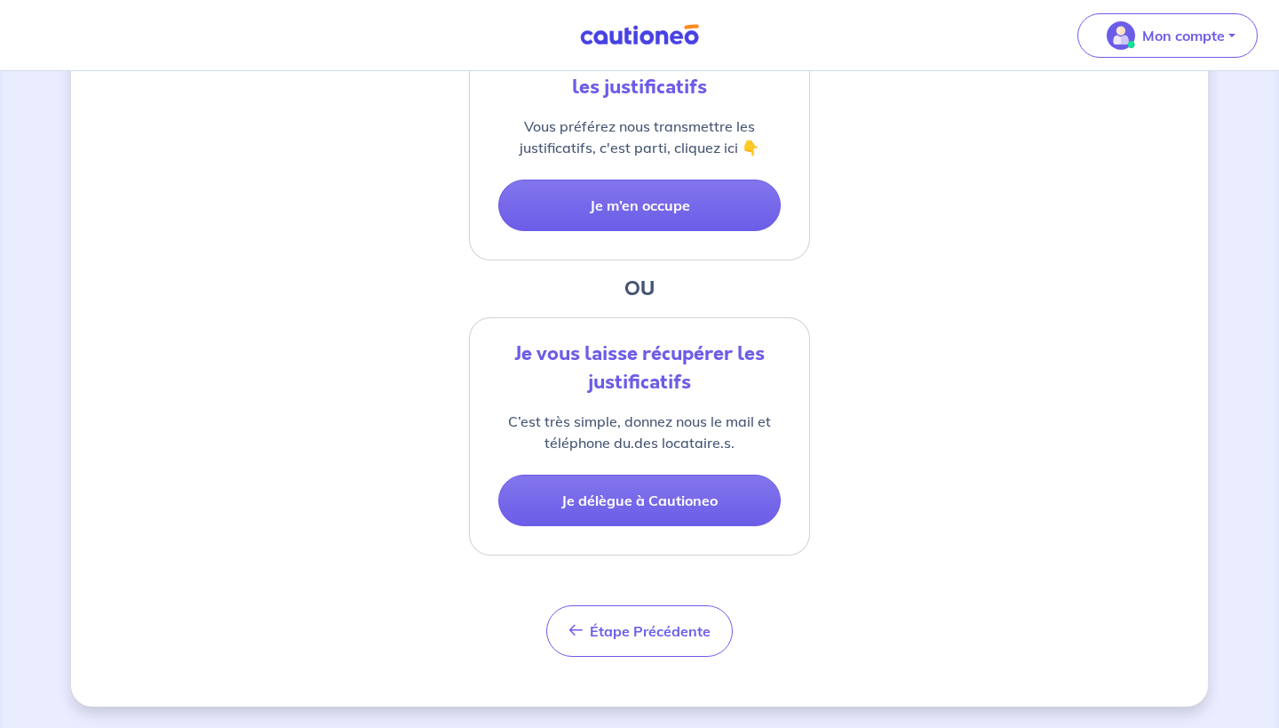
scroll to position [475, 0]
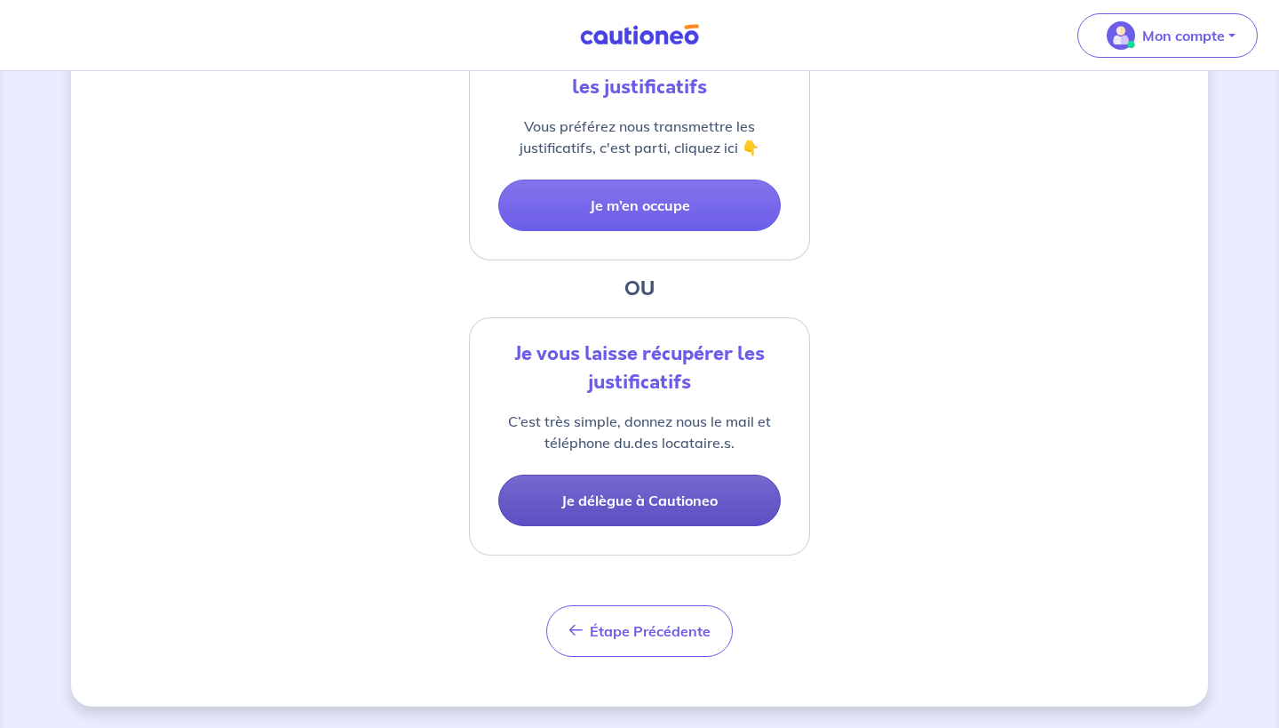
click at [606, 504] on button "Je délègue à Cautioneo" at bounding box center [639, 500] width 283 height 52
select select "FR"
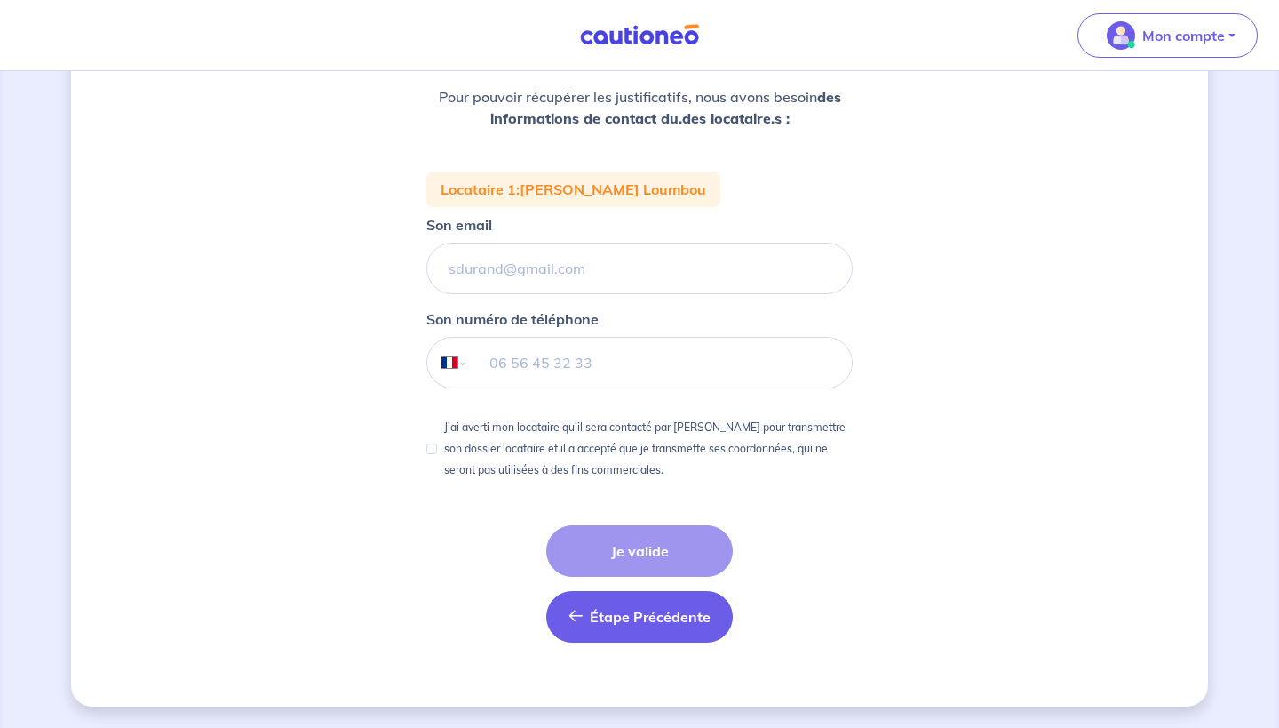
click at [589, 619] on button "Étape Précédente Précédent" at bounding box center [639, 617] width 187 height 52
